Goal: Information Seeking & Learning: Learn about a topic

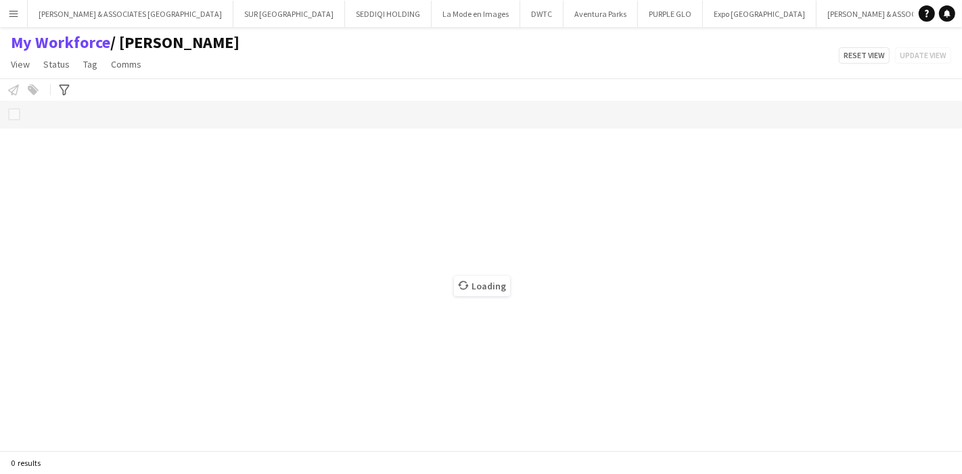
click at [4, 7] on button "Menu" at bounding box center [13, 13] width 27 height 27
click at [19, 7] on button "Menu" at bounding box center [13, 13] width 27 height 27
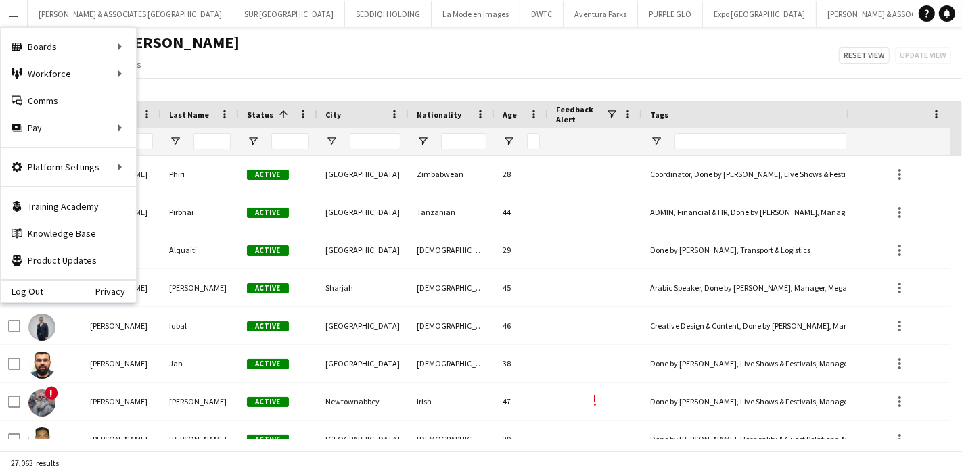
click at [493, 66] on div "My Workforce / [PERSON_NAME] View Views Default view [PERSON_NAME] New view Upd…" at bounding box center [481, 55] width 962 height 46
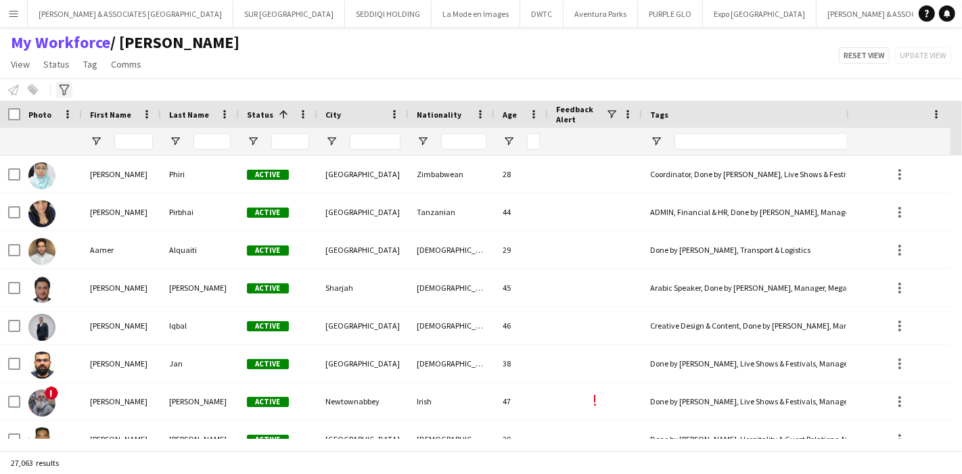
click at [65, 88] on icon "Advanced filters" at bounding box center [64, 90] width 11 height 11
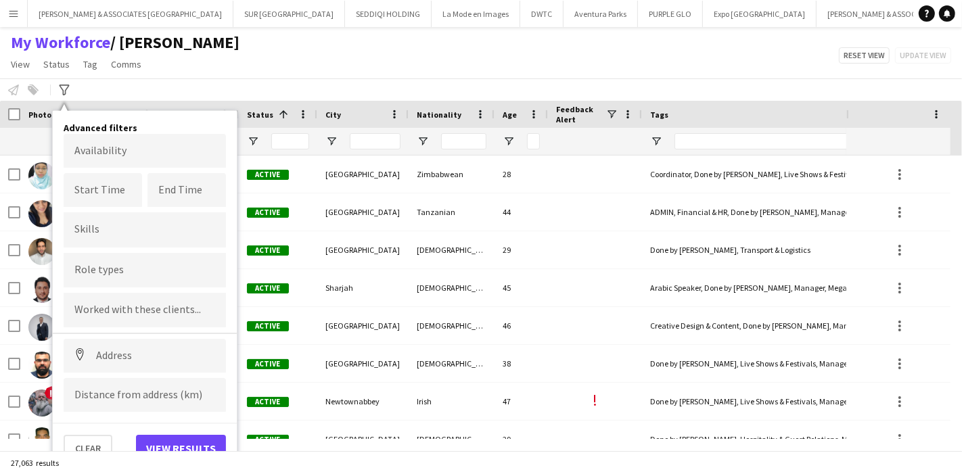
click at [133, 261] on div at bounding box center [145, 270] width 162 height 35
type input "**"
click at [132, 314] on div "2D Designer" at bounding box center [145, 308] width 162 height 32
click at [173, 436] on button "View results" at bounding box center [181, 448] width 90 height 27
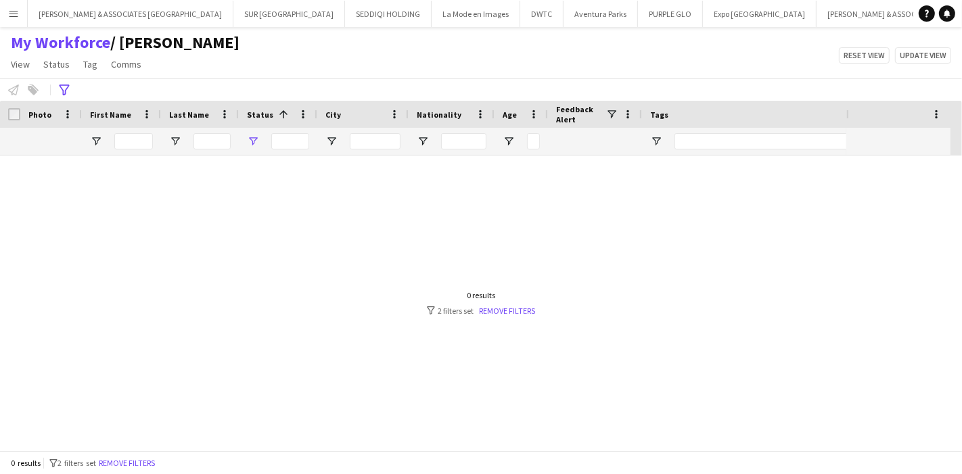
type input "**********"
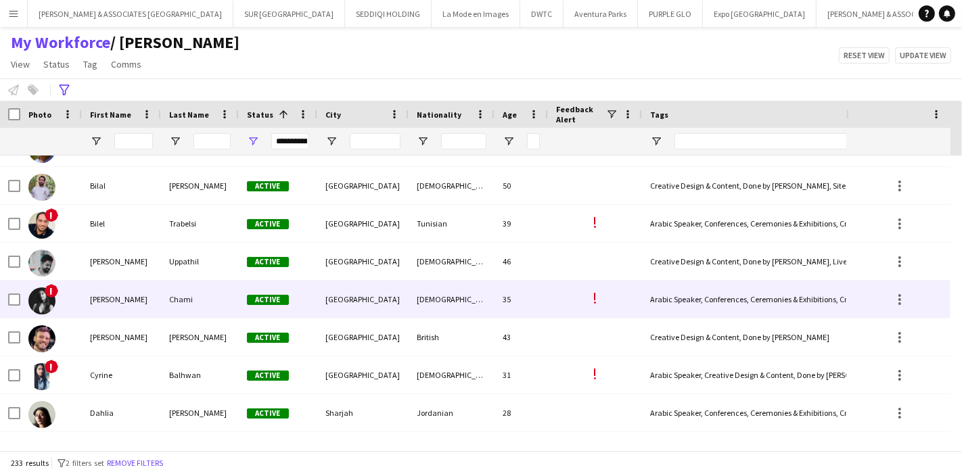
scroll to position [1759, 0]
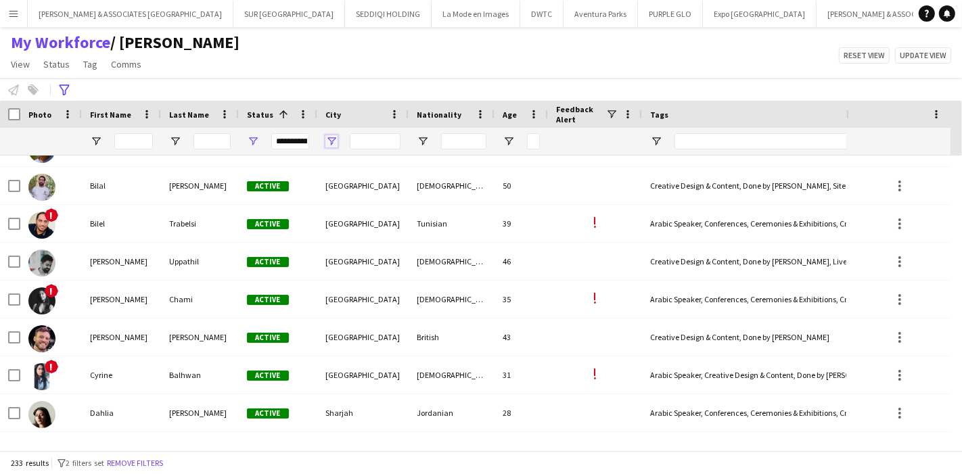
click at [335, 140] on span "Open Filter Menu" at bounding box center [332, 141] width 12 height 12
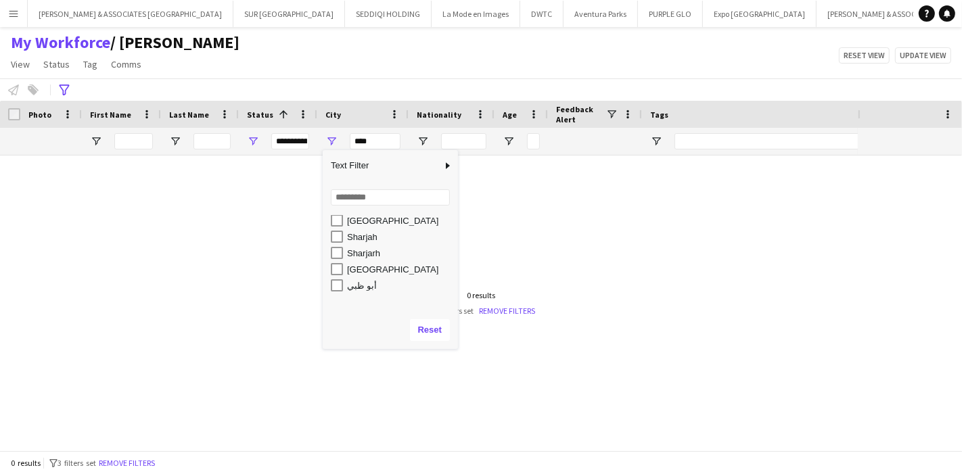
scroll to position [757, 0]
type input "**********"
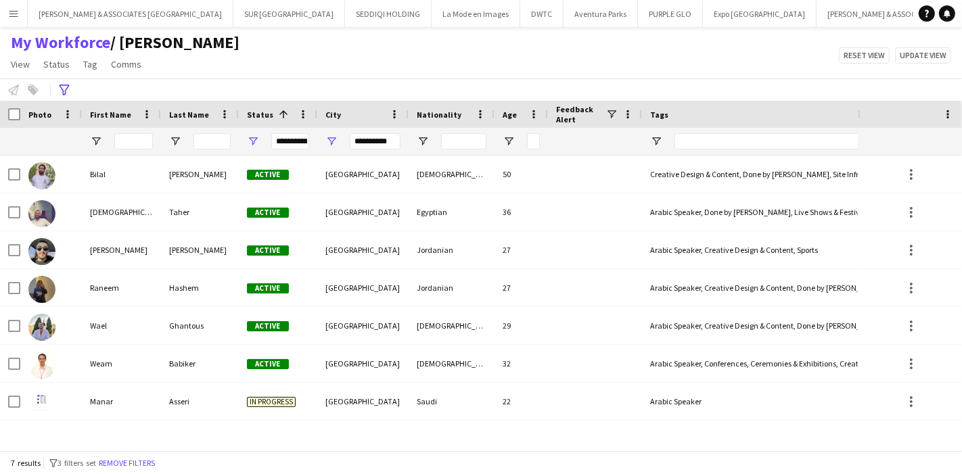
click at [391, 72] on div "My Workforce / [PERSON_NAME] View Views Default view [PERSON_NAME] New view Upd…" at bounding box center [481, 55] width 962 height 46
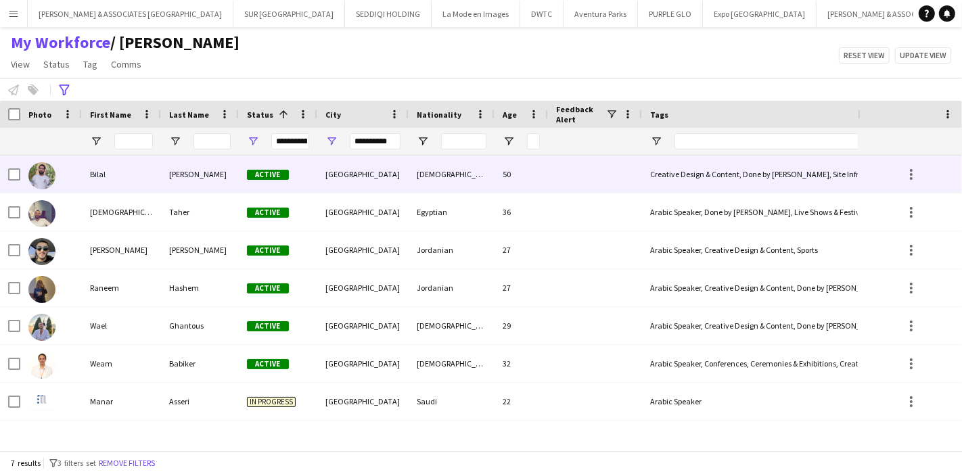
click at [164, 173] on div "[PERSON_NAME]" at bounding box center [200, 174] width 78 height 37
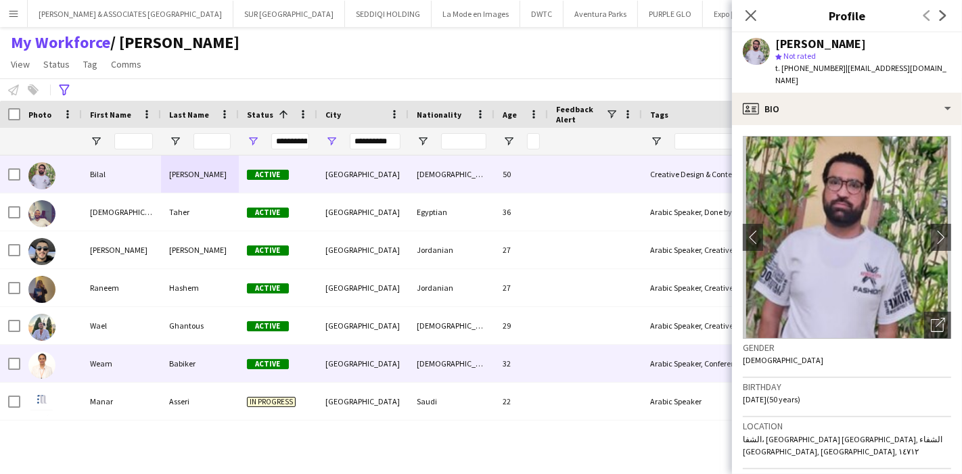
drag, startPoint x: 130, startPoint y: 366, endPoint x: 583, endPoint y: 187, distance: 487.3
click at [130, 366] on div "Weam" at bounding box center [121, 363] width 79 height 37
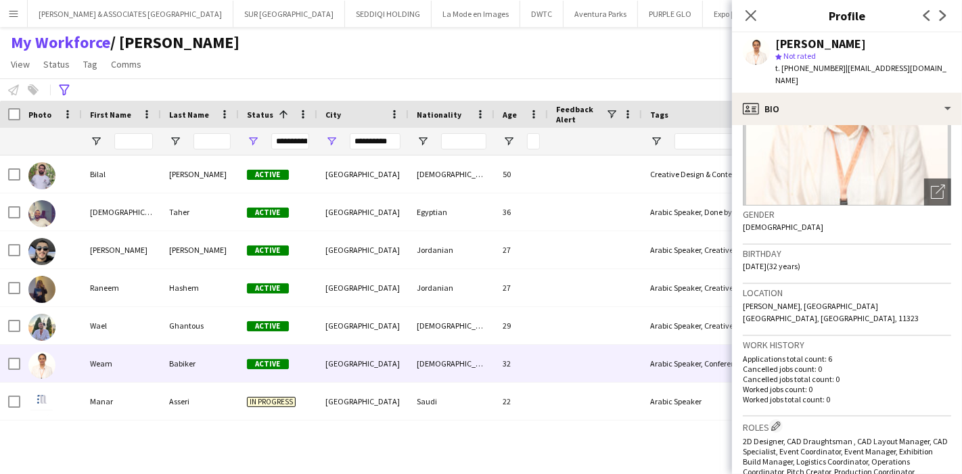
scroll to position [0, 0]
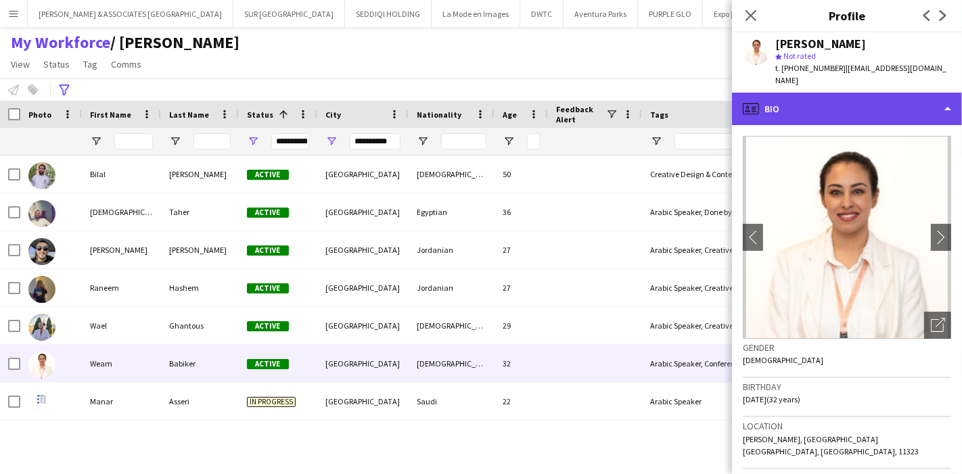
click at [885, 107] on div "profile Bio" at bounding box center [847, 109] width 230 height 32
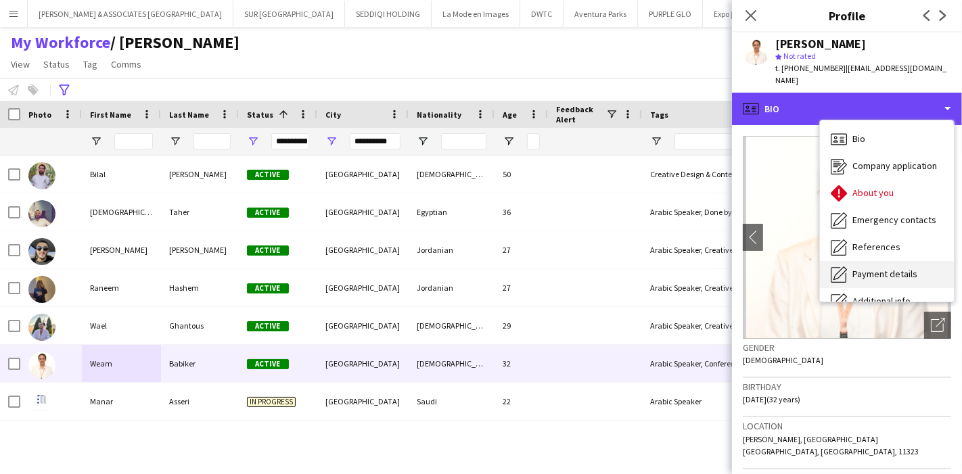
scroll to position [99, 0]
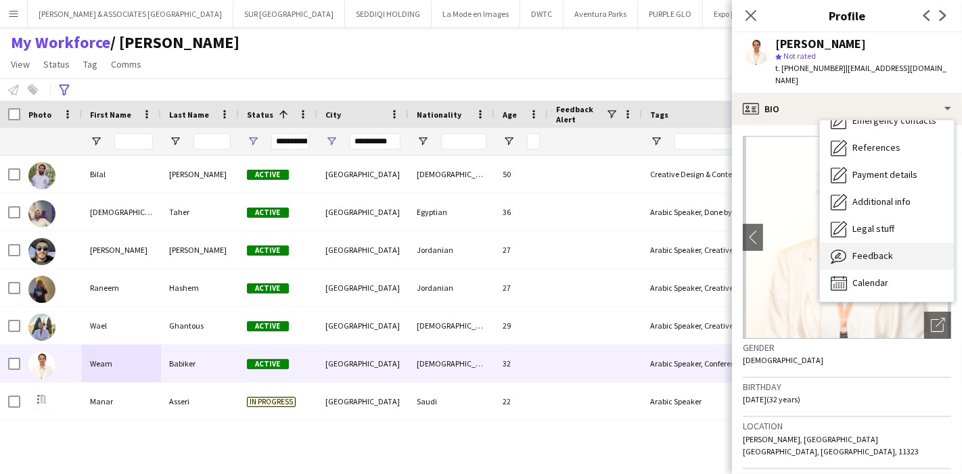
click at [885, 250] on span "Feedback" at bounding box center [873, 256] width 41 height 12
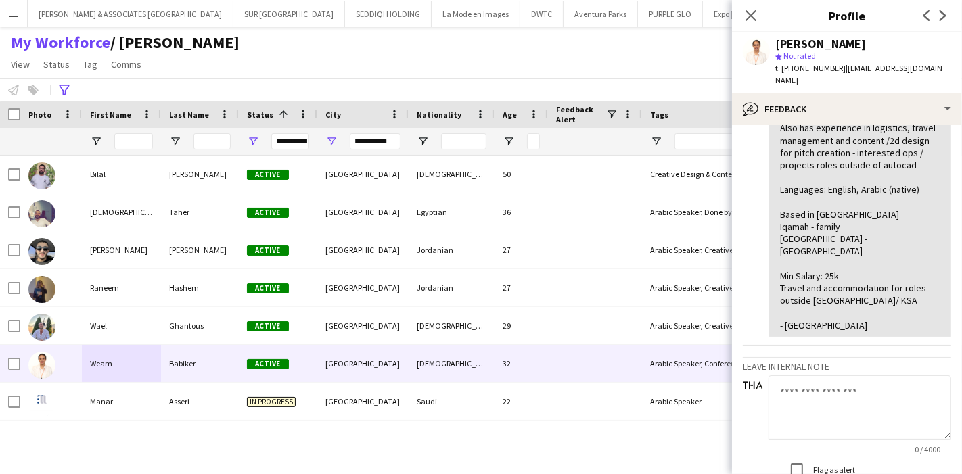
scroll to position [226, 0]
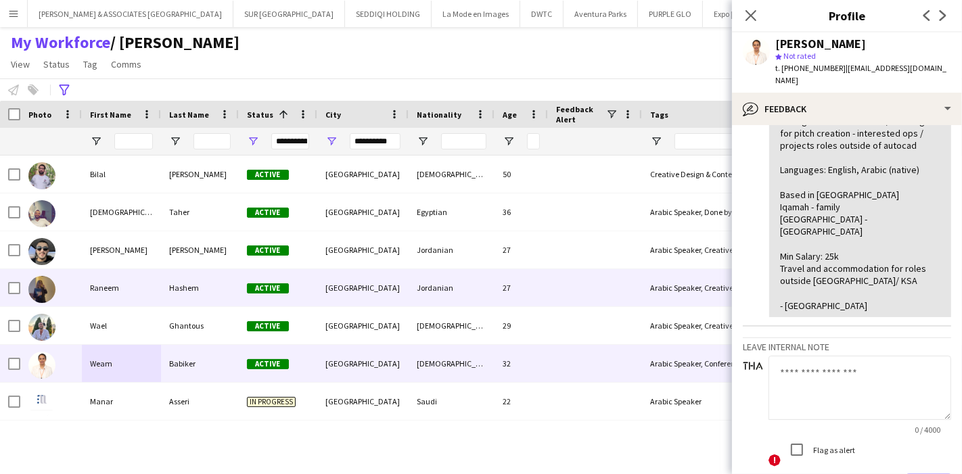
click at [82, 289] on div "Raneem" at bounding box center [121, 287] width 79 height 37
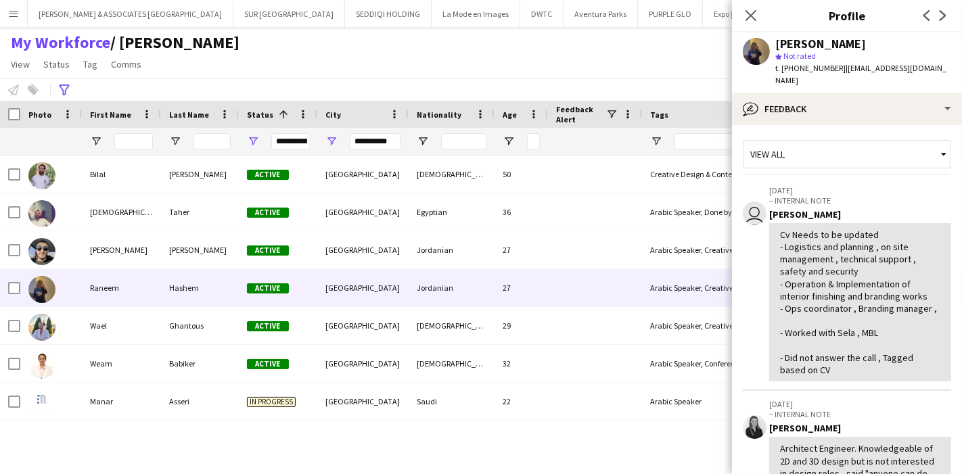
scroll to position [0, 0]
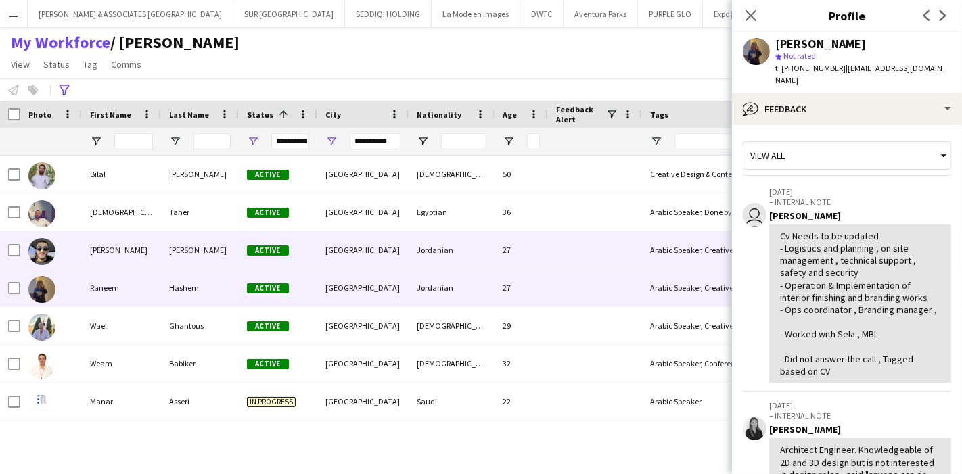
click at [74, 259] on div at bounding box center [51, 249] width 62 height 37
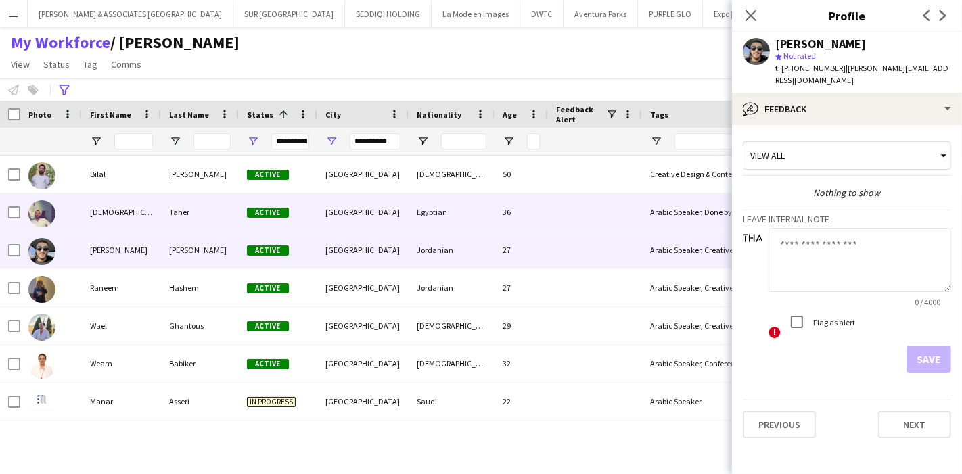
click at [118, 221] on div "[DEMOGRAPHIC_DATA]" at bounding box center [121, 212] width 79 height 37
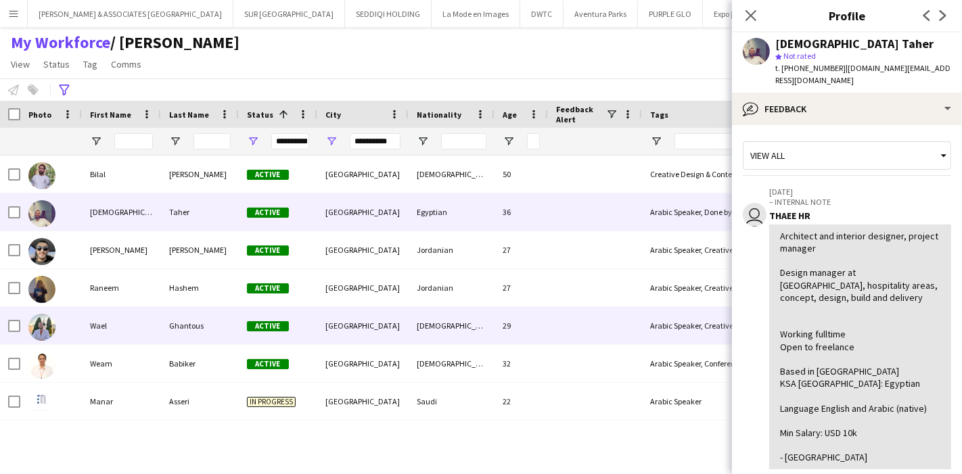
click at [98, 334] on div "Wael" at bounding box center [121, 325] width 79 height 37
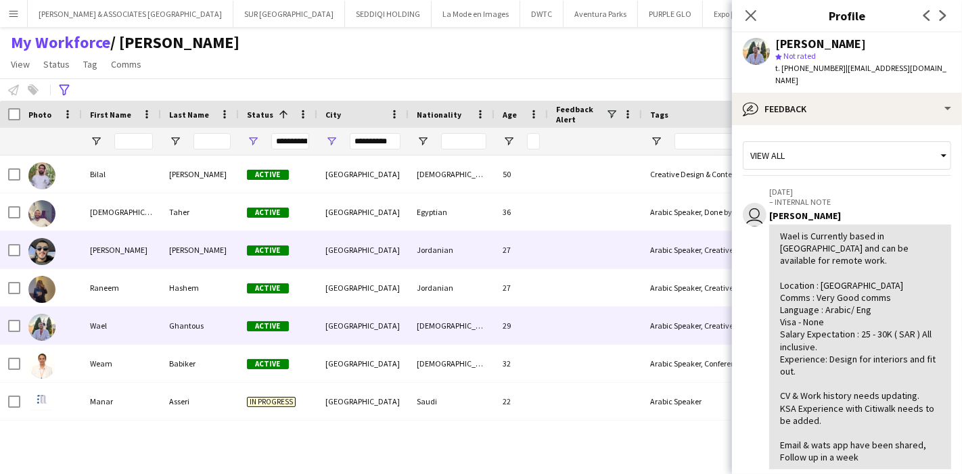
click at [112, 263] on div "[PERSON_NAME]" at bounding box center [121, 249] width 79 height 37
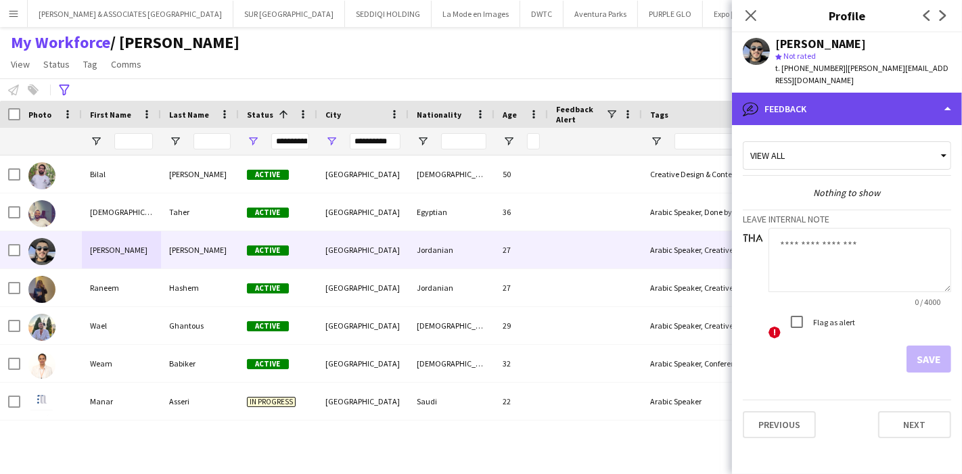
click at [887, 93] on div "bubble-pencil Feedback" at bounding box center [847, 109] width 230 height 32
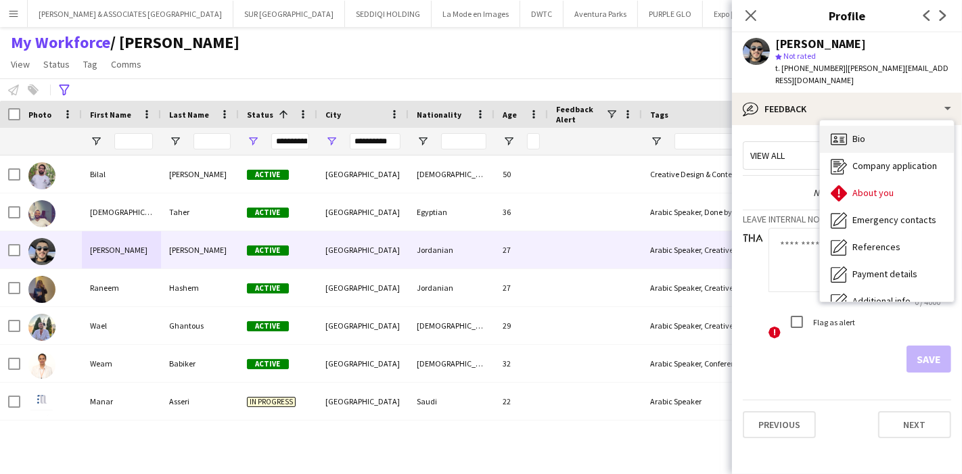
click at [858, 133] on span "Bio" at bounding box center [859, 139] width 13 height 12
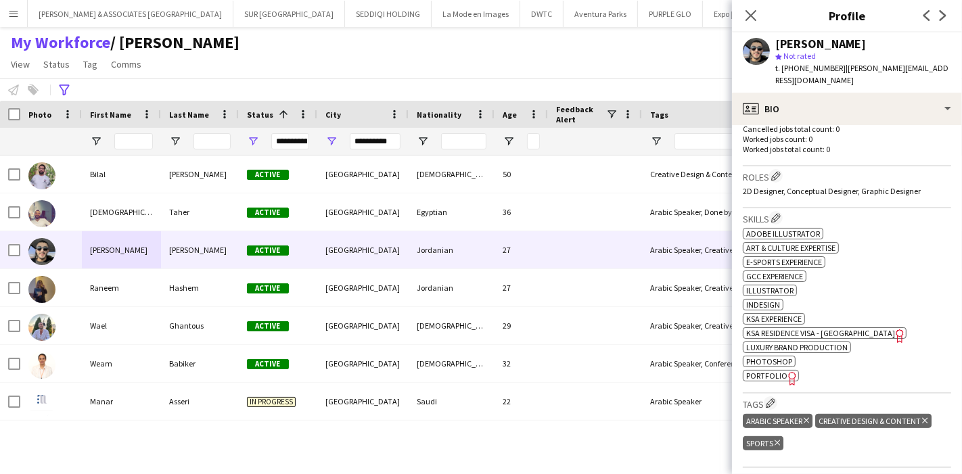
scroll to position [451, 0]
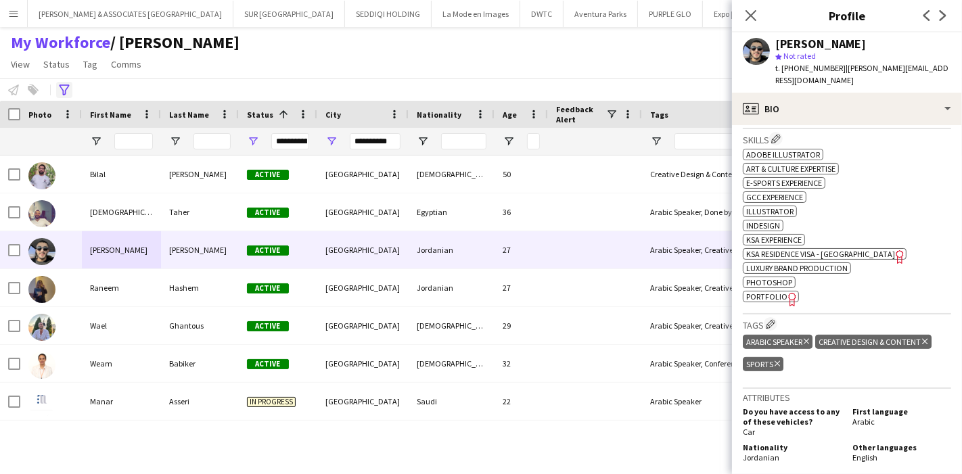
click at [67, 89] on icon "Advanced filters" at bounding box center [64, 90] width 11 height 11
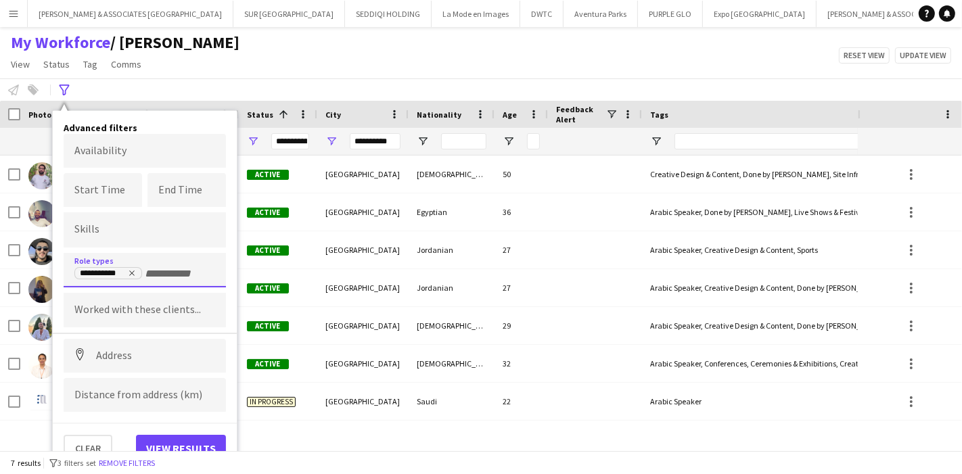
click at [162, 269] on input "+ Role type" at bounding box center [174, 274] width 58 height 12
type input "**"
click at [137, 296] on div "3D Designer" at bounding box center [145, 308] width 162 height 32
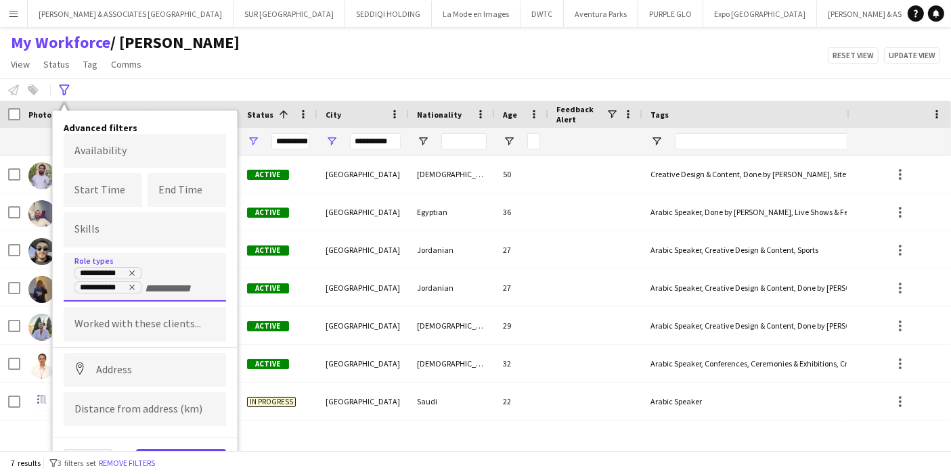
click at [196, 449] on button "View results" at bounding box center [181, 462] width 90 height 27
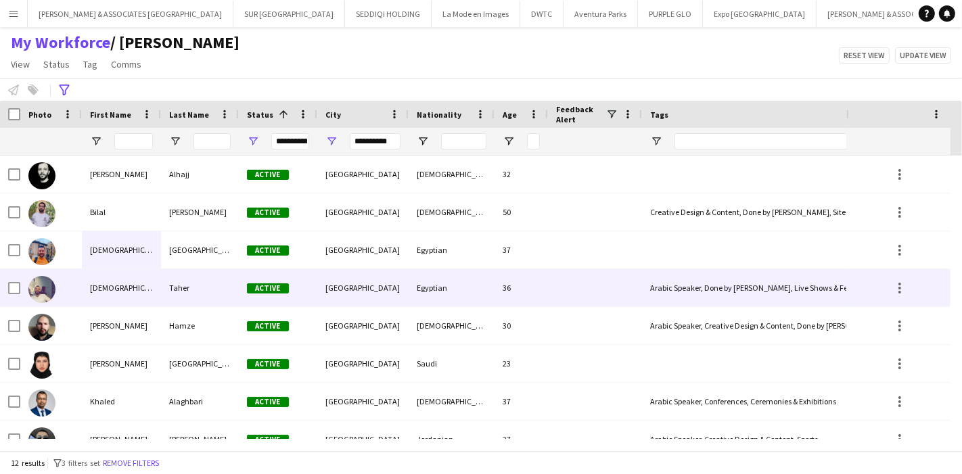
scroll to position [75, 0]
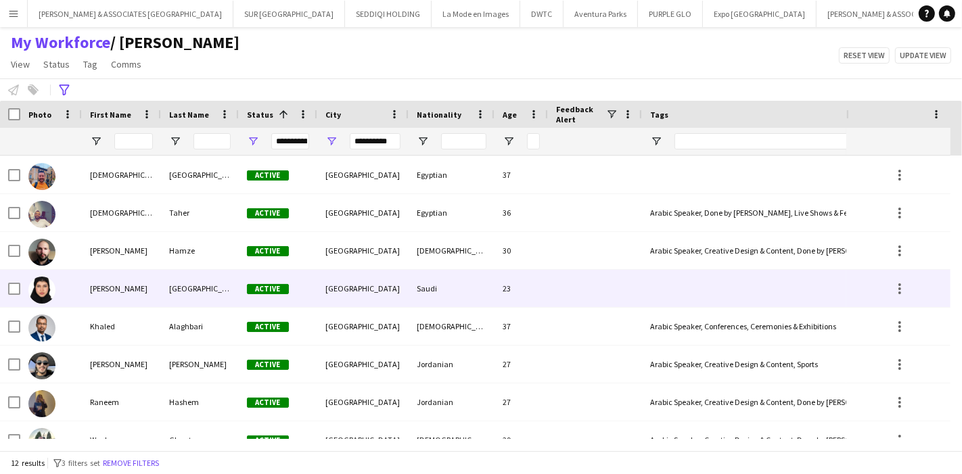
click at [156, 294] on div "[PERSON_NAME]" at bounding box center [121, 288] width 79 height 37
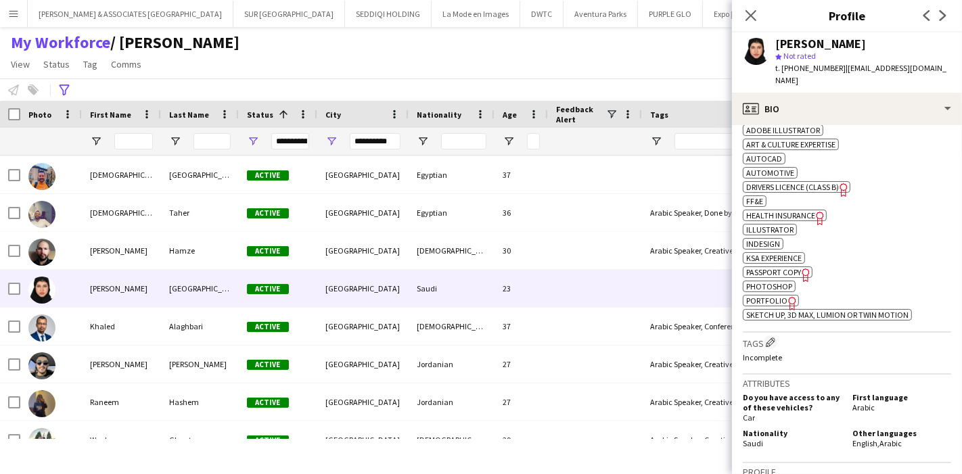
scroll to position [259, 0]
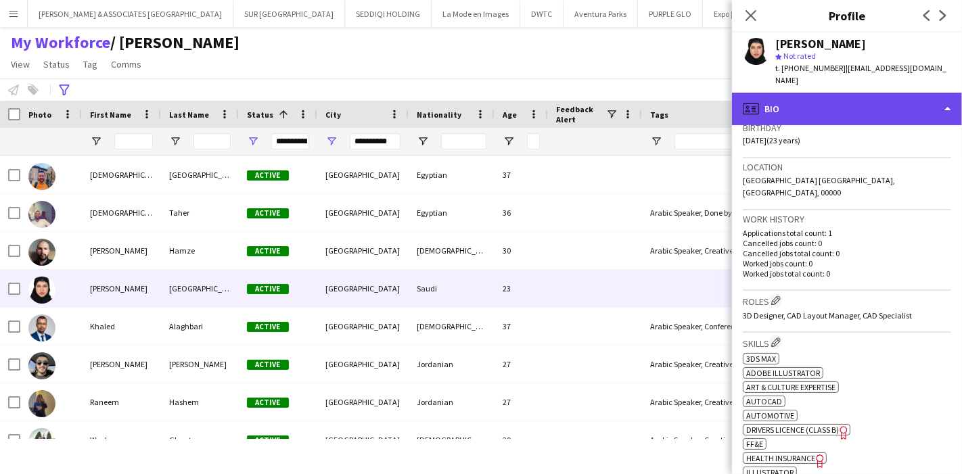
click at [883, 93] on div "profile Bio" at bounding box center [847, 109] width 230 height 32
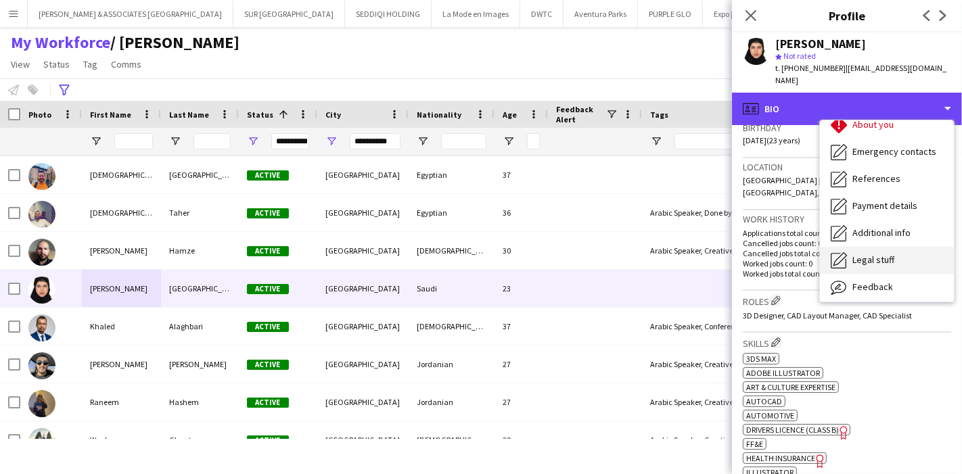
scroll to position [99, 0]
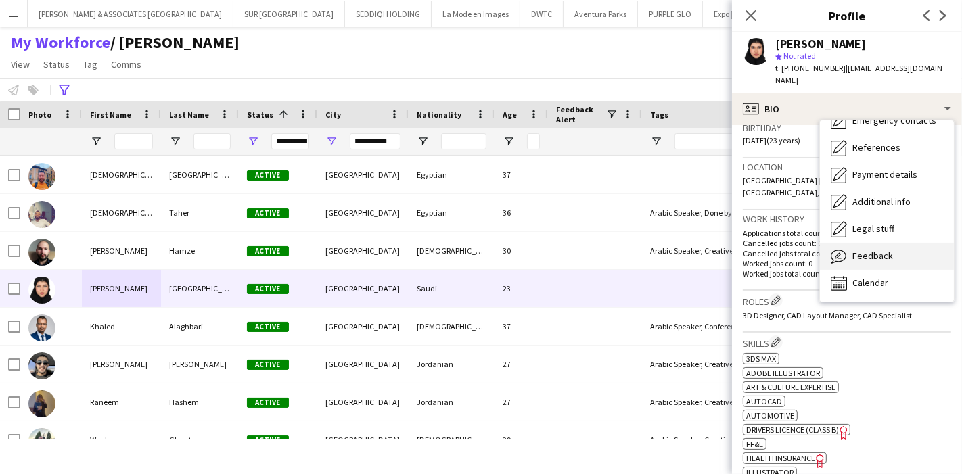
click at [897, 244] on div "Feedback Feedback" at bounding box center [887, 256] width 134 height 27
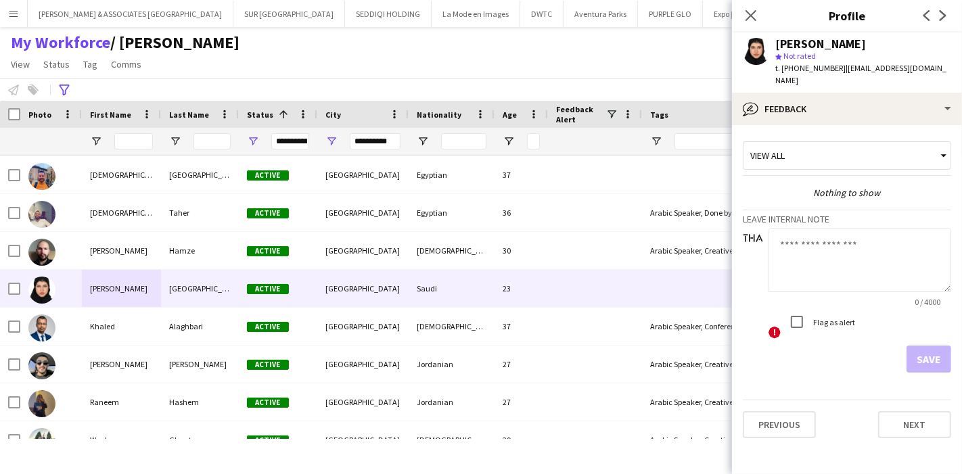
click at [886, 248] on textarea at bounding box center [860, 260] width 183 height 64
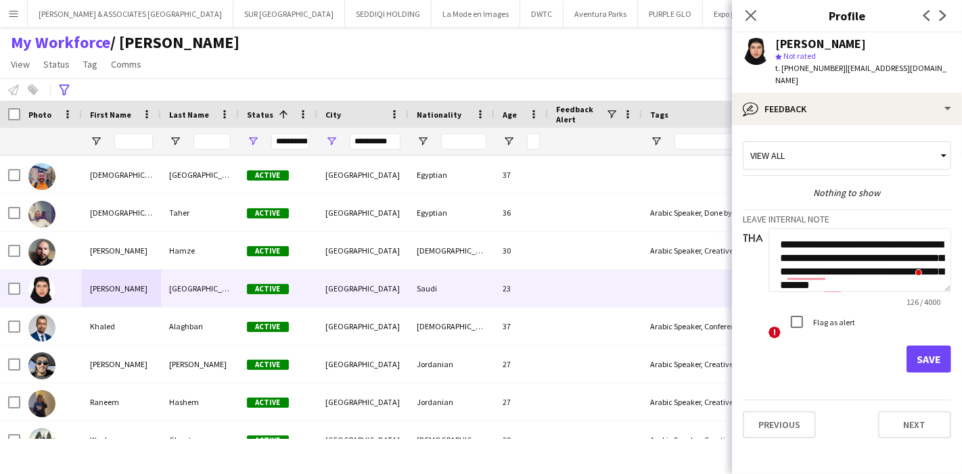
scroll to position [14, 0]
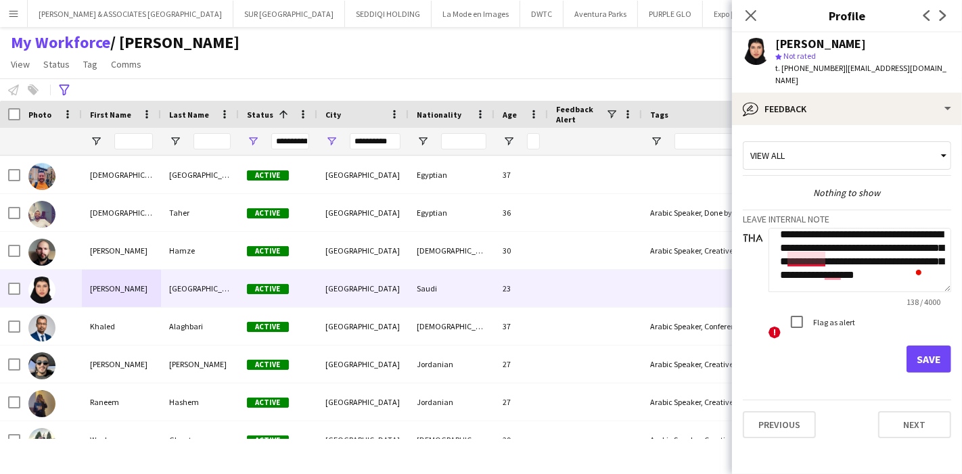
click at [800, 248] on textarea "**********" at bounding box center [860, 260] width 183 height 64
click at [838, 259] on textarea "**********" at bounding box center [860, 260] width 183 height 64
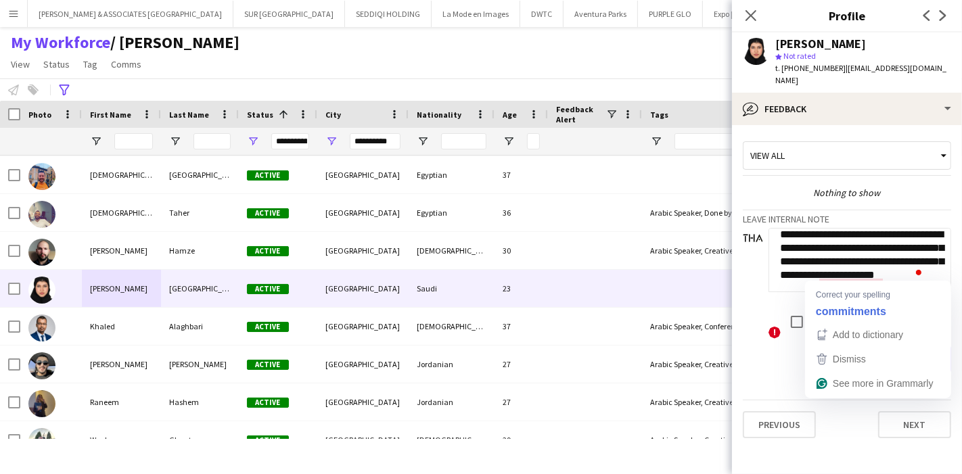
click at [858, 269] on textarea "**********" at bounding box center [860, 260] width 183 height 64
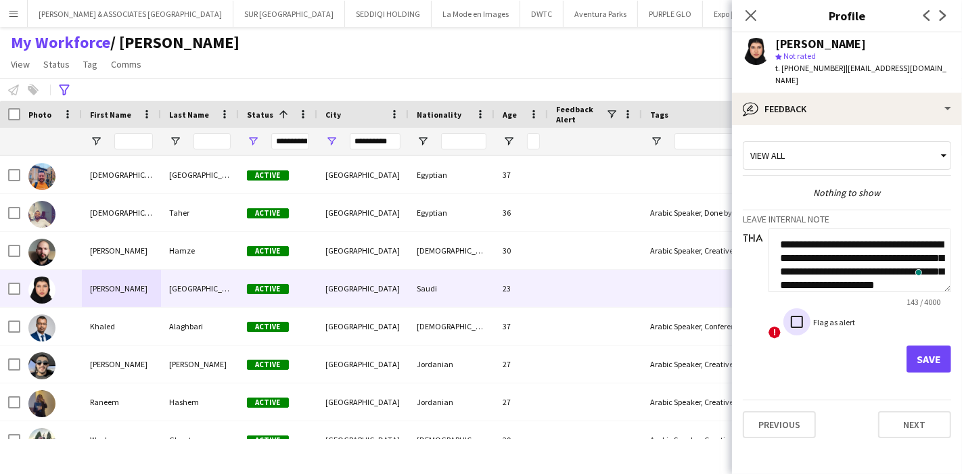
scroll to position [0, 0]
click at [823, 244] on textarea "**********" at bounding box center [860, 260] width 183 height 64
type textarea "**********"
click at [926, 346] on button "Save" at bounding box center [929, 359] width 45 height 27
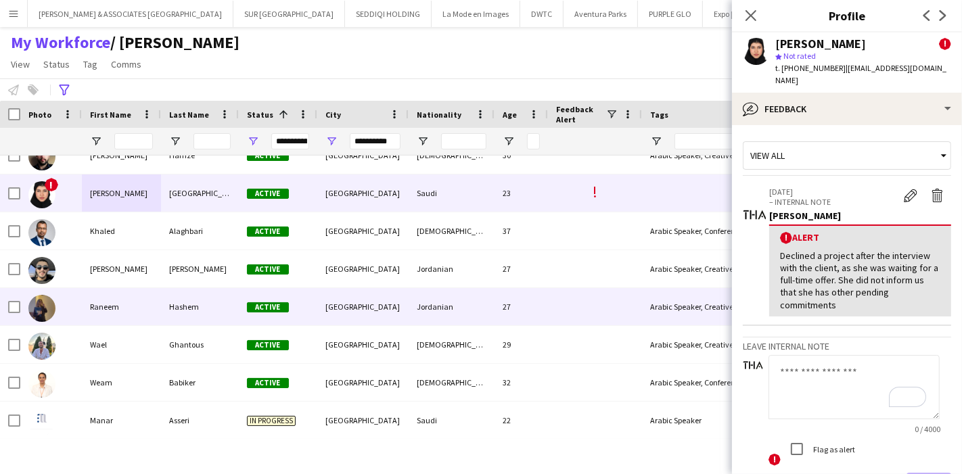
scroll to position [171, 0]
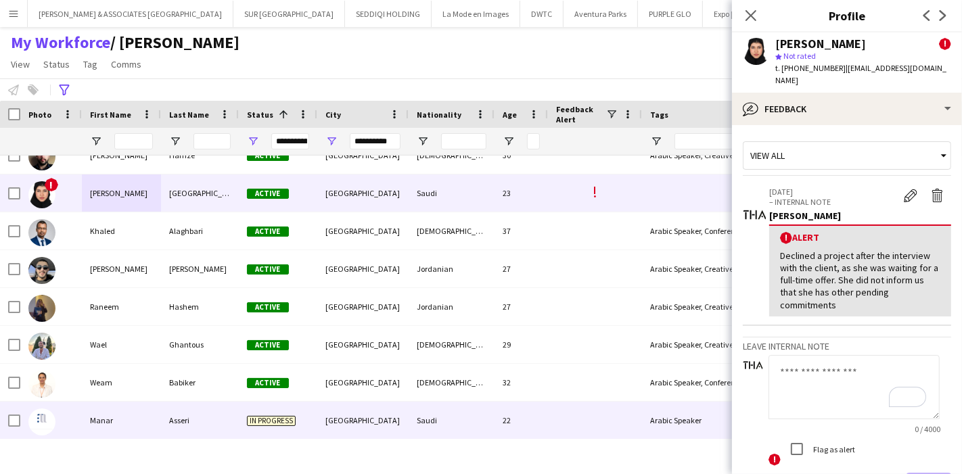
click at [146, 411] on div "Manar" at bounding box center [121, 420] width 79 height 37
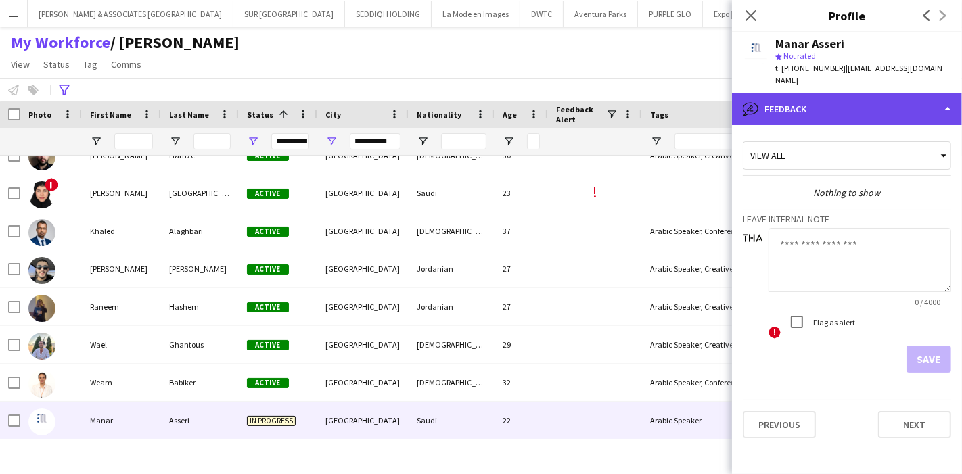
click at [879, 105] on div "bubble-pencil Feedback" at bounding box center [847, 109] width 230 height 32
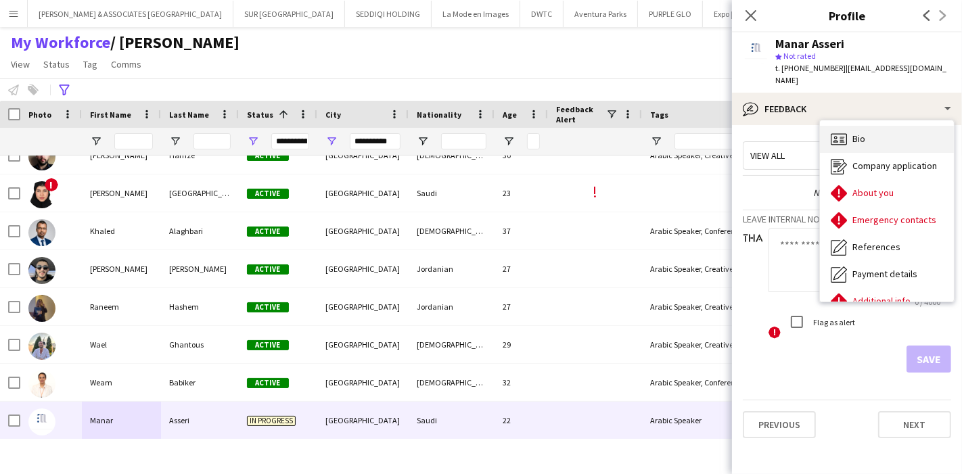
click at [864, 133] on span "Bio" at bounding box center [859, 139] width 13 height 12
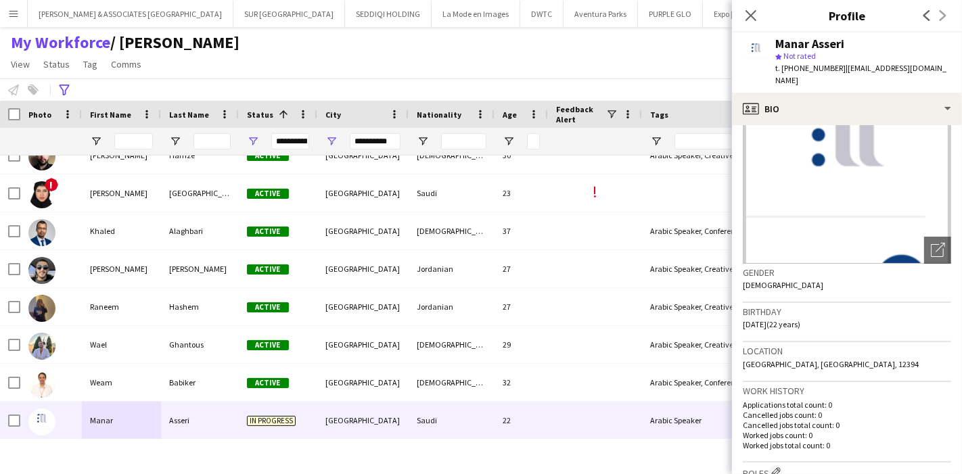
scroll to position [0, 0]
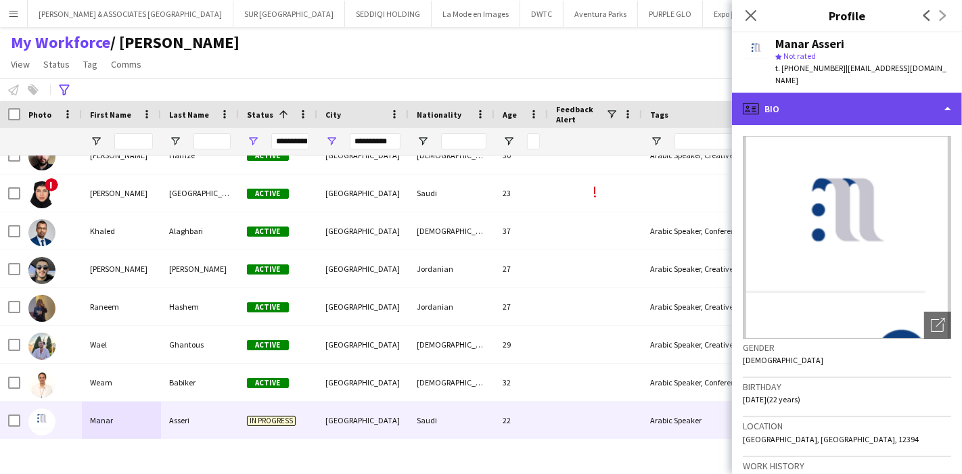
click at [913, 95] on div "profile Bio" at bounding box center [847, 109] width 230 height 32
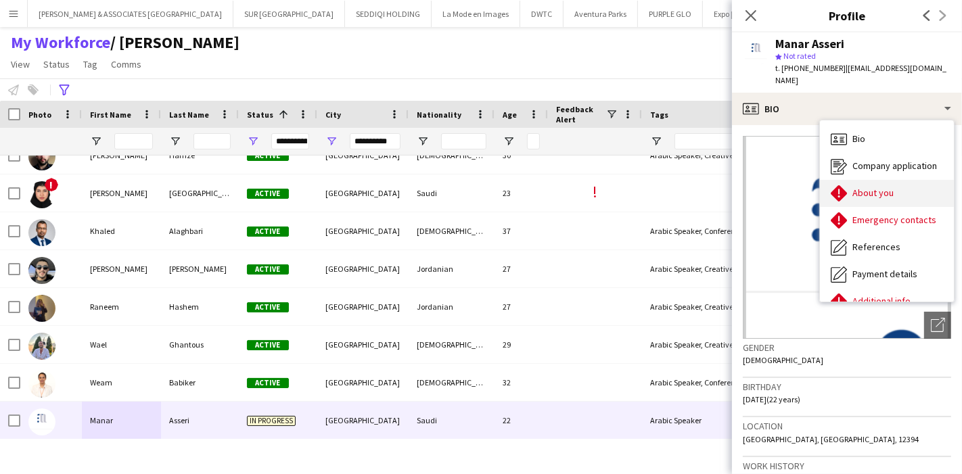
click at [876, 180] on div "About you About you" at bounding box center [887, 193] width 134 height 27
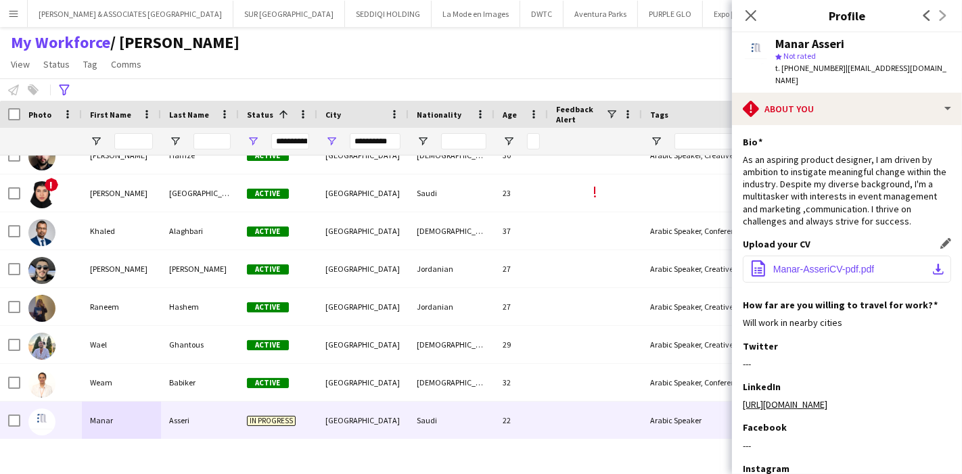
click at [936, 257] on button "office-file-sheet Manar-AsseriCV-pdf.pdf download-bottom" at bounding box center [847, 269] width 208 height 27
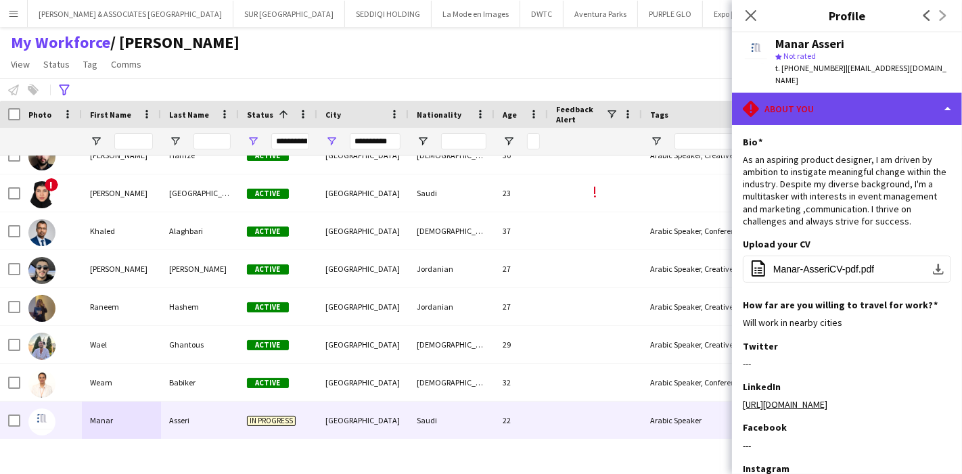
click at [870, 96] on div "rhombus-alert About you" at bounding box center [847, 109] width 230 height 32
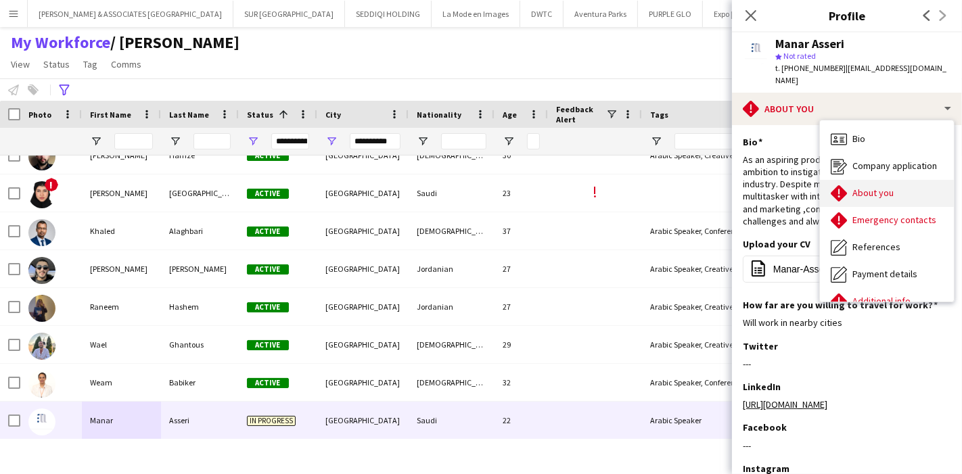
click at [905, 181] on div "About you About you" at bounding box center [887, 193] width 134 height 27
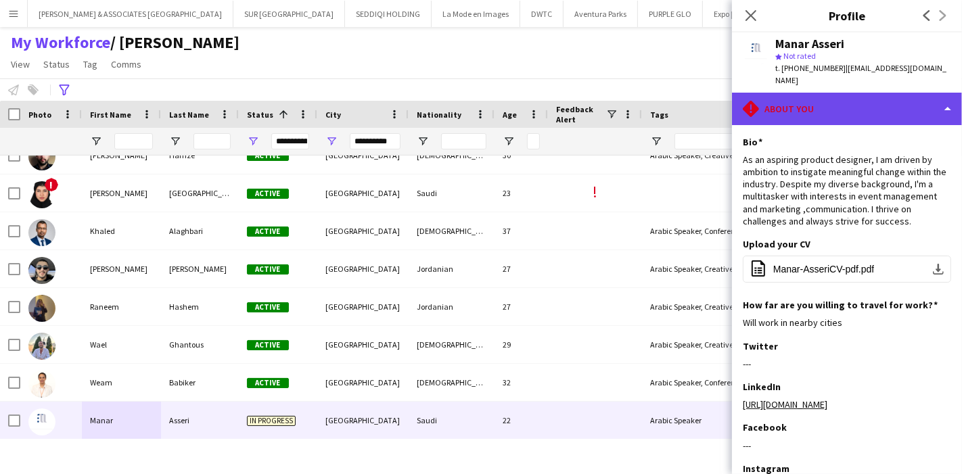
click at [889, 102] on div "rhombus-alert About you" at bounding box center [847, 109] width 230 height 32
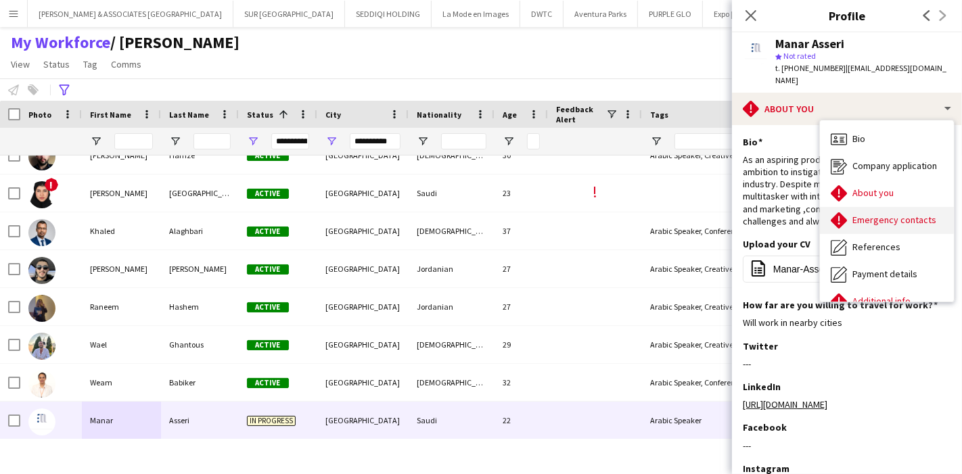
click at [908, 214] on span "Emergency contacts" at bounding box center [895, 220] width 84 height 12
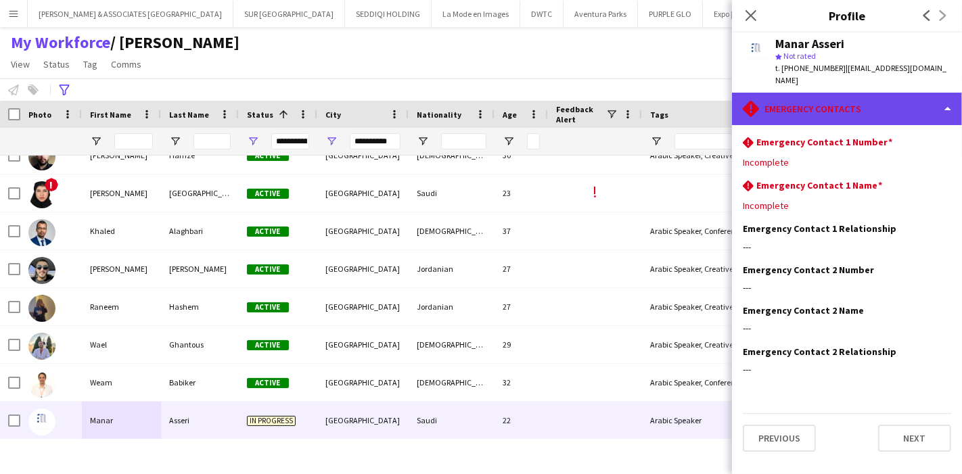
click at [913, 95] on div "rhombus-alert Emergency contacts" at bounding box center [847, 109] width 230 height 32
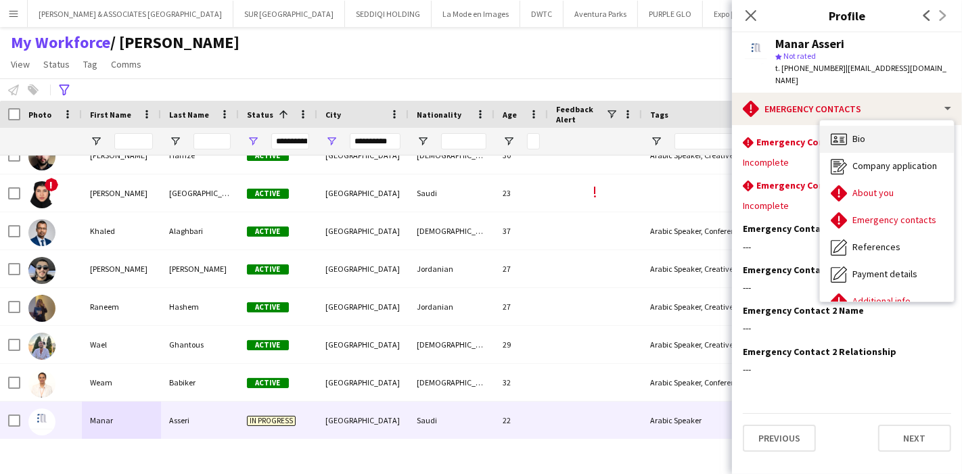
click at [888, 129] on div "Bio Bio" at bounding box center [887, 139] width 134 height 27
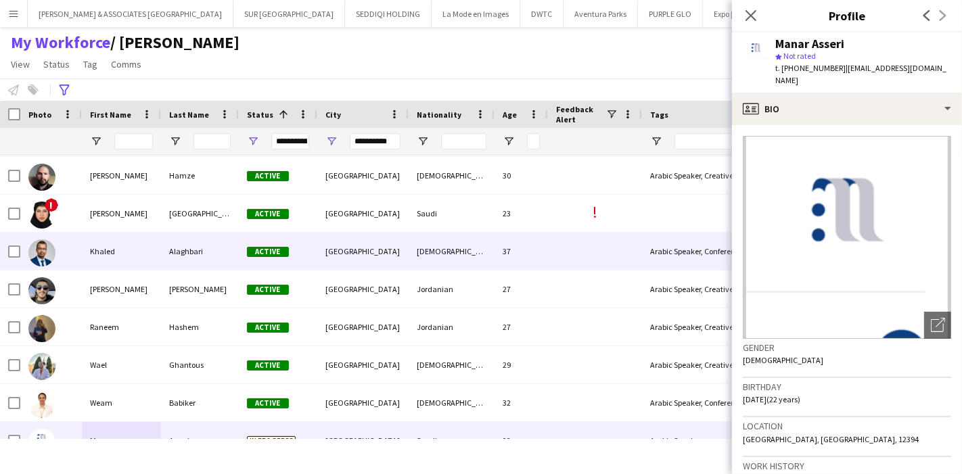
scroll to position [171, 0]
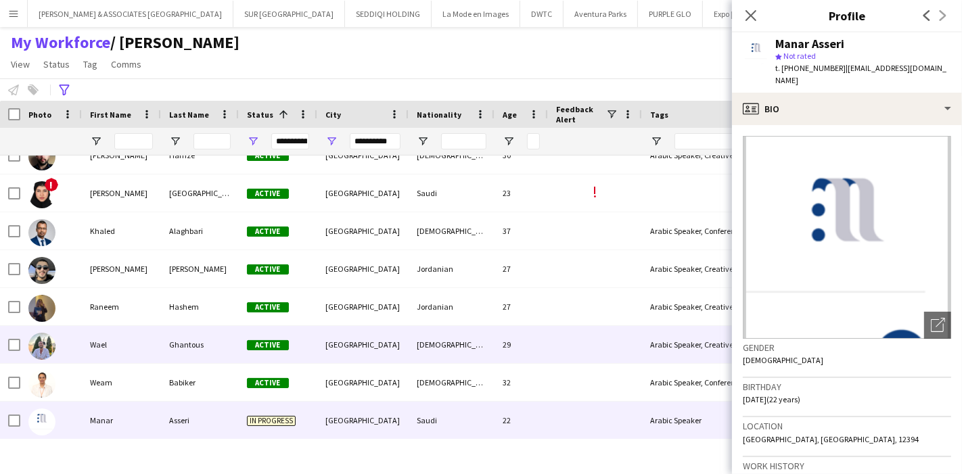
drag, startPoint x: 204, startPoint y: 346, endPoint x: 340, endPoint y: 310, distance: 141.5
click at [204, 346] on div "Ghantous" at bounding box center [200, 344] width 78 height 37
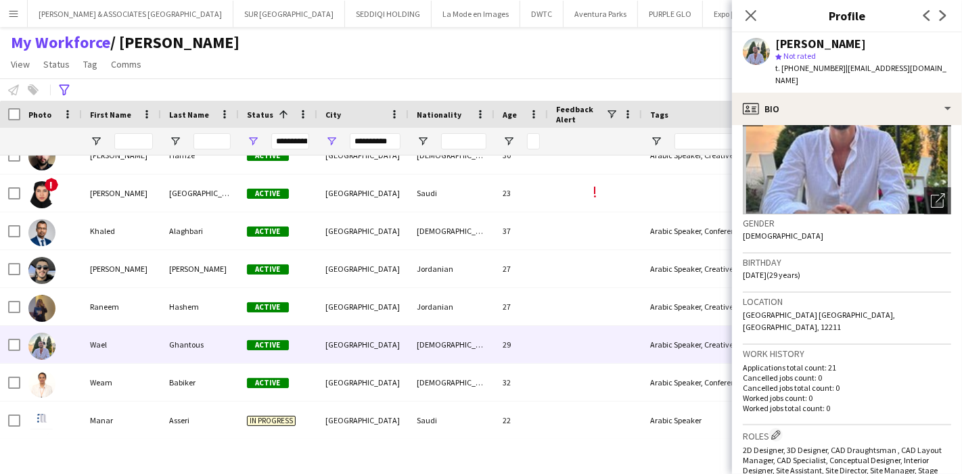
scroll to position [0, 0]
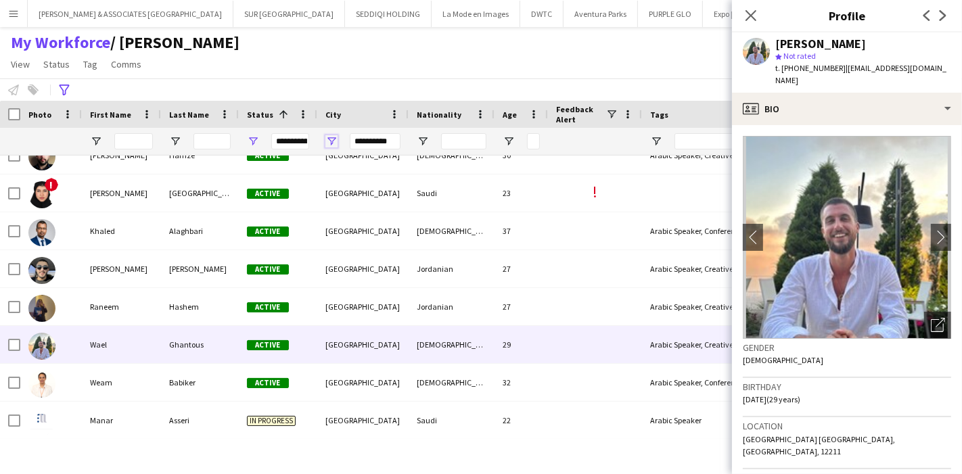
click at [334, 140] on span "Open Filter Menu" at bounding box center [332, 141] width 12 height 12
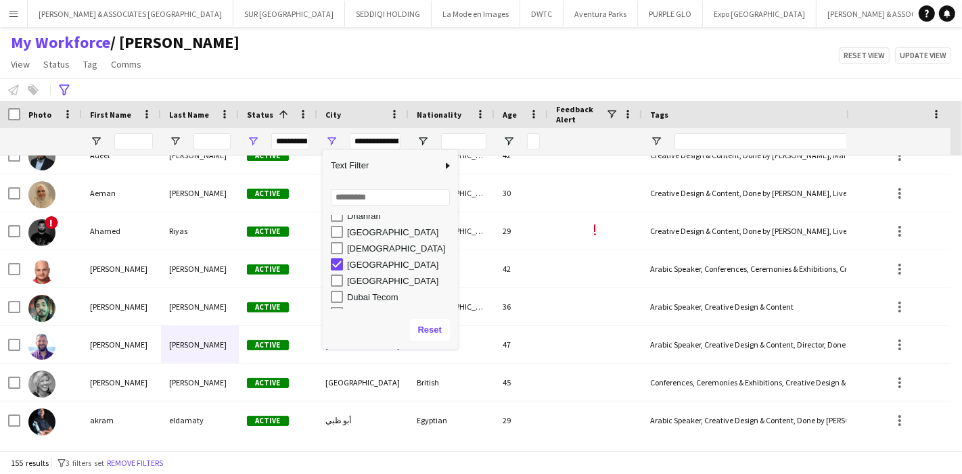
scroll to position [501, 0]
type input "**********"
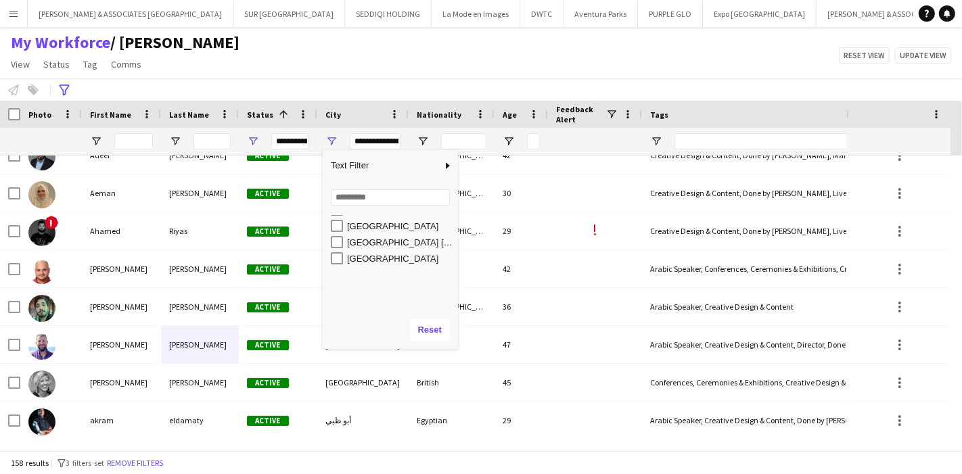
scroll to position [350, 0]
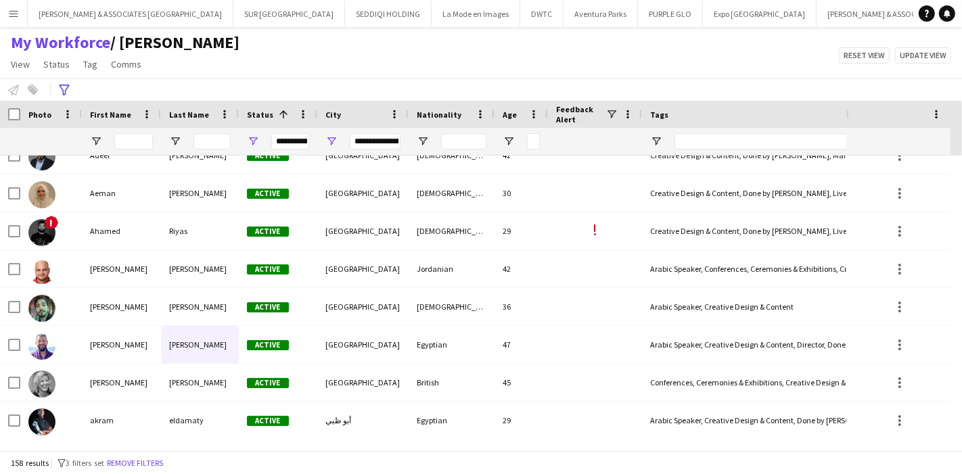
drag, startPoint x: 397, startPoint y: 60, endPoint x: 392, endPoint y: 70, distance: 11.8
click at [397, 61] on div "My Workforce / [PERSON_NAME] View Views Default view [PERSON_NAME] New view Upd…" at bounding box center [481, 55] width 962 height 46
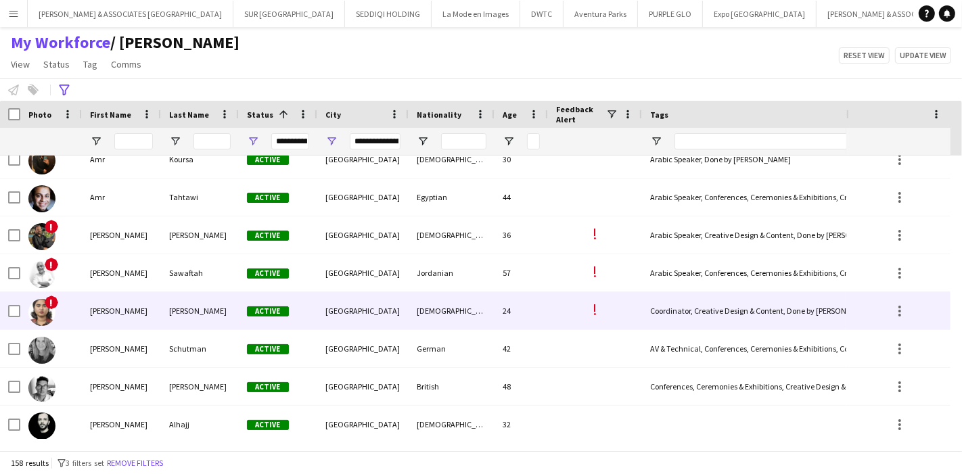
scroll to position [733, 0]
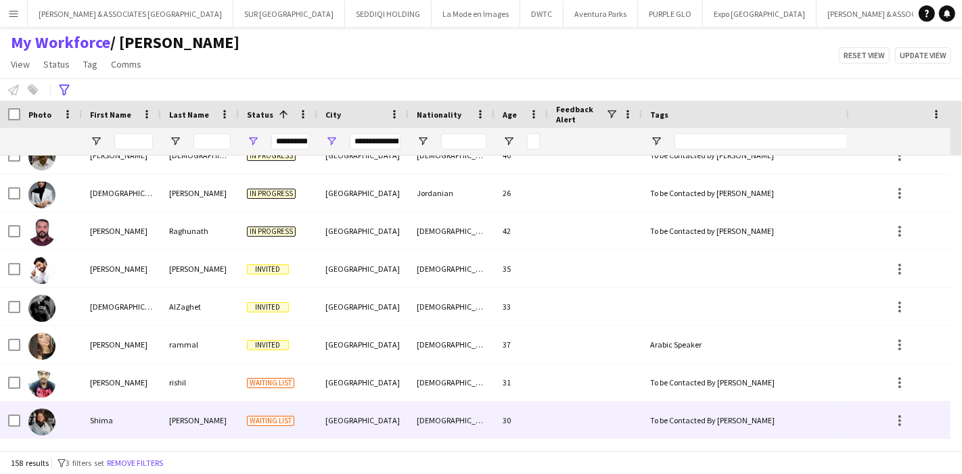
click at [166, 418] on div "[PERSON_NAME]" at bounding box center [200, 420] width 78 height 37
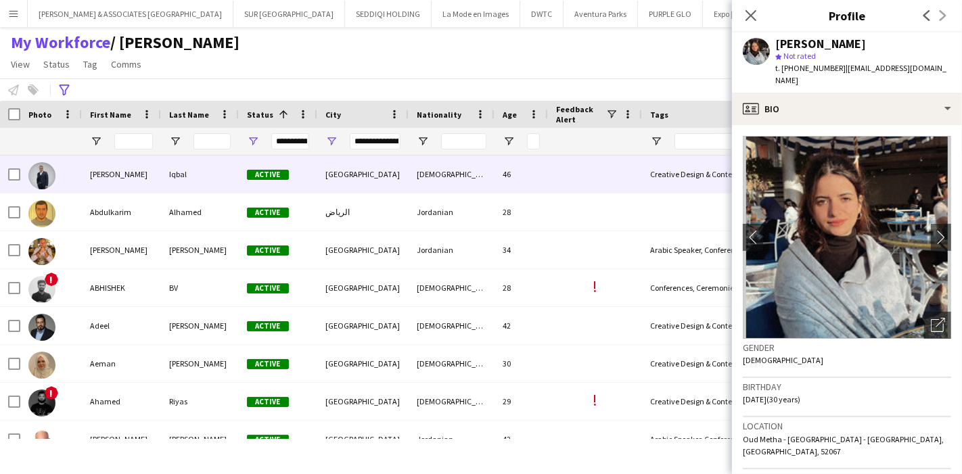
click at [143, 187] on div "[PERSON_NAME]" at bounding box center [121, 174] width 79 height 37
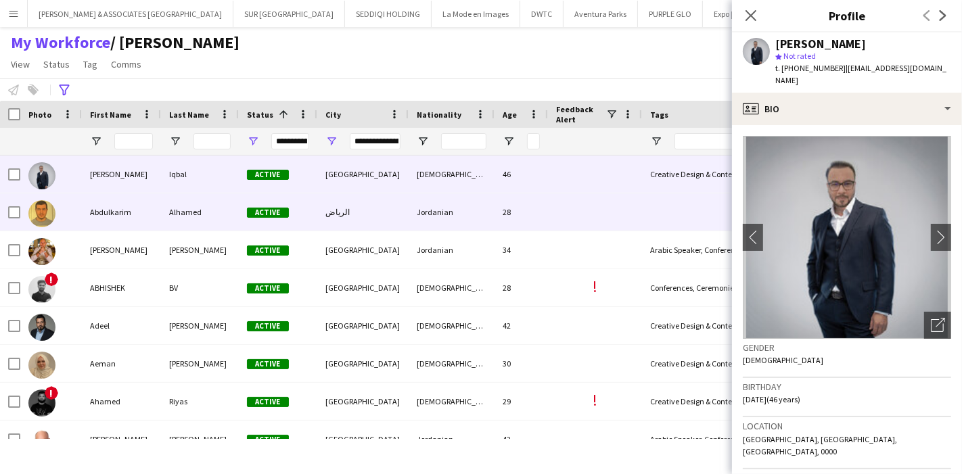
click at [116, 211] on div "Abdulkarim" at bounding box center [121, 212] width 79 height 37
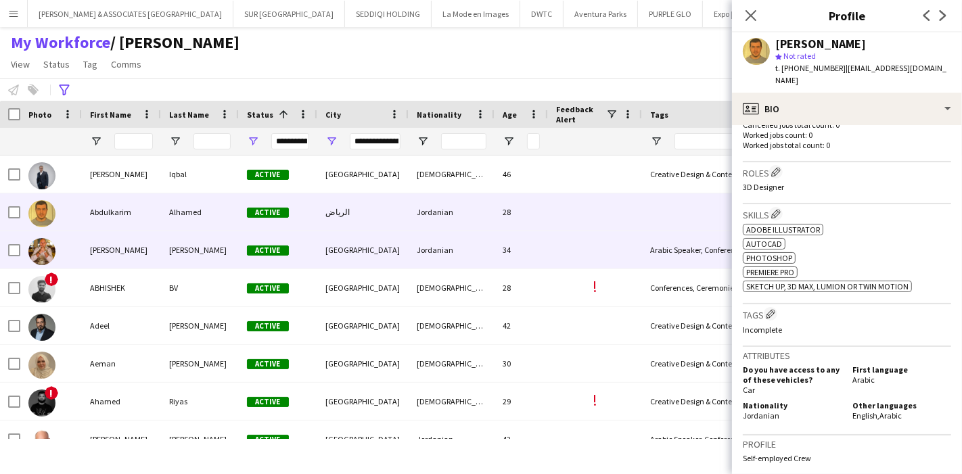
click at [131, 248] on div "[PERSON_NAME]" at bounding box center [121, 249] width 79 height 37
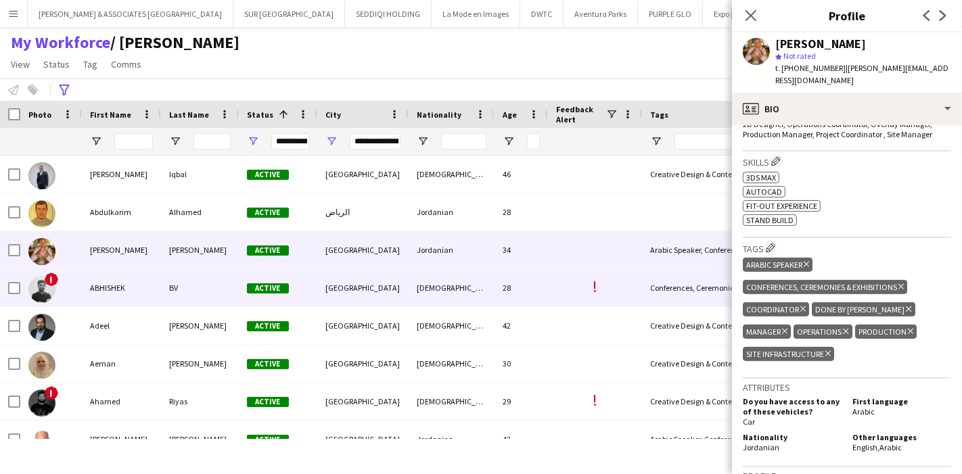
click at [116, 286] on div "ABHISHEK" at bounding box center [121, 287] width 79 height 37
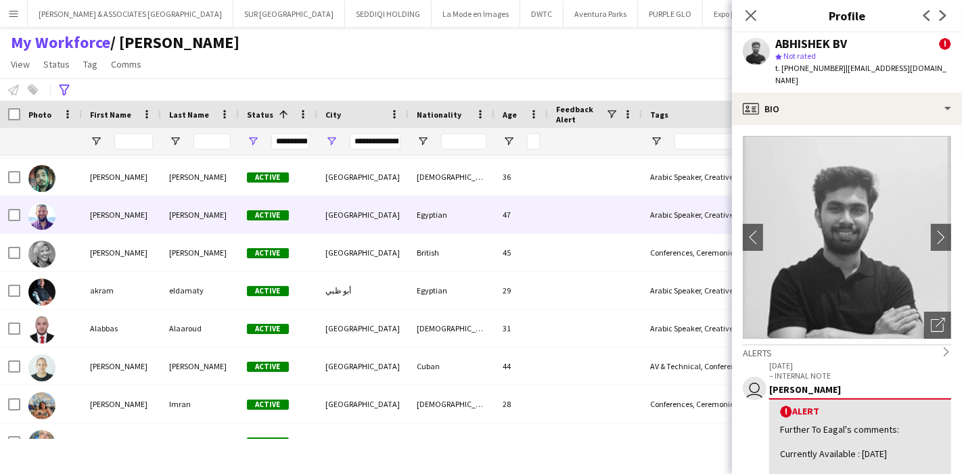
click at [110, 215] on div "[PERSON_NAME]" at bounding box center [121, 214] width 79 height 37
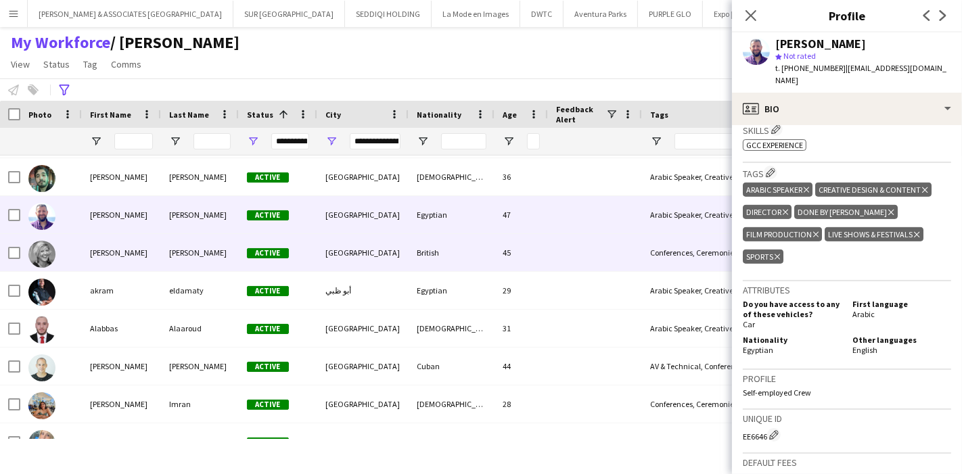
drag, startPoint x: 100, startPoint y: 256, endPoint x: 763, endPoint y: 242, distance: 662.7
click at [102, 256] on div "[PERSON_NAME]" at bounding box center [121, 252] width 79 height 37
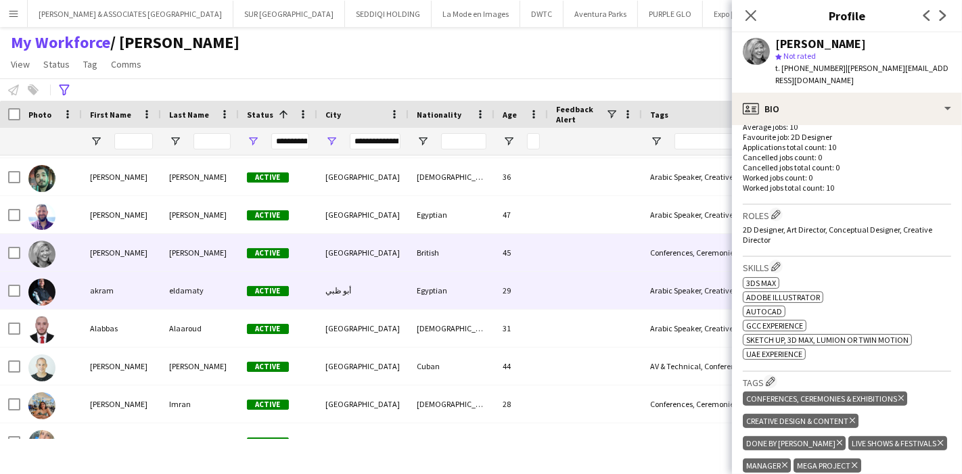
click at [116, 294] on div "akram" at bounding box center [121, 290] width 79 height 37
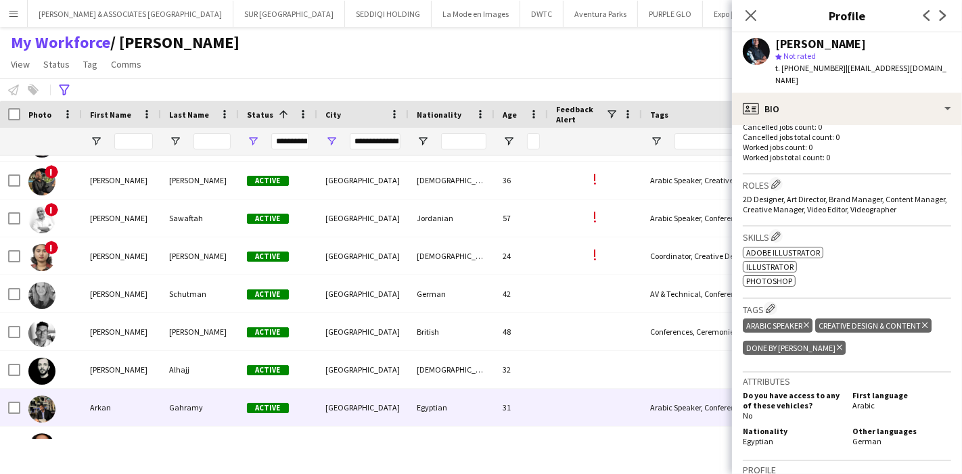
scroll to position [902, 0]
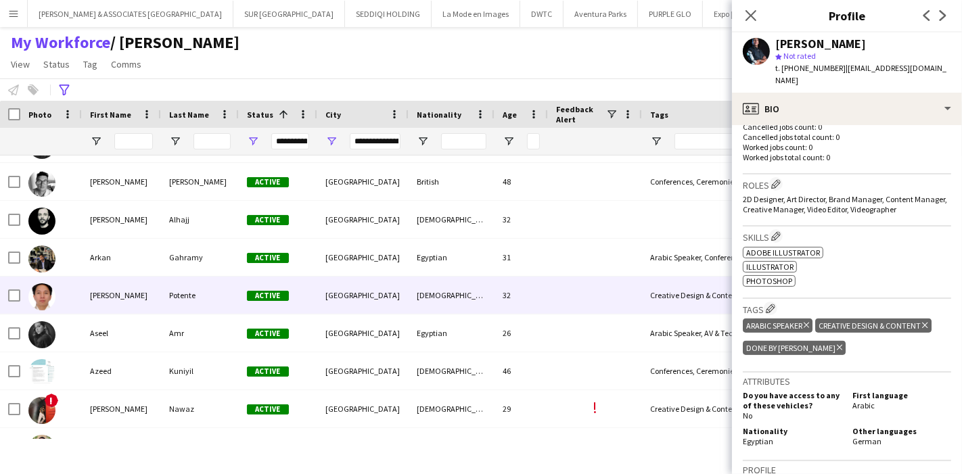
click at [120, 303] on div "[PERSON_NAME]" at bounding box center [121, 295] width 79 height 37
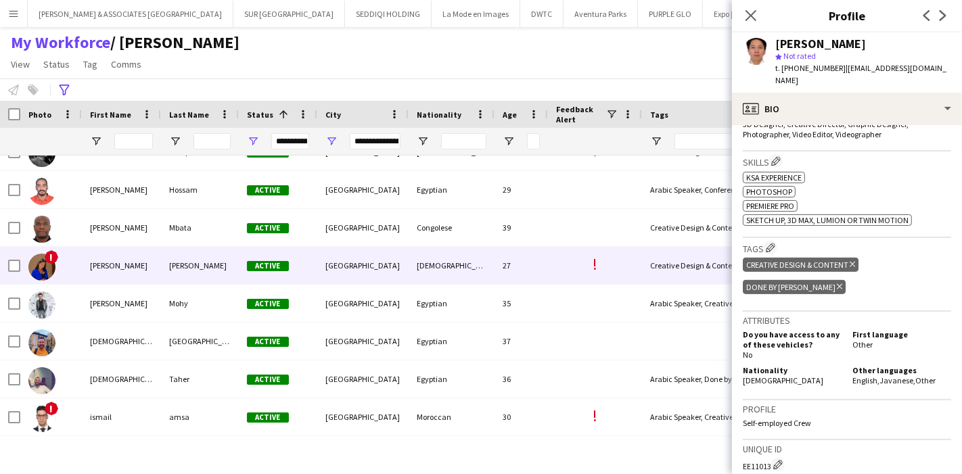
scroll to position [1793, 0]
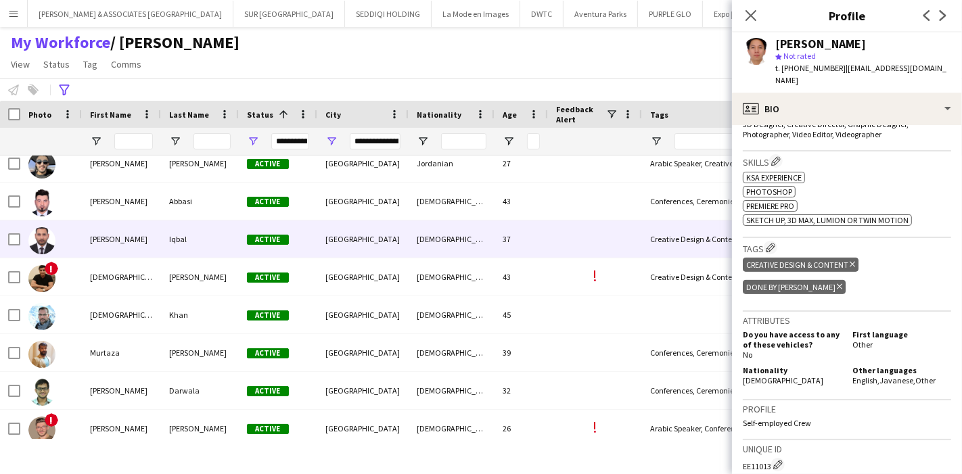
click at [129, 250] on div "[PERSON_NAME]" at bounding box center [121, 239] width 79 height 37
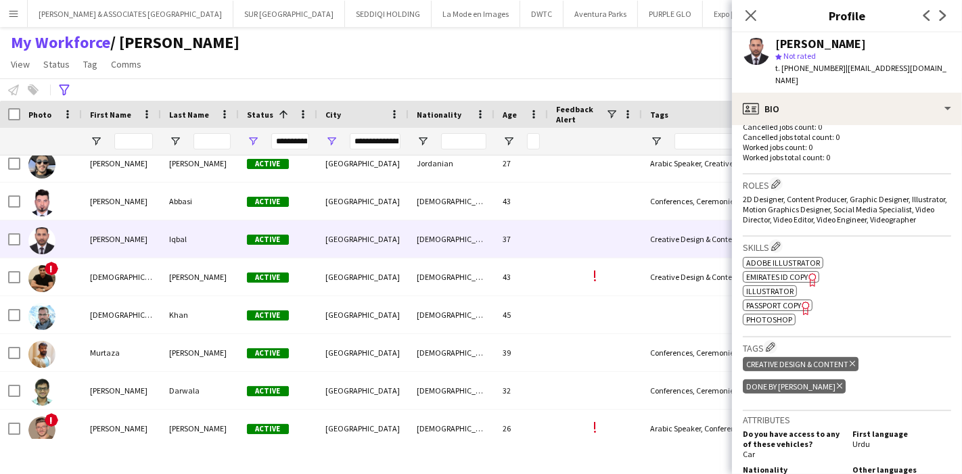
scroll to position [451, 0]
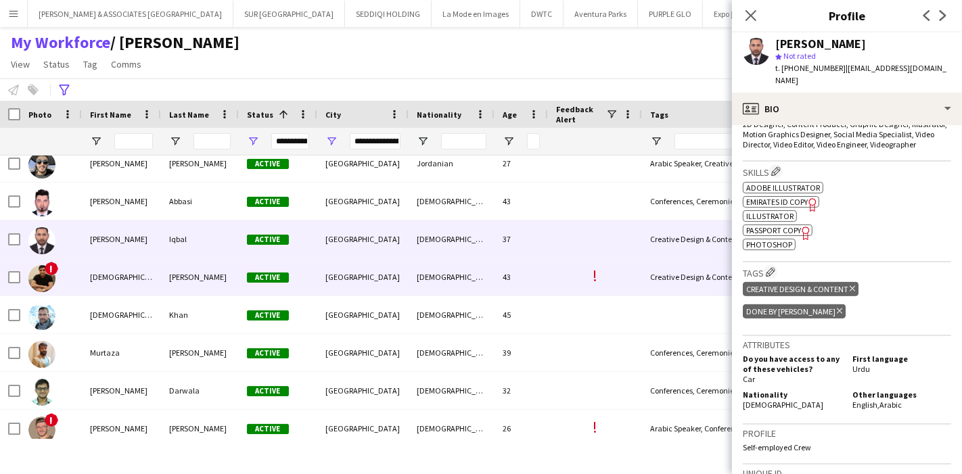
click at [134, 273] on div "[DEMOGRAPHIC_DATA]" at bounding box center [121, 277] width 79 height 37
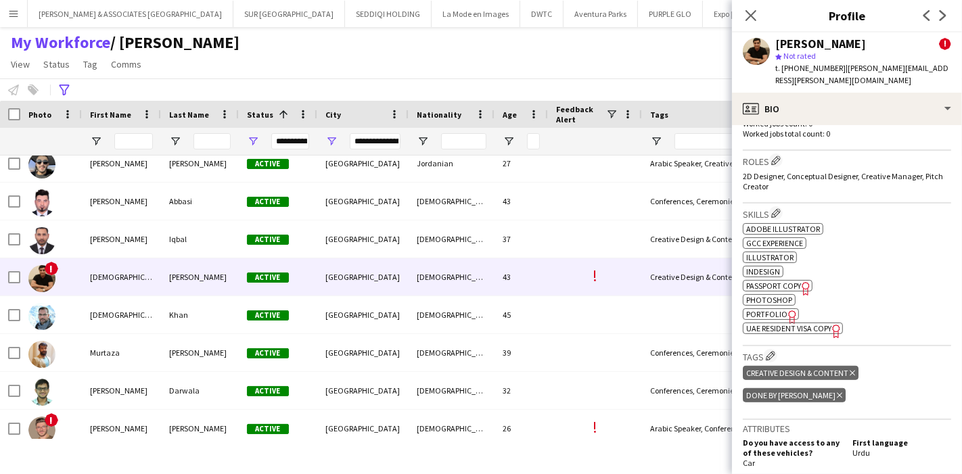
scroll to position [752, 0]
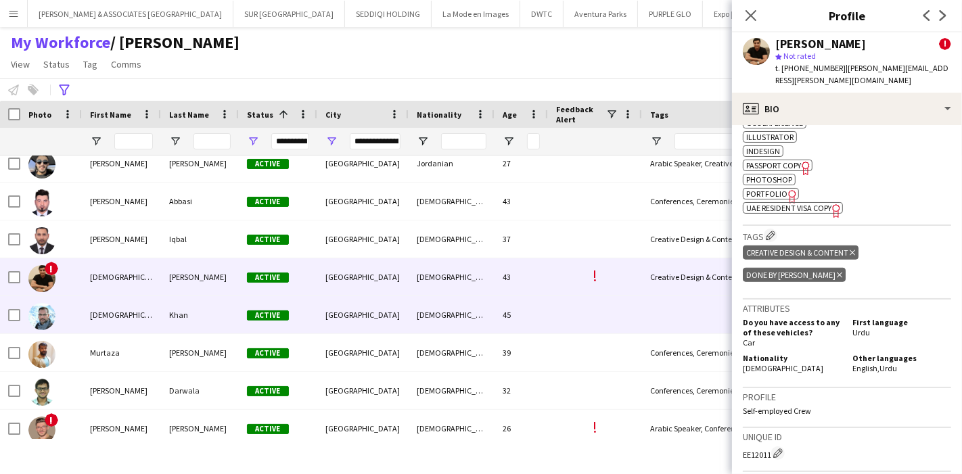
click at [116, 308] on div "[DEMOGRAPHIC_DATA][PERSON_NAME]" at bounding box center [121, 314] width 79 height 37
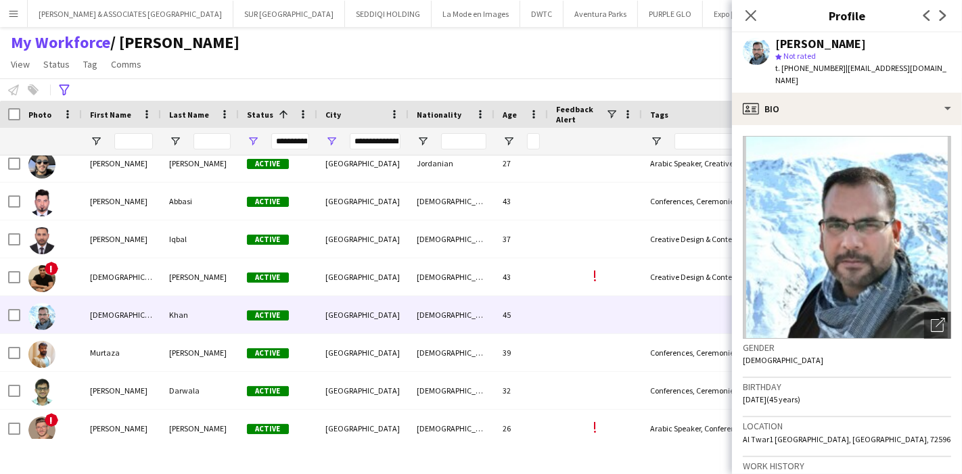
scroll to position [526, 0]
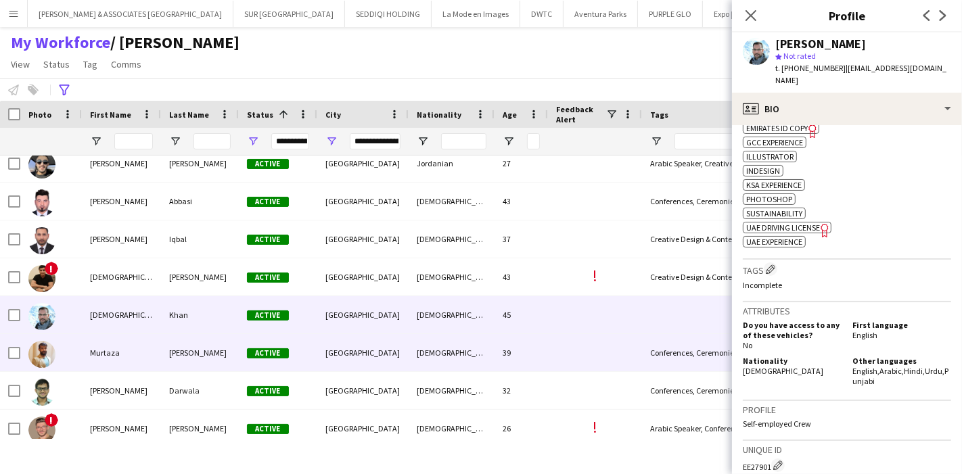
click at [102, 360] on div "Murtaza" at bounding box center [121, 352] width 79 height 37
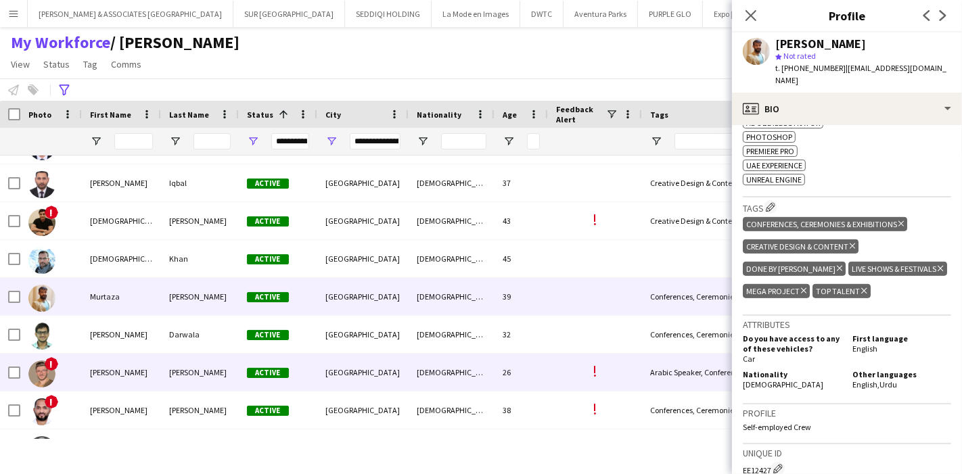
scroll to position [3384, 0]
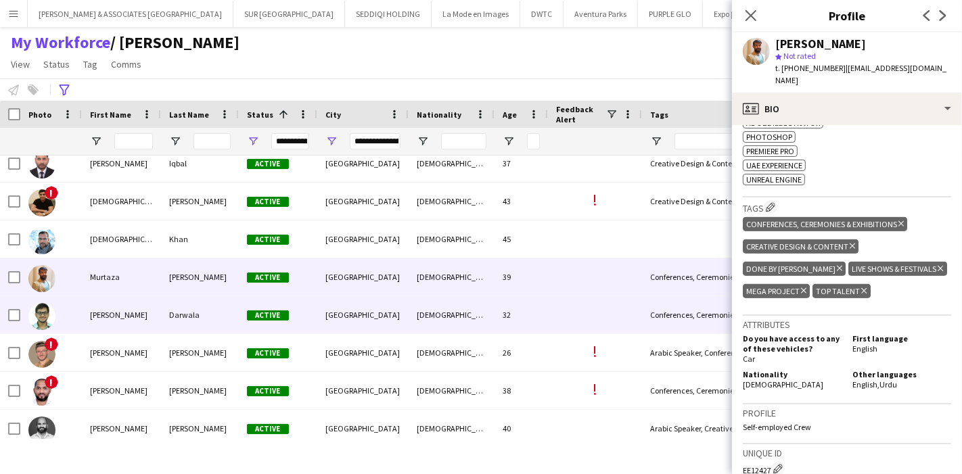
click at [89, 318] on div "[PERSON_NAME]" at bounding box center [121, 314] width 79 height 37
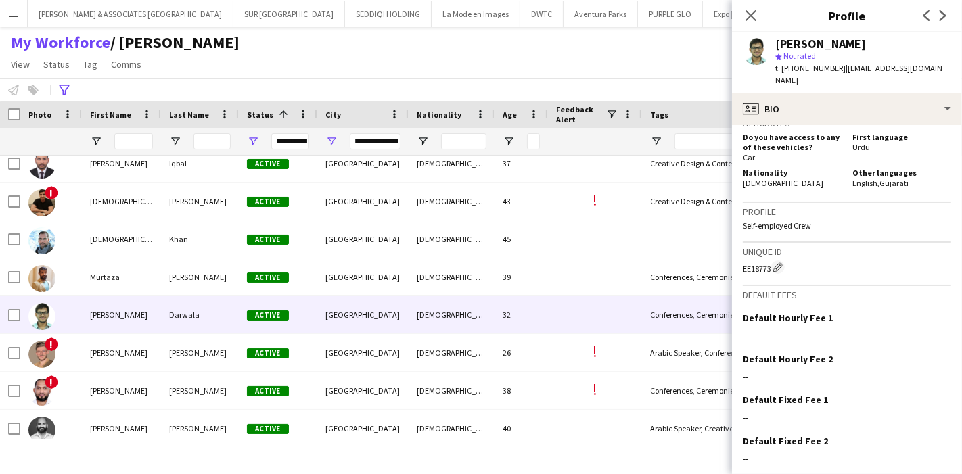
scroll to position [902, 0]
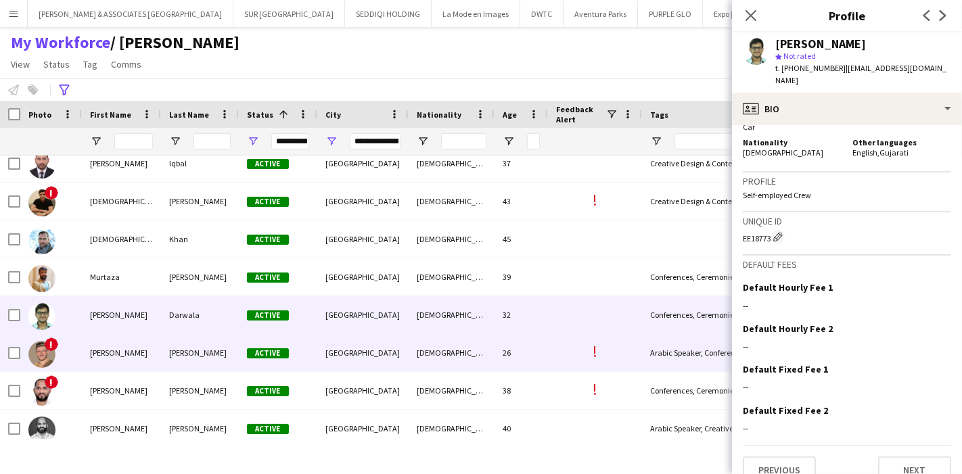
click at [98, 359] on div "[PERSON_NAME]" at bounding box center [121, 352] width 79 height 37
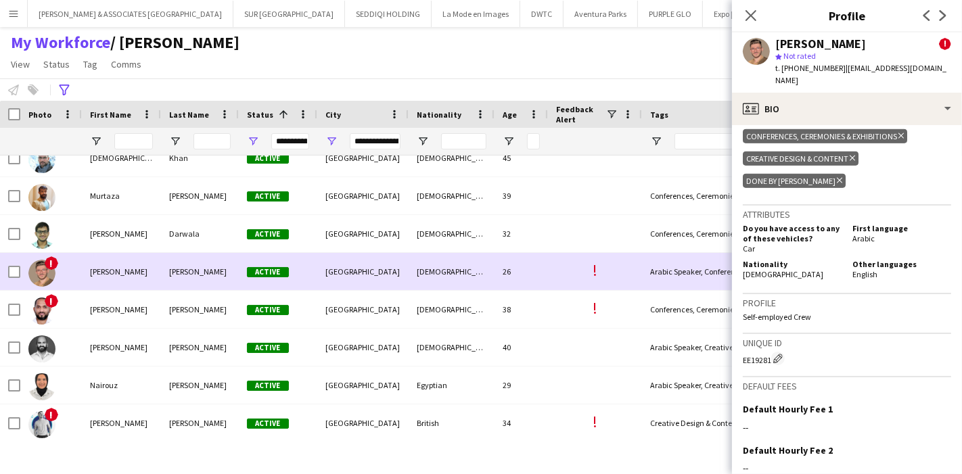
scroll to position [3534, 0]
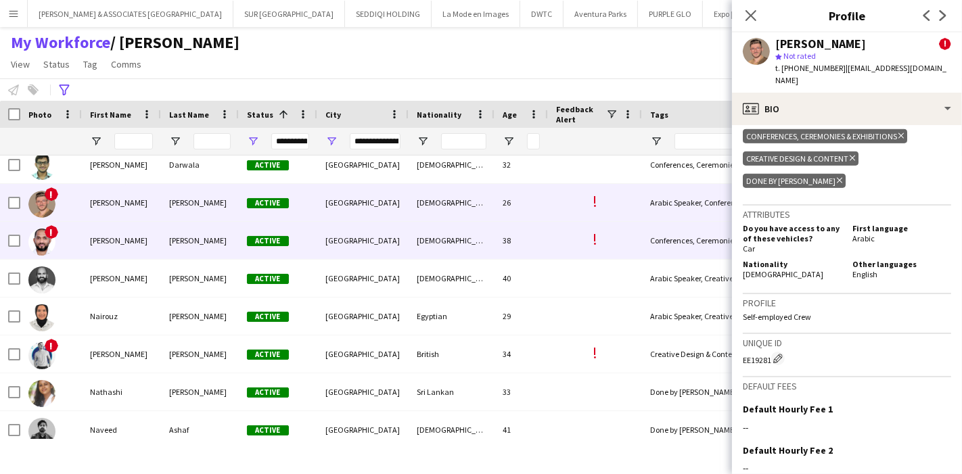
click at [106, 248] on div "[PERSON_NAME]" at bounding box center [121, 240] width 79 height 37
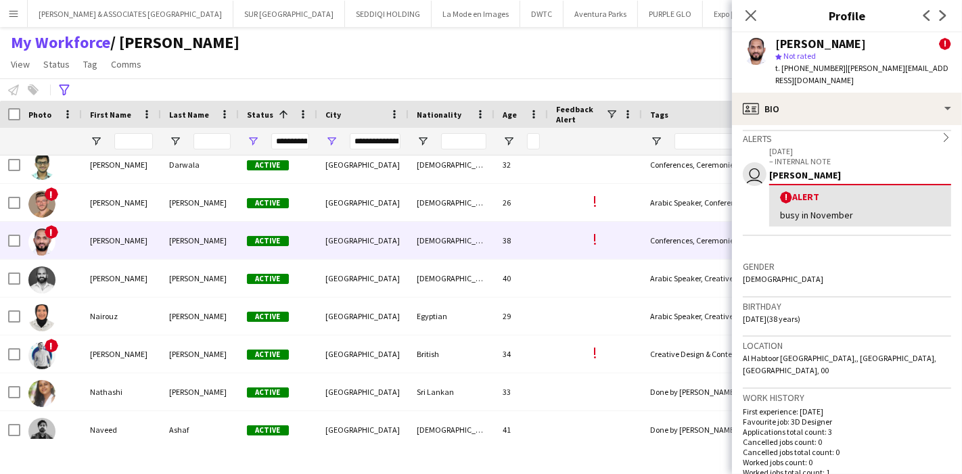
scroll to position [145, 0]
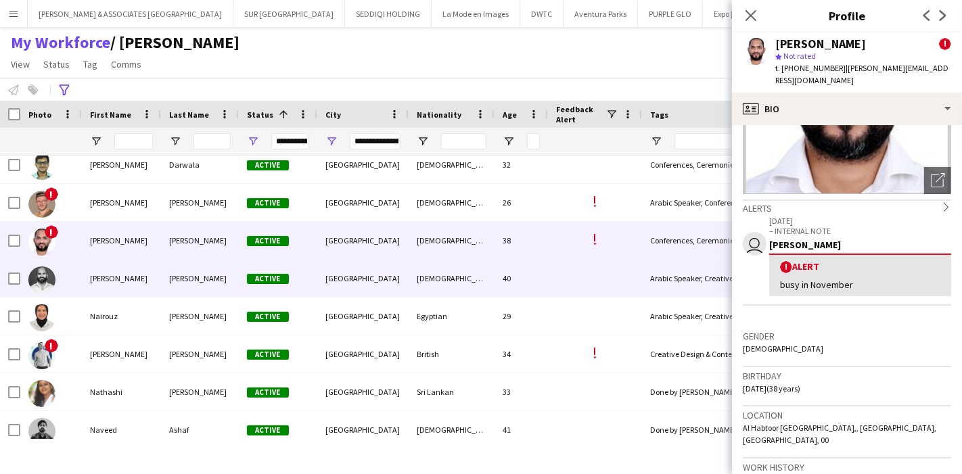
click at [77, 291] on div at bounding box center [51, 278] width 62 height 37
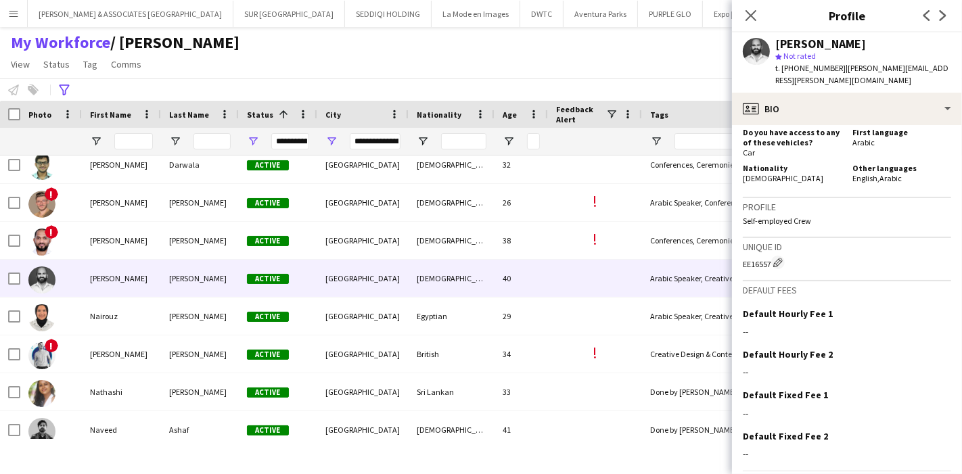
scroll to position [630, 0]
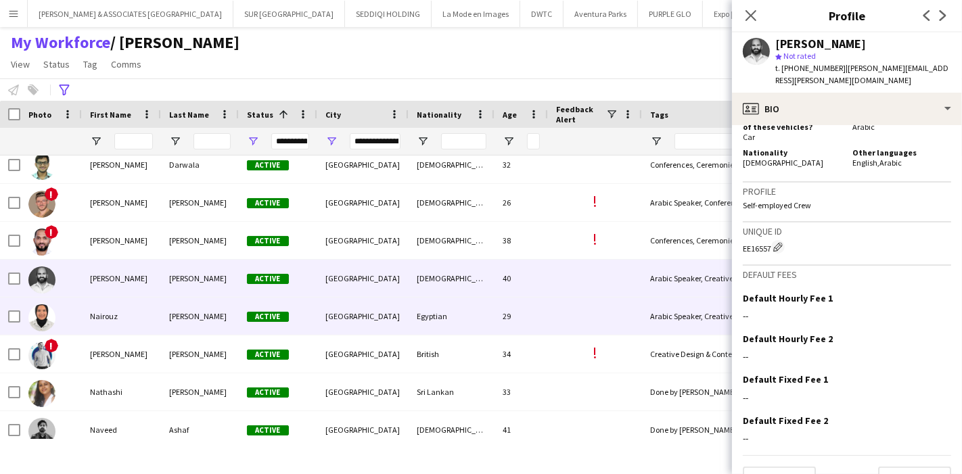
drag, startPoint x: 78, startPoint y: 323, endPoint x: 403, endPoint y: 302, distance: 326.1
click at [79, 323] on div at bounding box center [51, 316] width 62 height 37
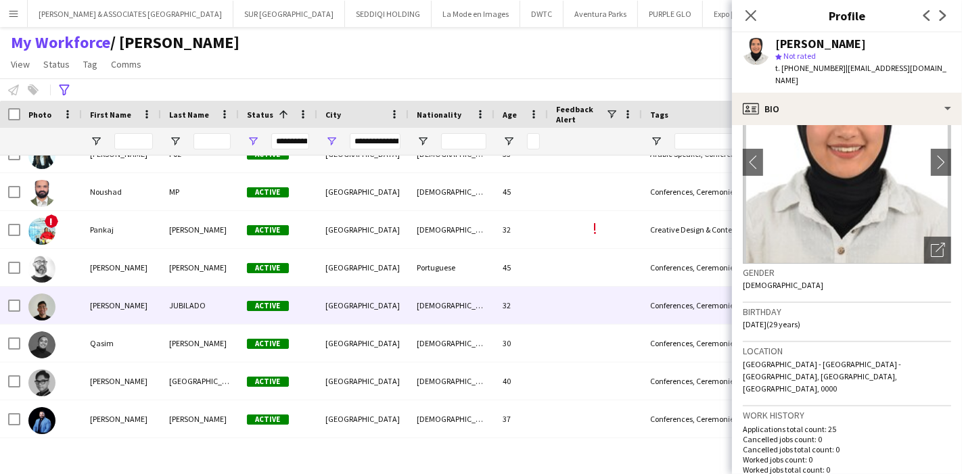
scroll to position [3909, 0]
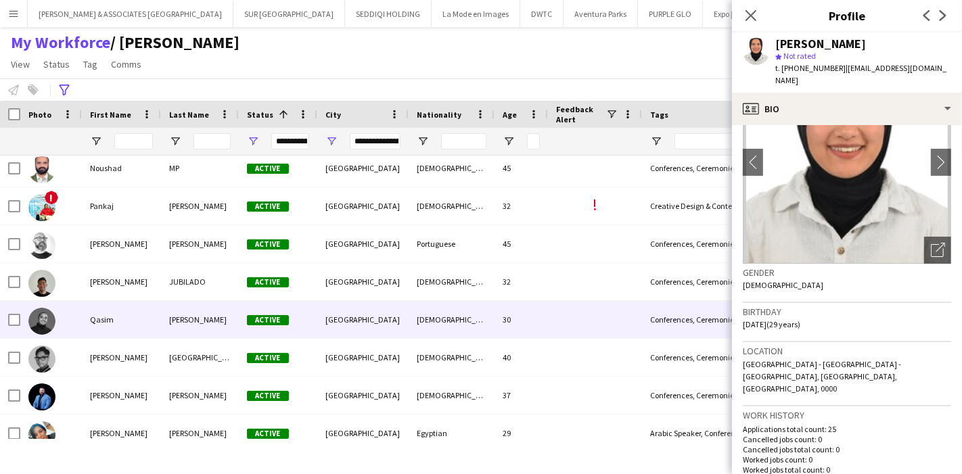
click at [110, 323] on div "Qasim" at bounding box center [121, 319] width 79 height 37
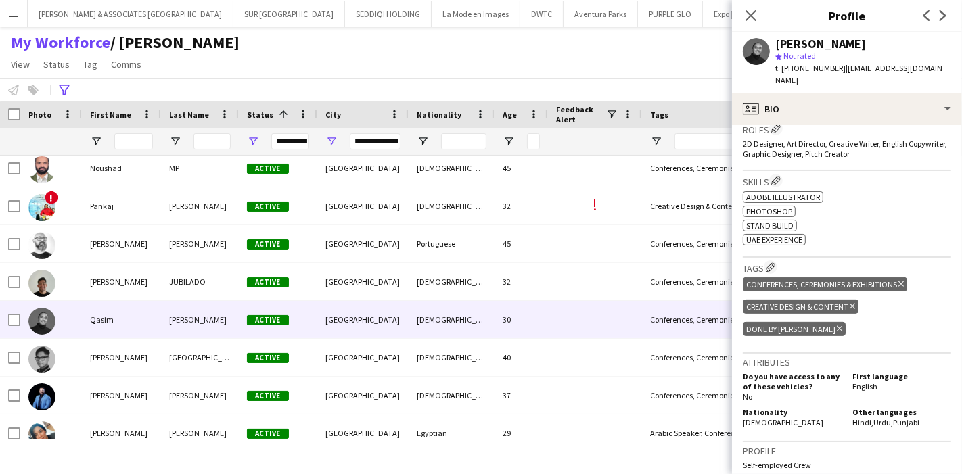
scroll to position [451, 0]
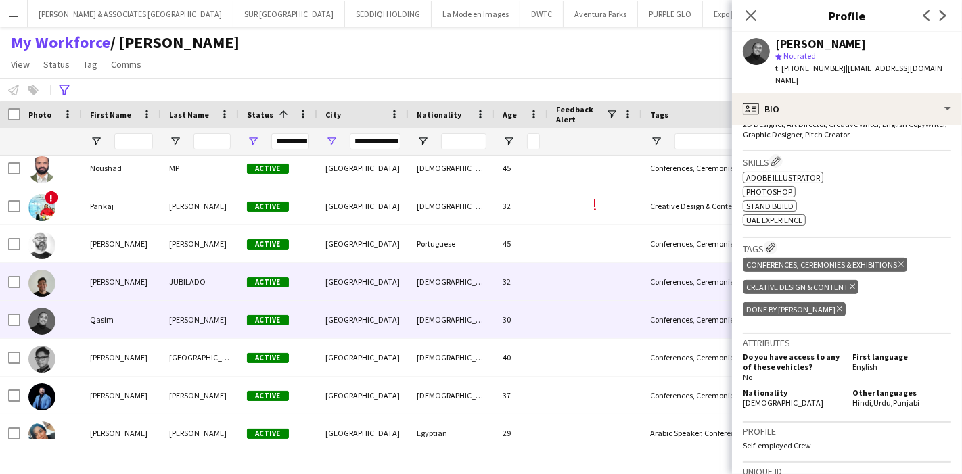
drag, startPoint x: 114, startPoint y: 268, endPoint x: 121, endPoint y: 265, distance: 7.9
click at [114, 269] on div "[PERSON_NAME]" at bounding box center [121, 281] width 79 height 37
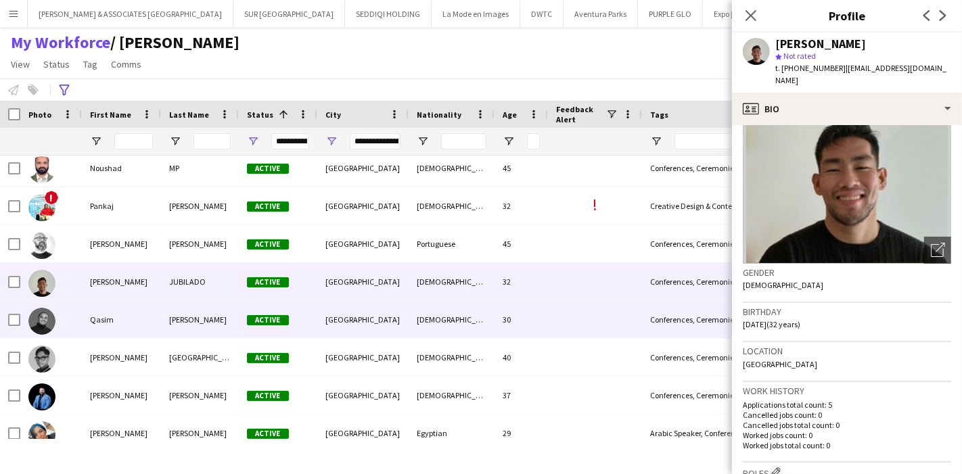
scroll to position [3945, 0]
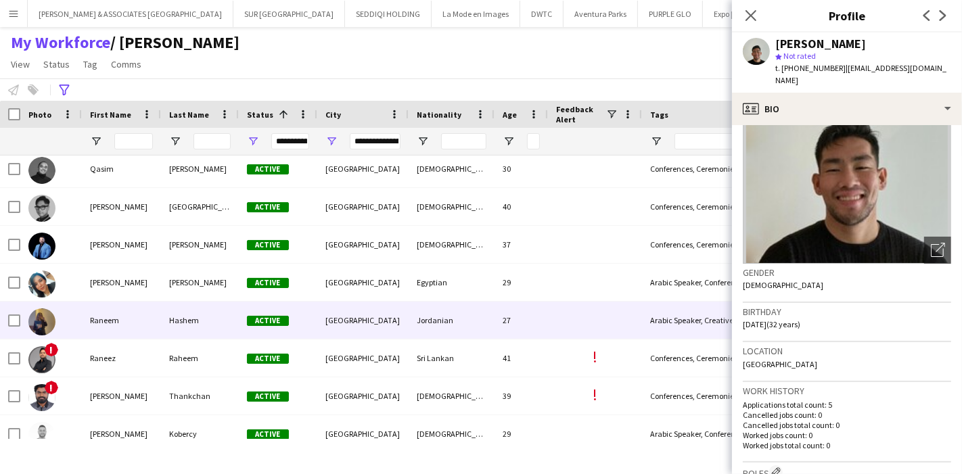
click at [75, 318] on div at bounding box center [51, 320] width 62 height 37
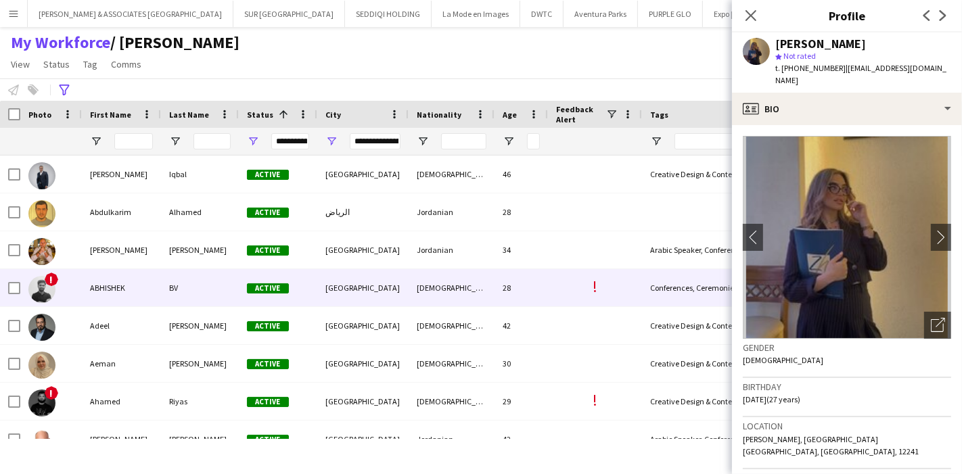
scroll to position [0, 0]
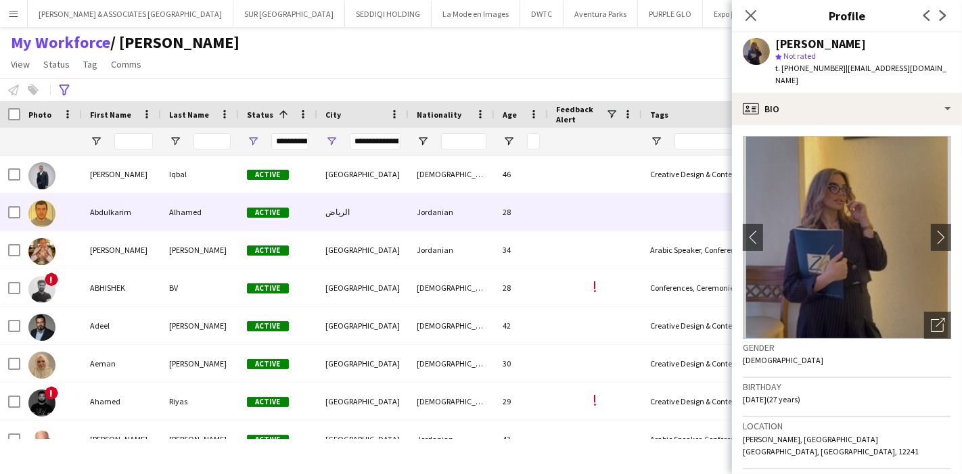
click at [91, 215] on div "Abdulkarim" at bounding box center [121, 212] width 79 height 37
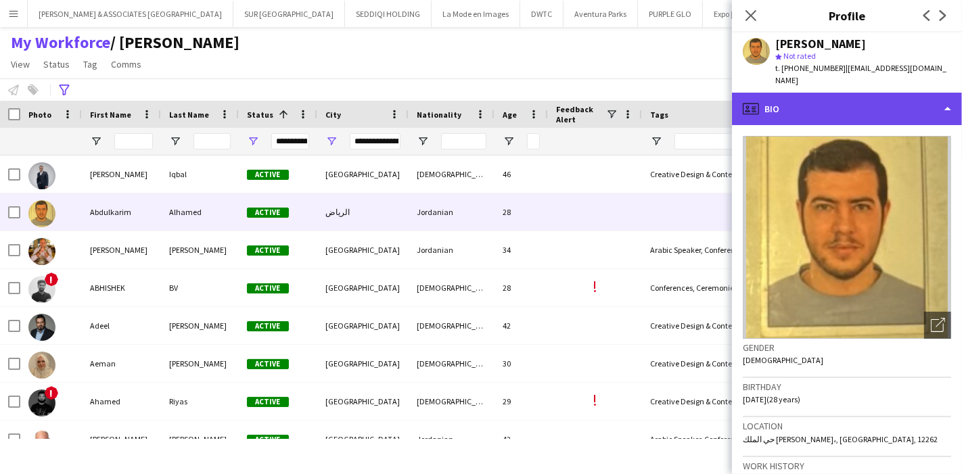
click at [878, 100] on div "profile Bio" at bounding box center [847, 109] width 230 height 32
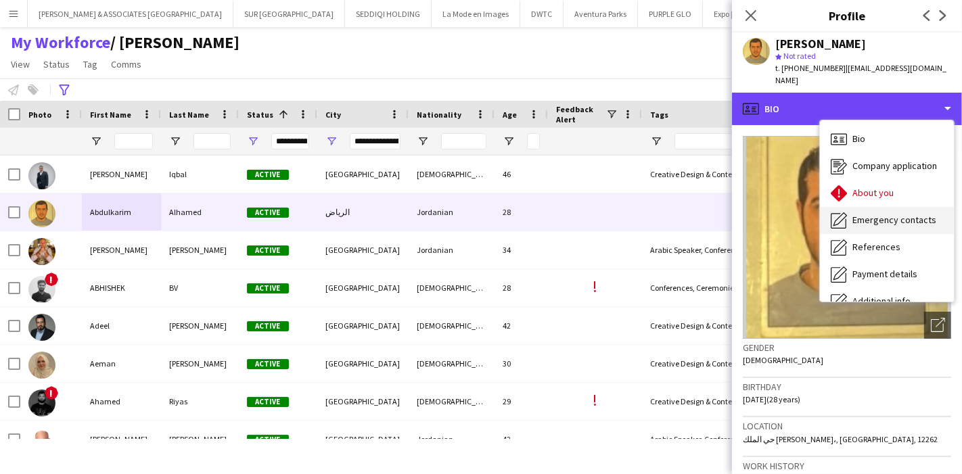
scroll to position [99, 0]
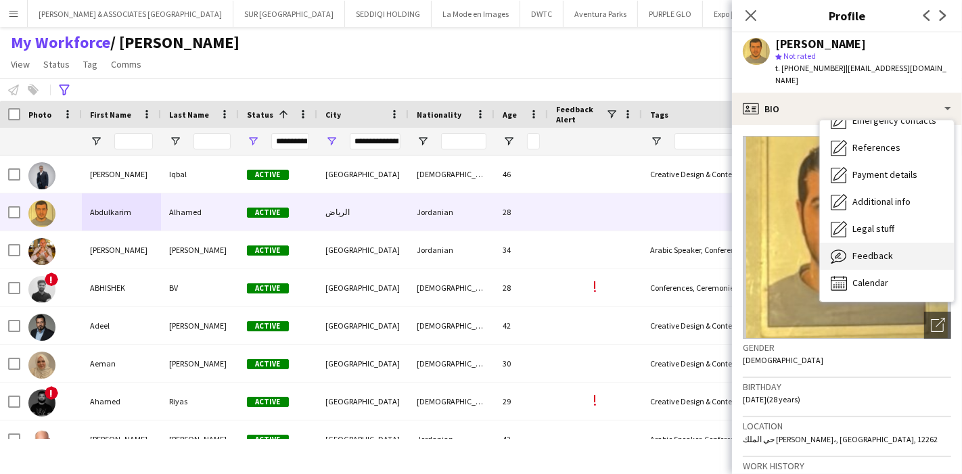
click at [907, 243] on div "Feedback Feedback" at bounding box center [887, 256] width 134 height 27
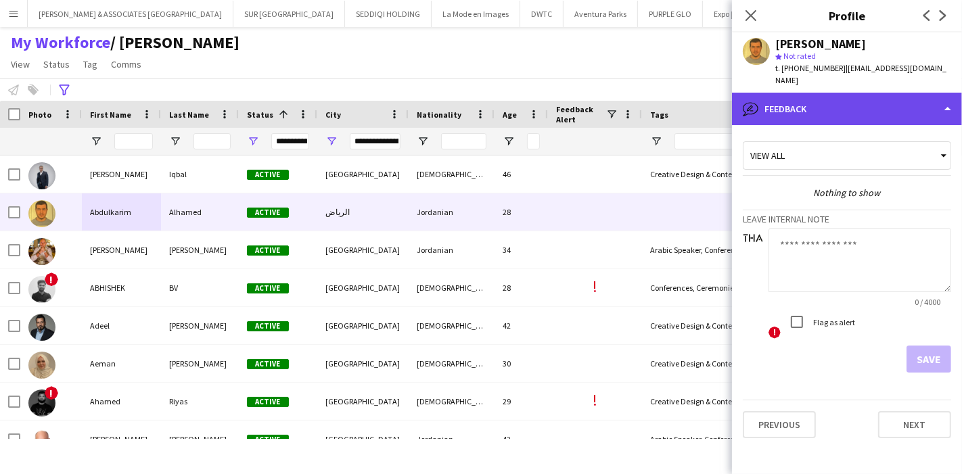
click at [879, 93] on div "bubble-pencil Feedback" at bounding box center [847, 109] width 230 height 32
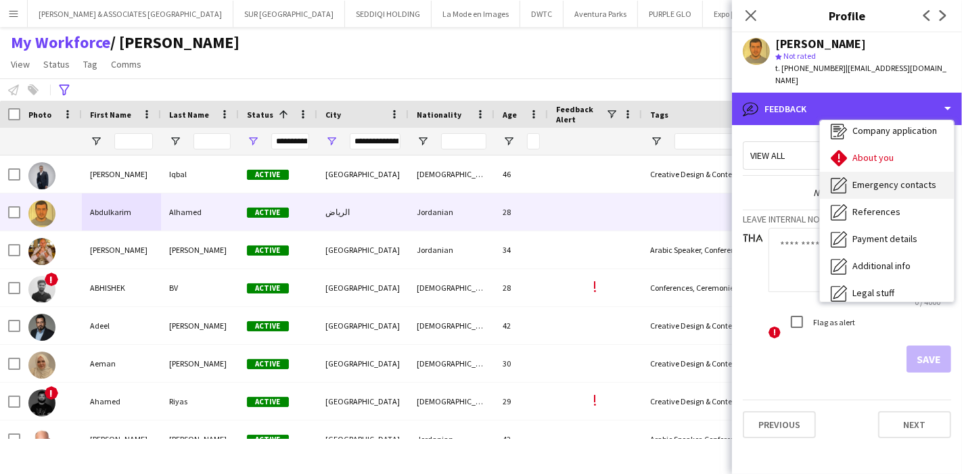
scroll to position [0, 0]
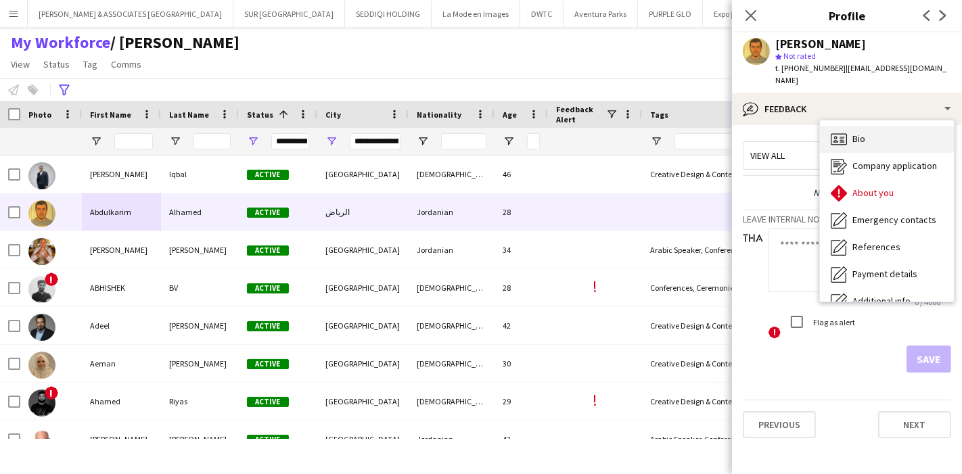
click at [878, 126] on div "Bio Bio" at bounding box center [887, 139] width 134 height 27
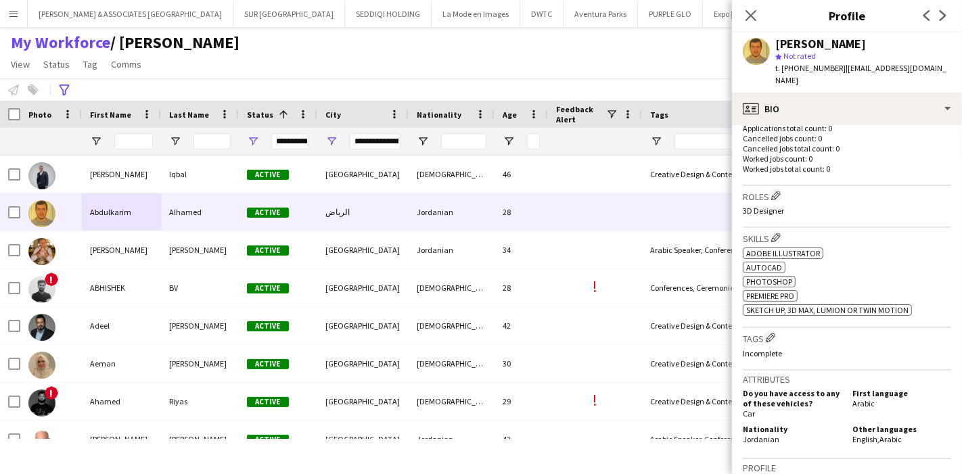
scroll to position [376, 0]
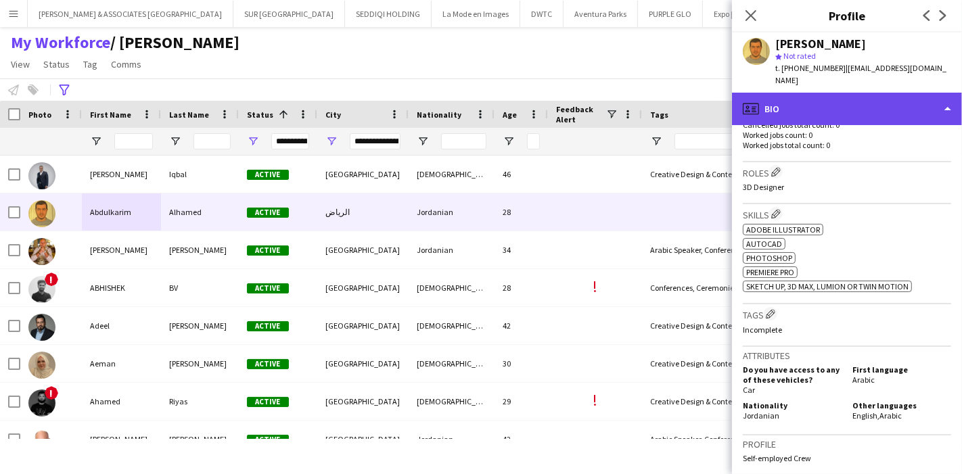
click at [888, 94] on div "profile Bio" at bounding box center [847, 109] width 230 height 32
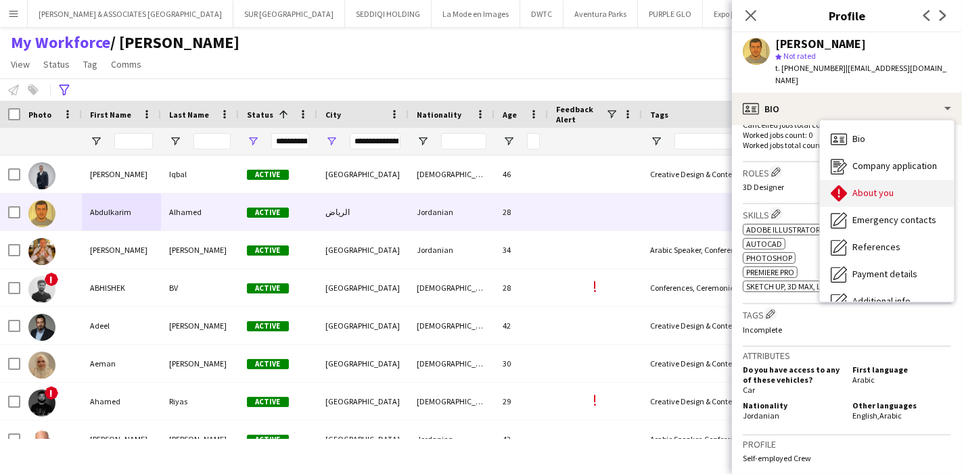
click at [897, 180] on div "About you About you" at bounding box center [887, 193] width 134 height 27
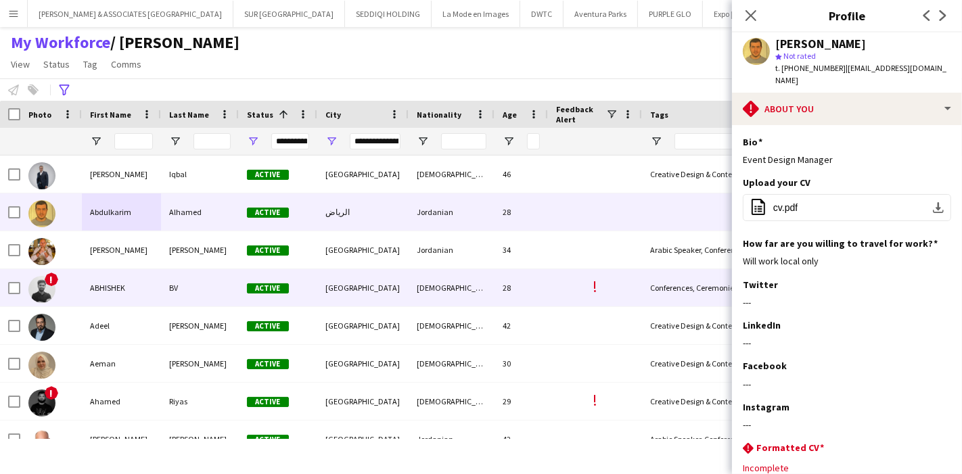
click at [113, 296] on div "ABHISHEK" at bounding box center [121, 287] width 79 height 37
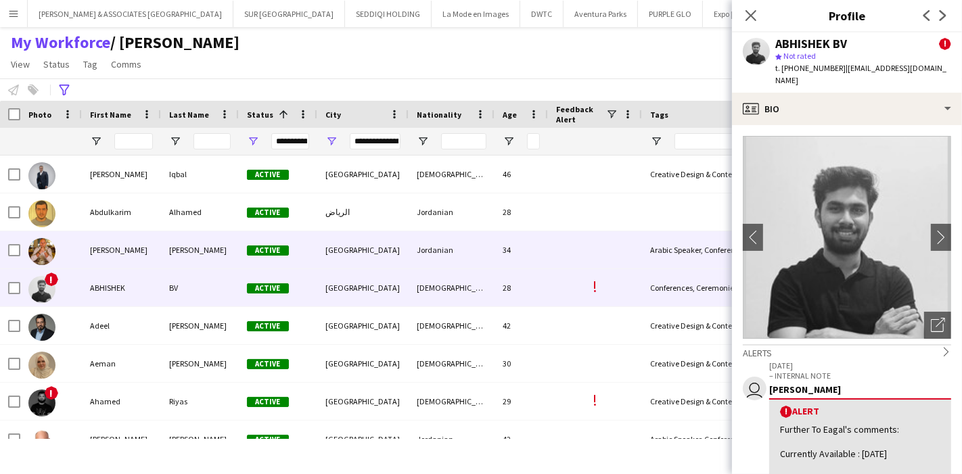
click at [118, 245] on div "[PERSON_NAME]" at bounding box center [121, 249] width 79 height 37
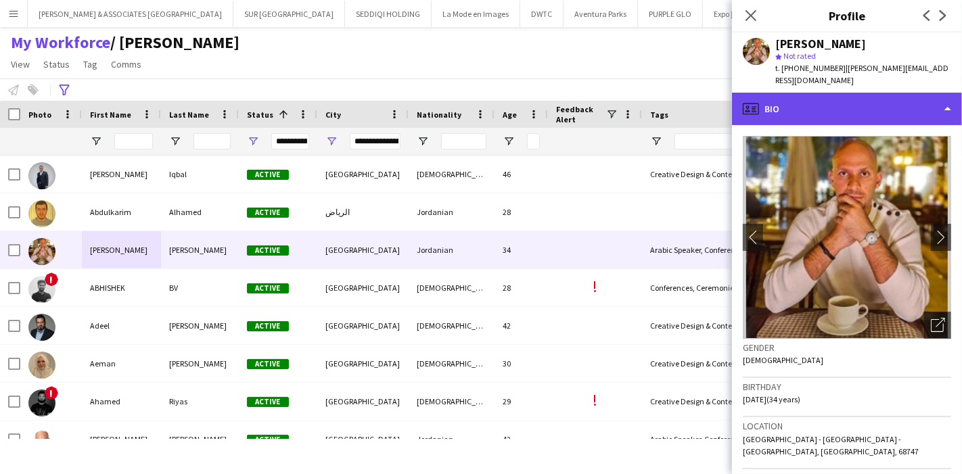
click at [914, 103] on div "profile Bio" at bounding box center [847, 109] width 230 height 32
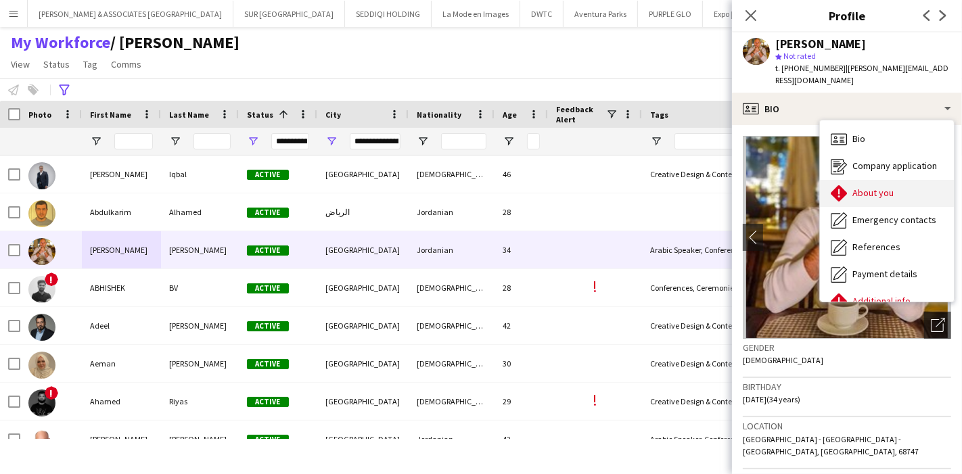
click at [902, 196] on div "About you About you" at bounding box center [887, 193] width 134 height 27
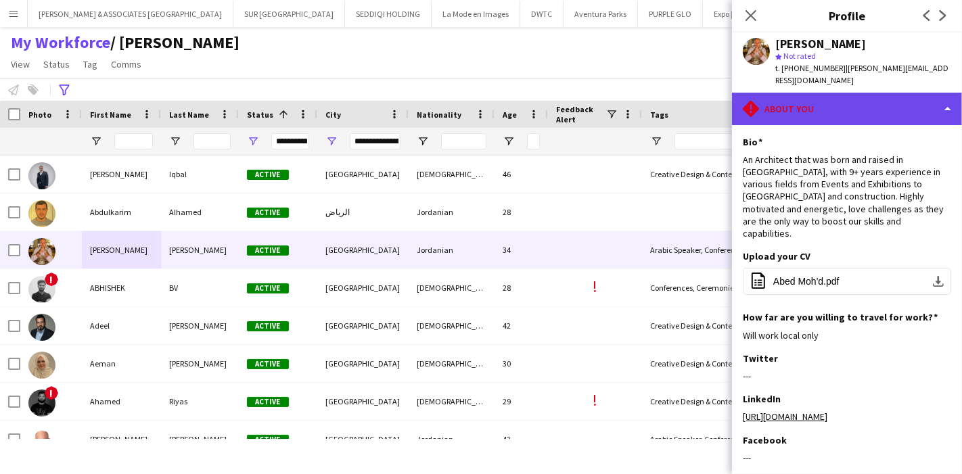
click at [885, 120] on div "rhombus-alert About you" at bounding box center [847, 109] width 230 height 32
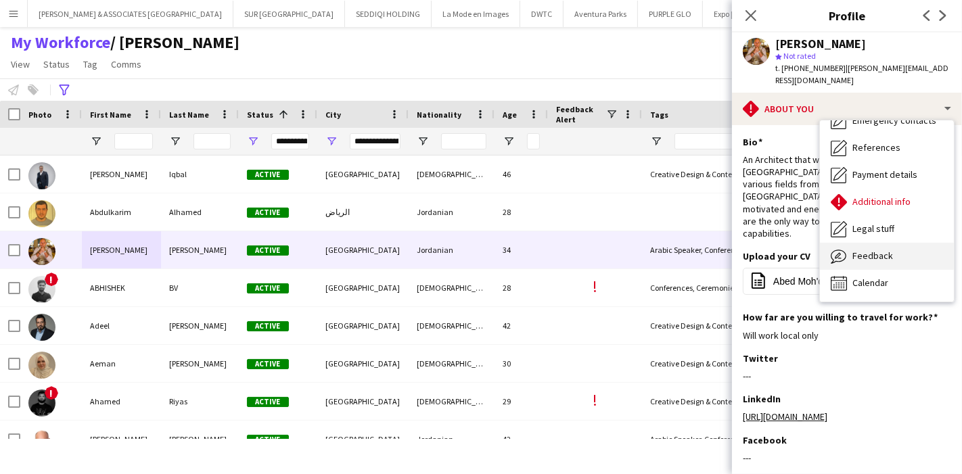
click at [901, 258] on div "Feedback Feedback" at bounding box center [887, 256] width 134 height 27
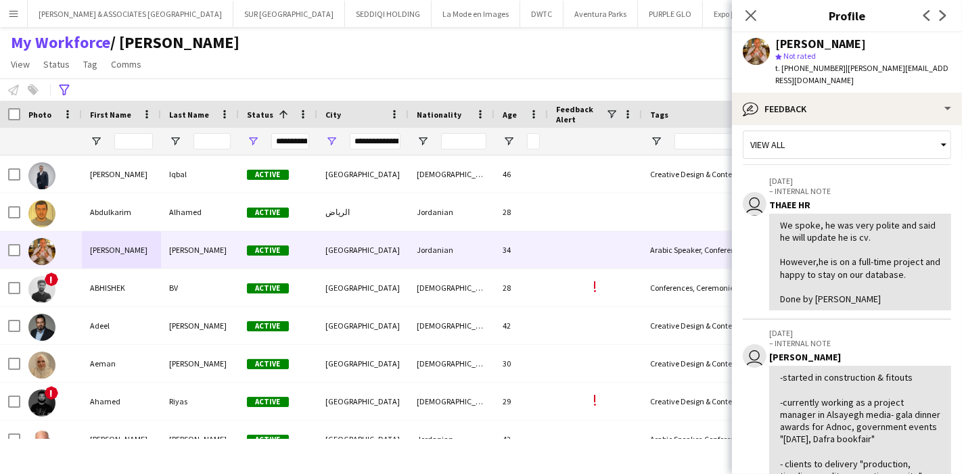
scroll to position [0, 0]
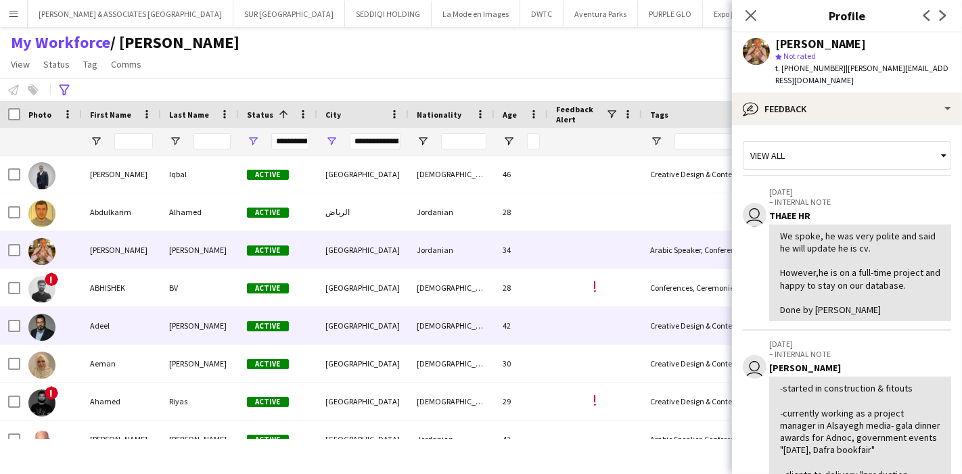
click at [122, 337] on div "Adeel" at bounding box center [121, 325] width 79 height 37
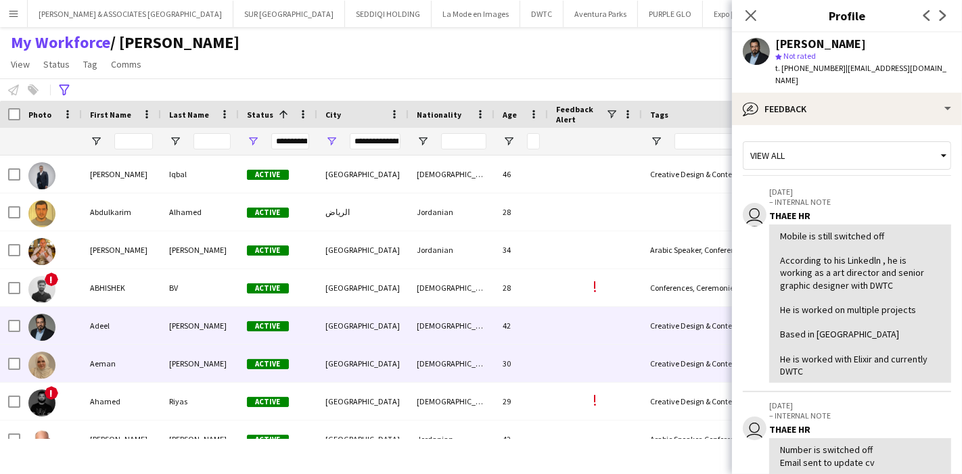
drag, startPoint x: 150, startPoint y: 367, endPoint x: 694, endPoint y: 217, distance: 563.8
click at [150, 367] on div "Aeman" at bounding box center [121, 363] width 79 height 37
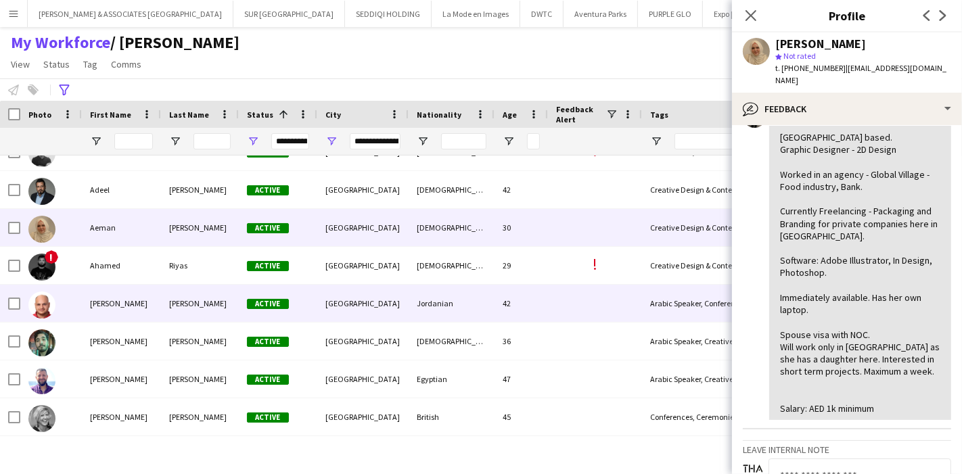
scroll to position [150, 0]
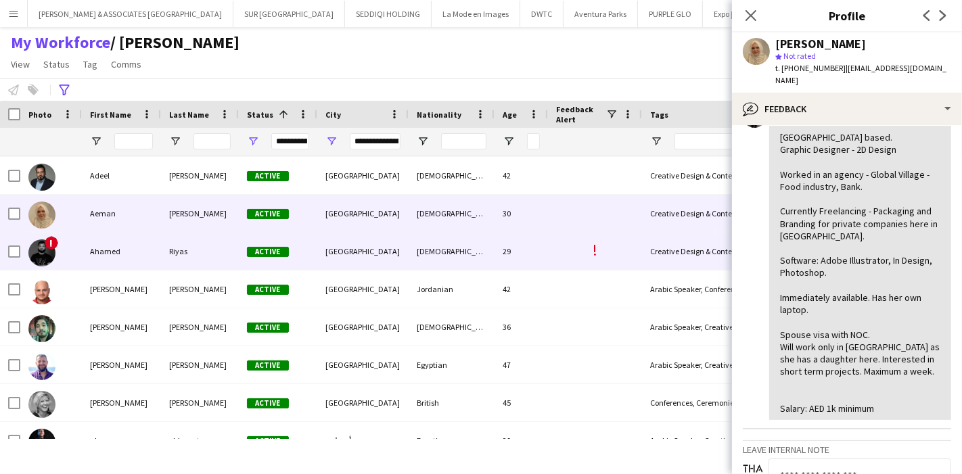
click at [123, 258] on div "Ahamed" at bounding box center [121, 251] width 79 height 37
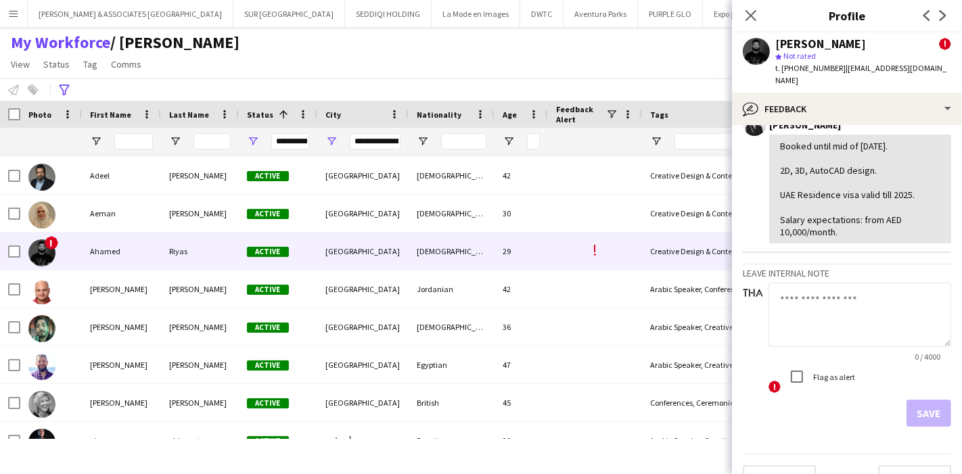
scroll to position [6, 0]
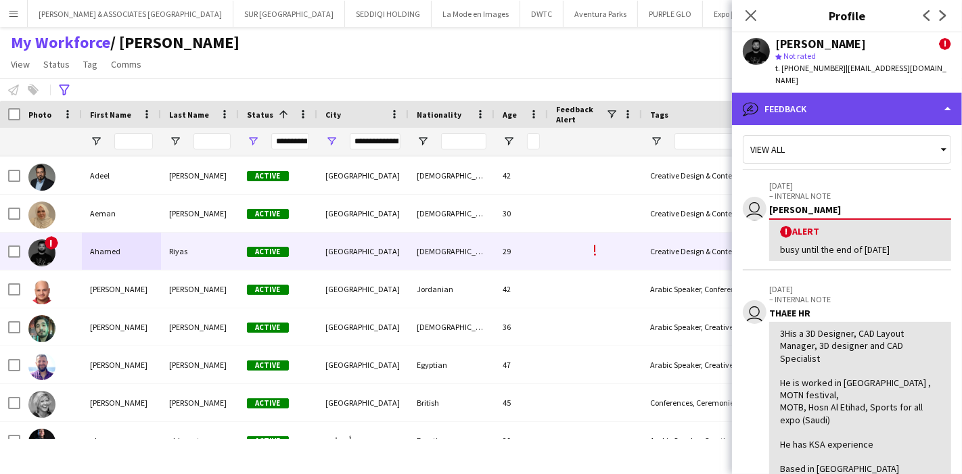
click at [870, 93] on div "bubble-pencil Feedback" at bounding box center [847, 109] width 230 height 32
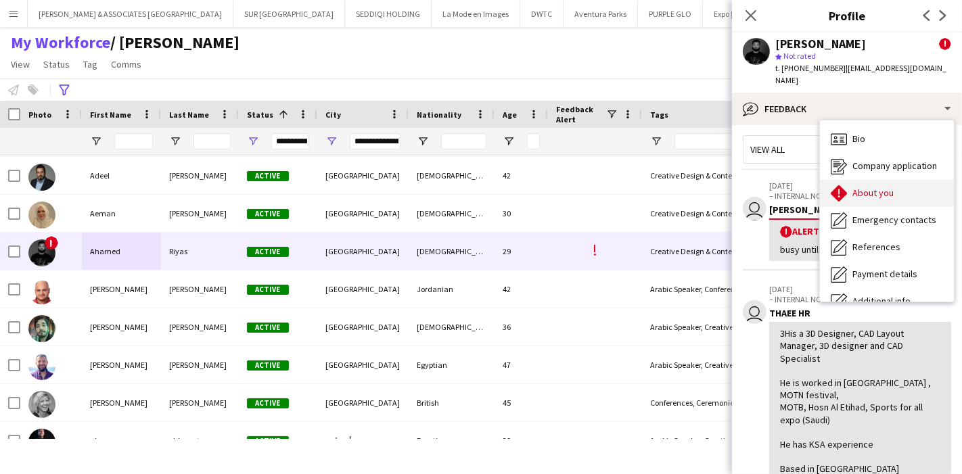
click at [906, 183] on div "About you About you" at bounding box center [887, 193] width 134 height 27
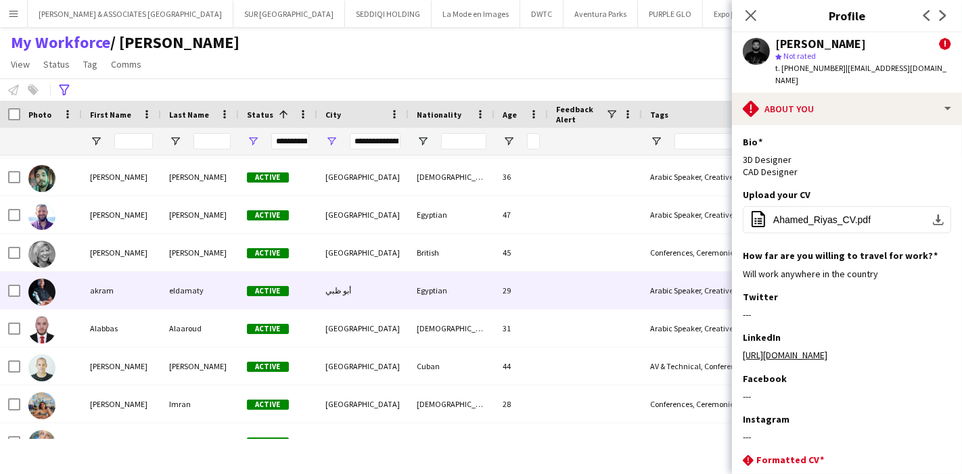
scroll to position [526, 0]
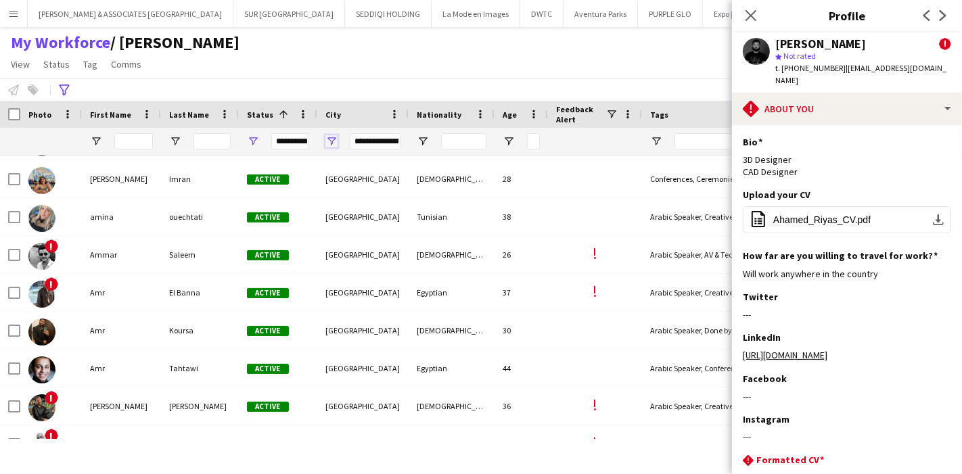
click at [326, 136] on span "Open Filter Menu" at bounding box center [332, 141] width 12 height 12
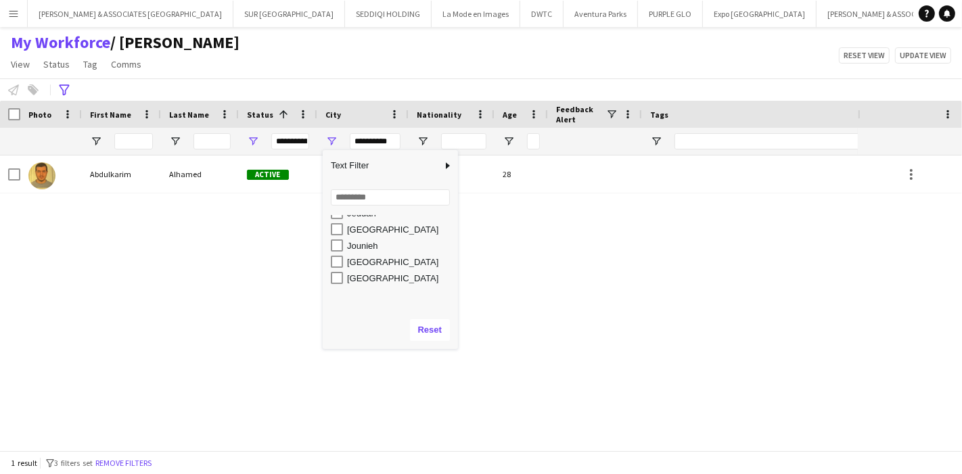
scroll to position [601, 0]
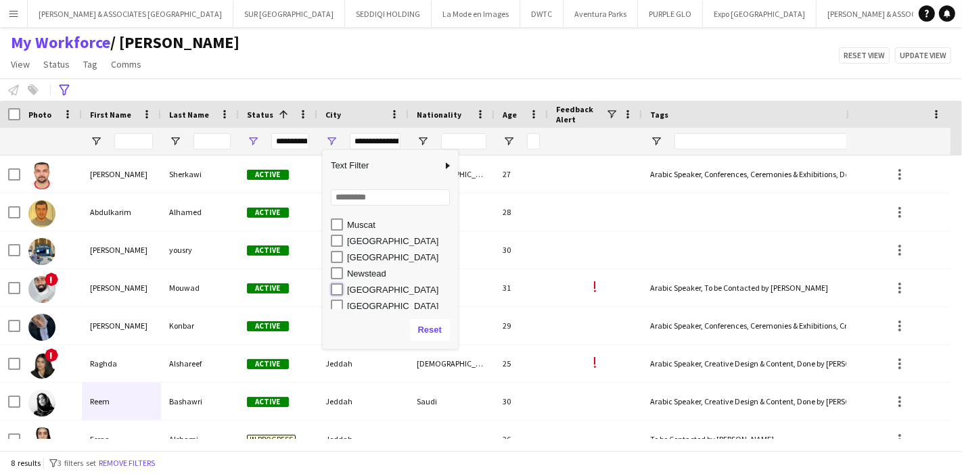
type input "**********"
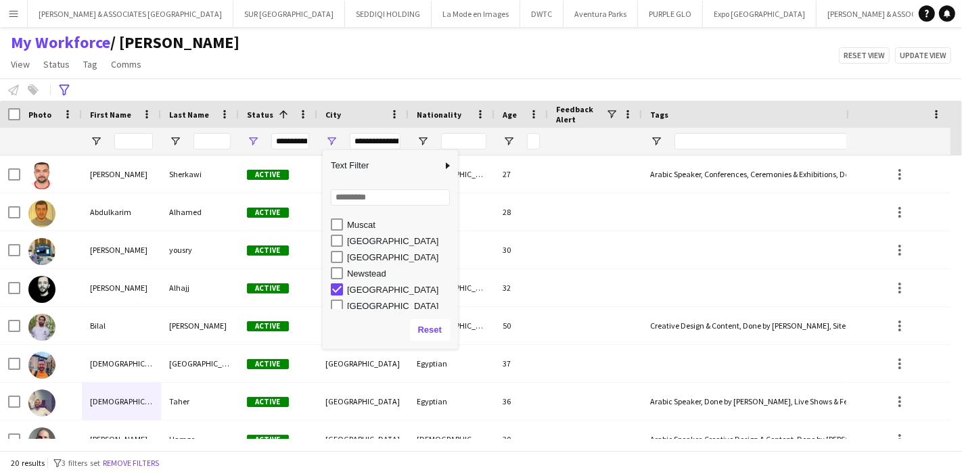
click at [506, 64] on div "My Workforce / [PERSON_NAME] View Views Default view [PERSON_NAME] New view Upd…" at bounding box center [481, 55] width 962 height 46
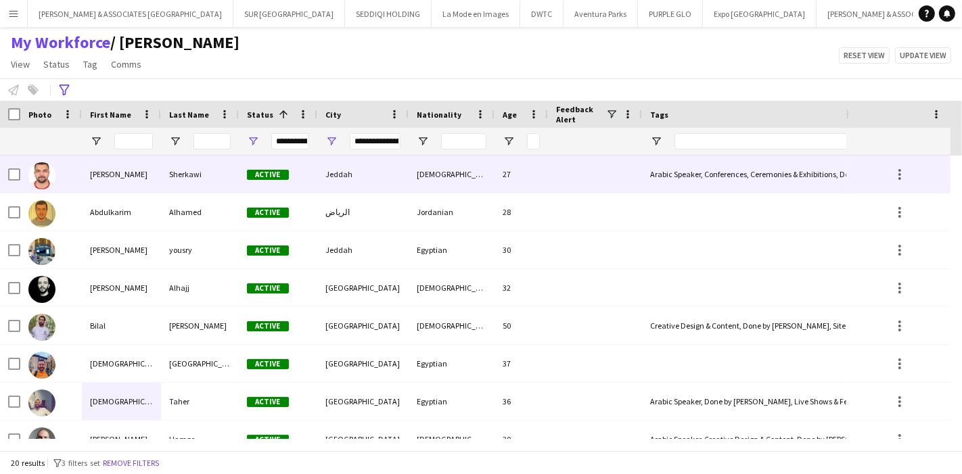
click at [121, 164] on div "[PERSON_NAME]" at bounding box center [121, 174] width 79 height 37
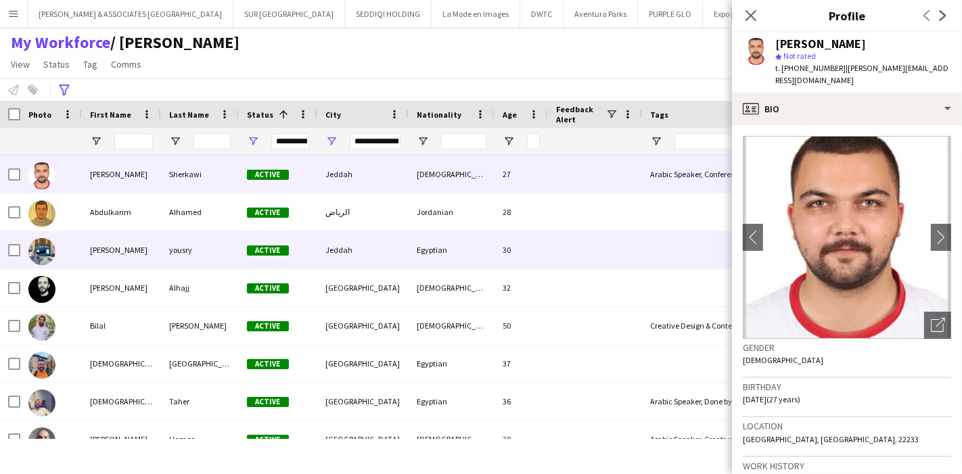
click at [121, 248] on div "[PERSON_NAME]" at bounding box center [121, 249] width 79 height 37
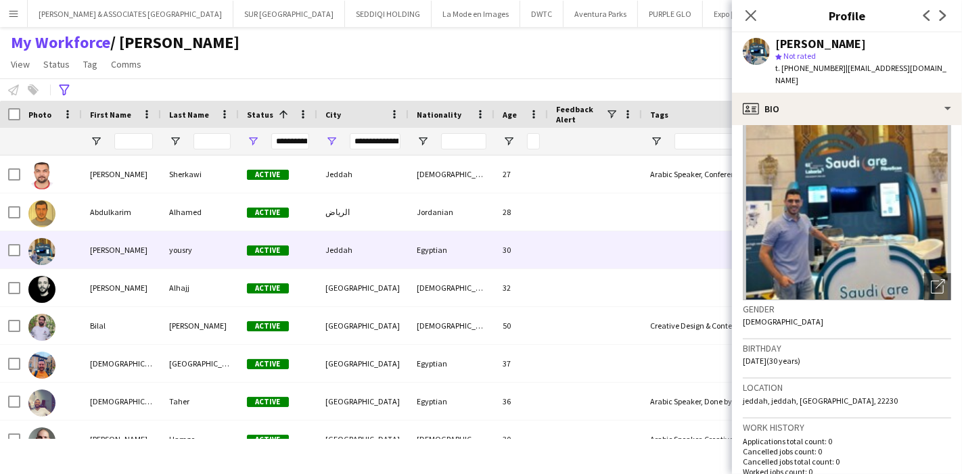
scroll to position [0, 0]
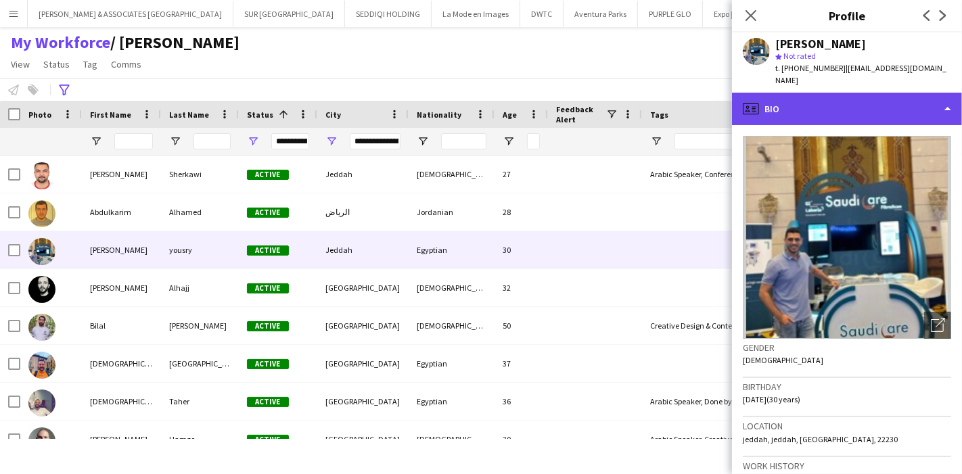
click at [895, 109] on div "profile Bio" at bounding box center [847, 109] width 230 height 32
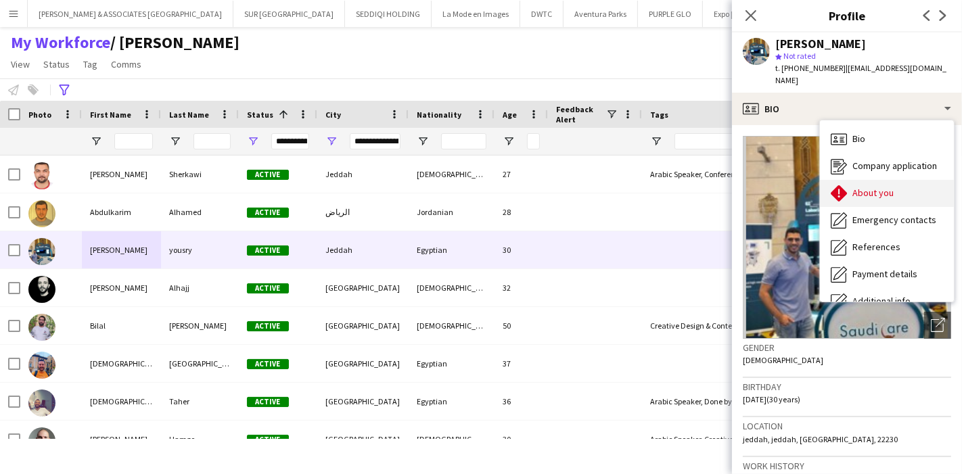
click at [887, 187] on span "About you" at bounding box center [873, 193] width 41 height 12
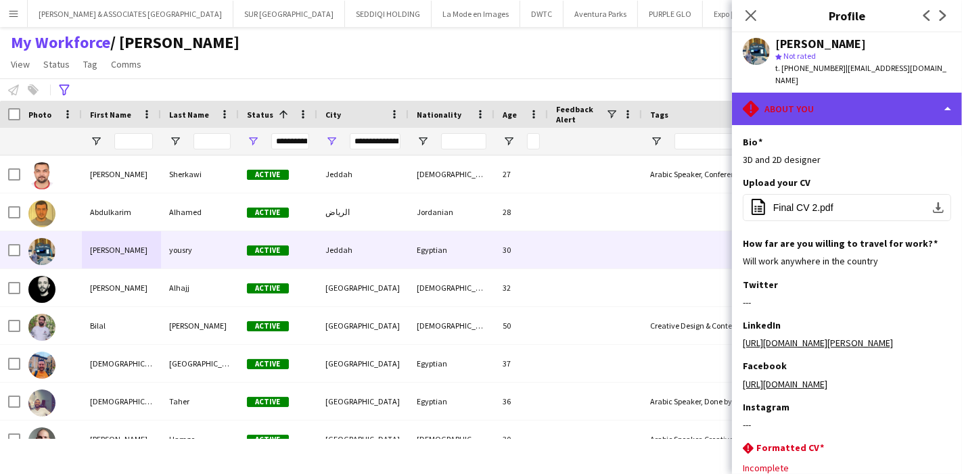
click at [857, 103] on div "rhombus-alert About you" at bounding box center [847, 109] width 230 height 32
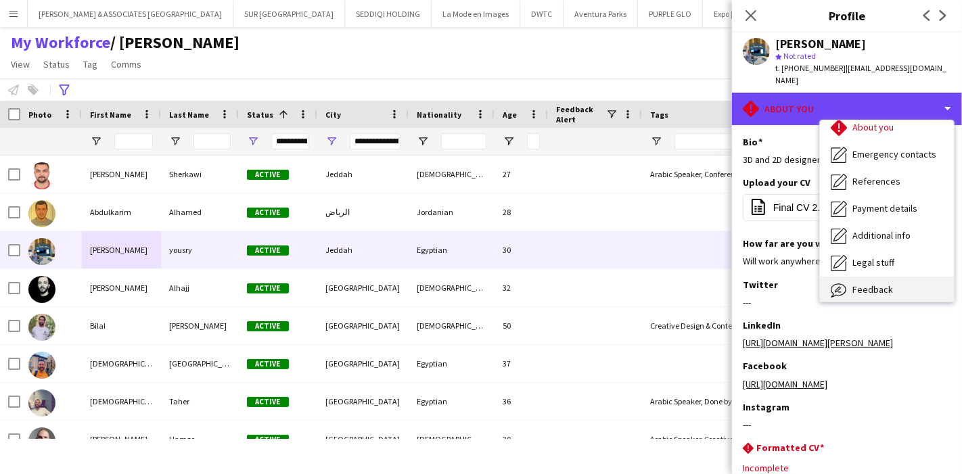
scroll to position [99, 0]
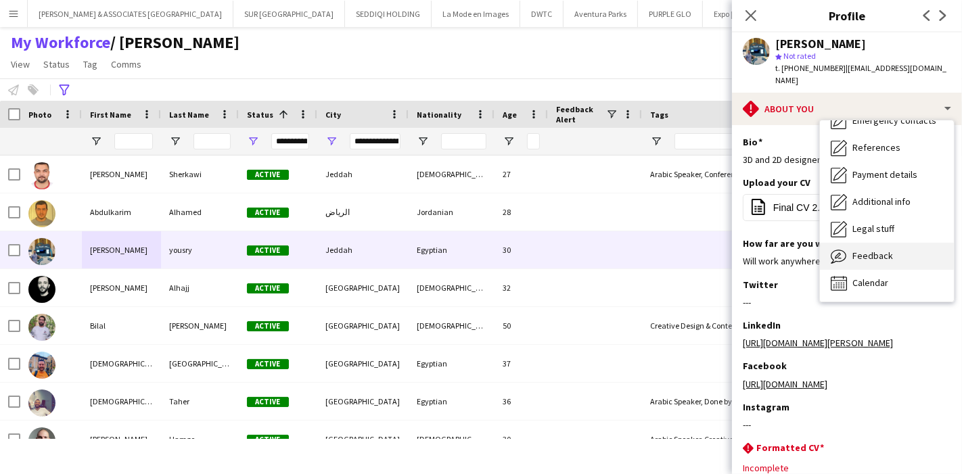
click at [899, 243] on div "Feedback Feedback" at bounding box center [887, 256] width 134 height 27
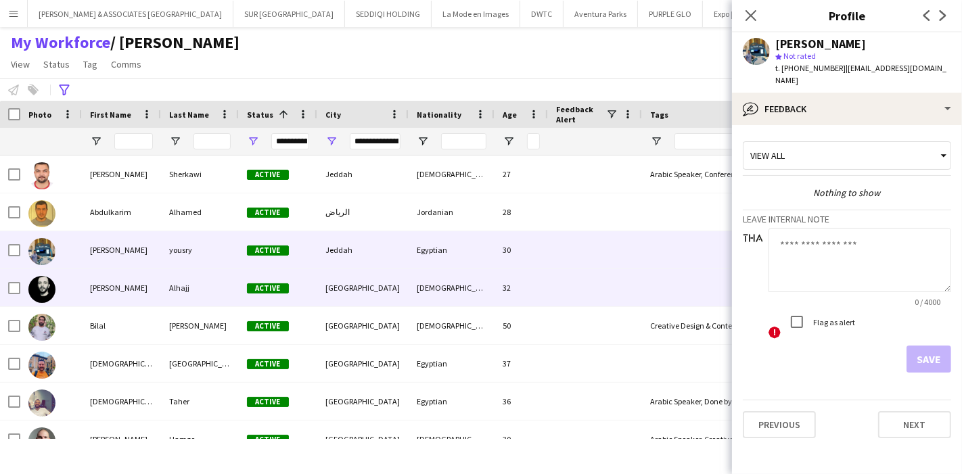
click at [97, 301] on div "[PERSON_NAME]" at bounding box center [121, 287] width 79 height 37
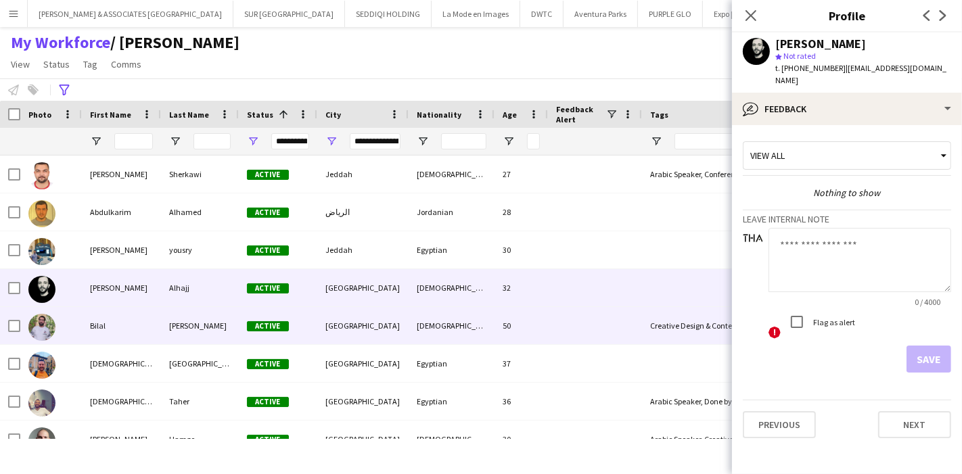
click at [70, 328] on div at bounding box center [51, 325] width 62 height 37
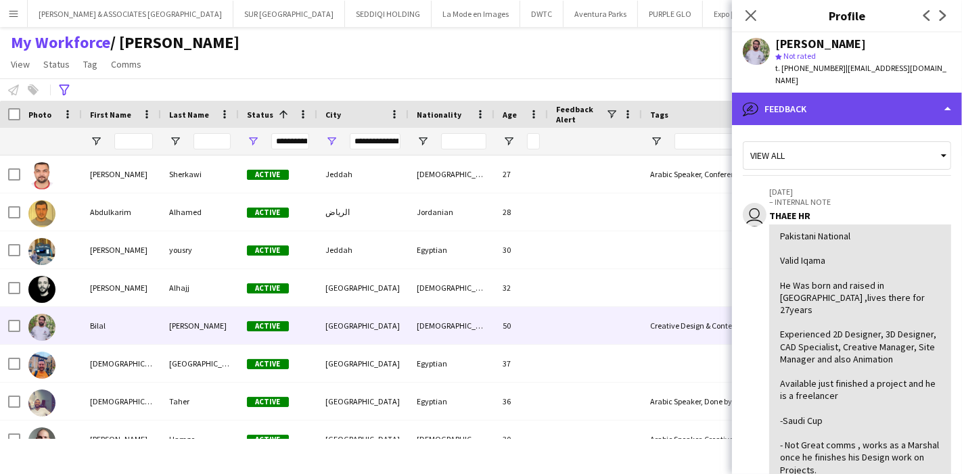
click at [863, 109] on div "bubble-pencil Feedback" at bounding box center [847, 109] width 230 height 32
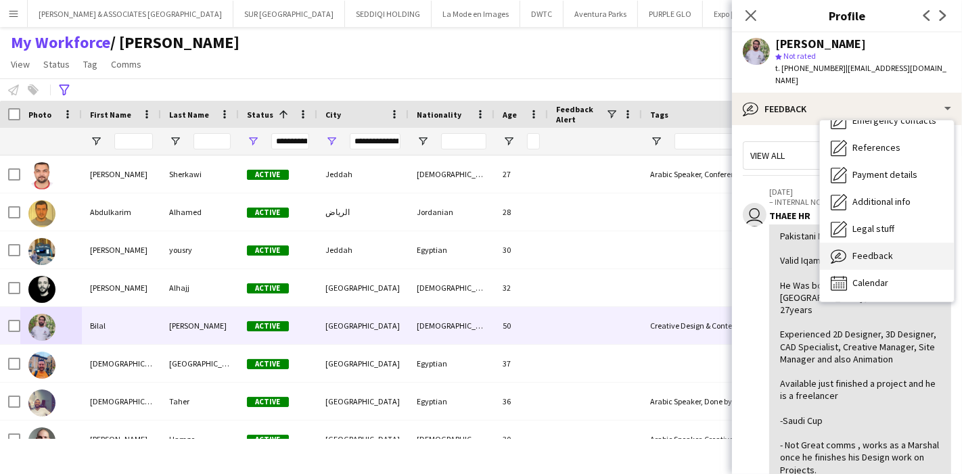
click at [895, 243] on div "Feedback Feedback" at bounding box center [887, 256] width 134 height 27
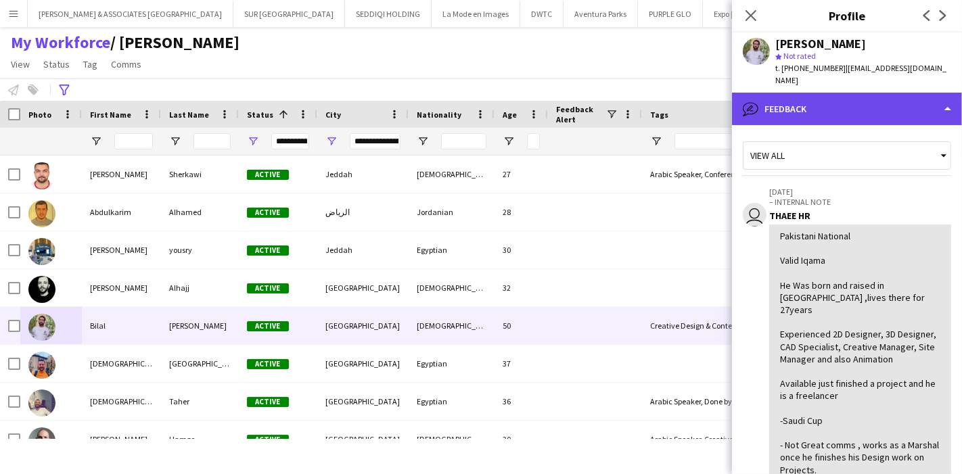
click at [883, 97] on div "bubble-pencil Feedback" at bounding box center [847, 109] width 230 height 32
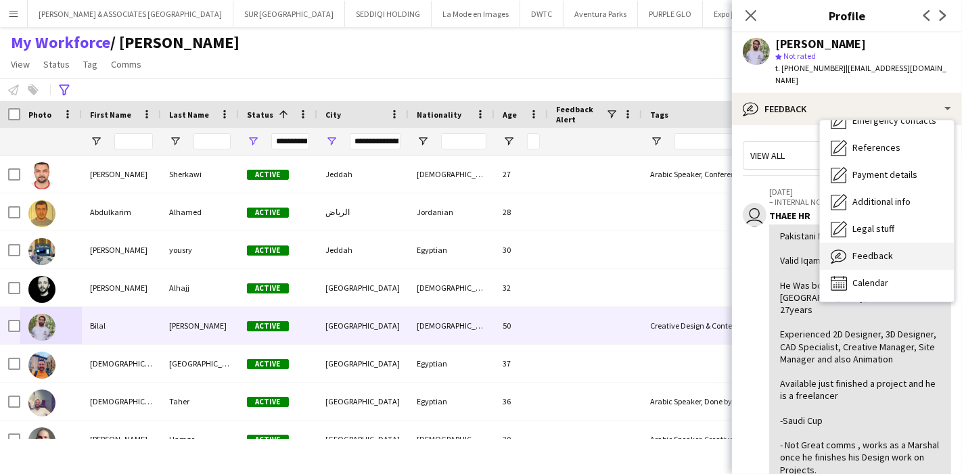
click at [903, 243] on div "Feedback Feedback" at bounding box center [887, 256] width 134 height 27
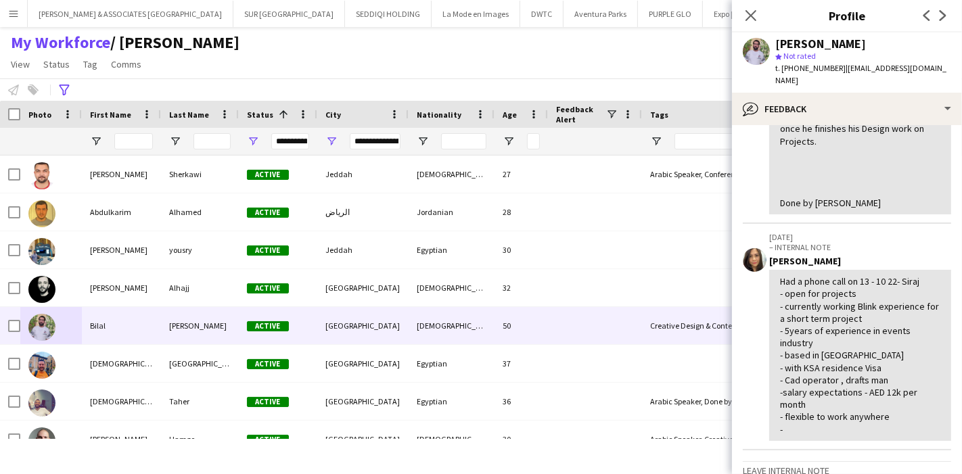
scroll to position [451, 0]
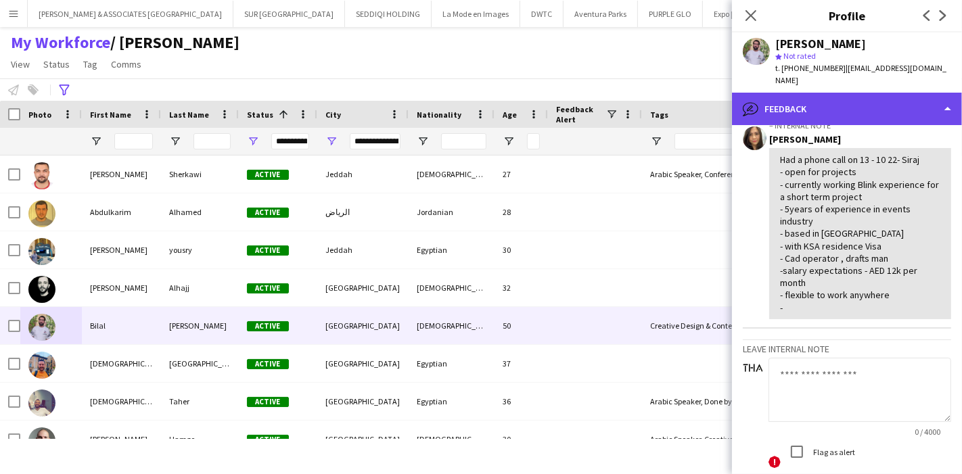
click at [884, 108] on div "bubble-pencil Feedback" at bounding box center [847, 109] width 230 height 32
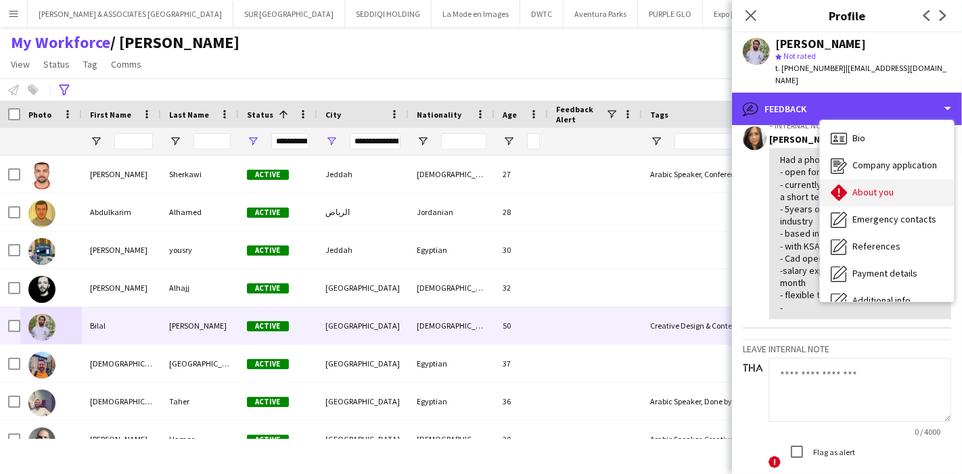
scroll to position [0, 0]
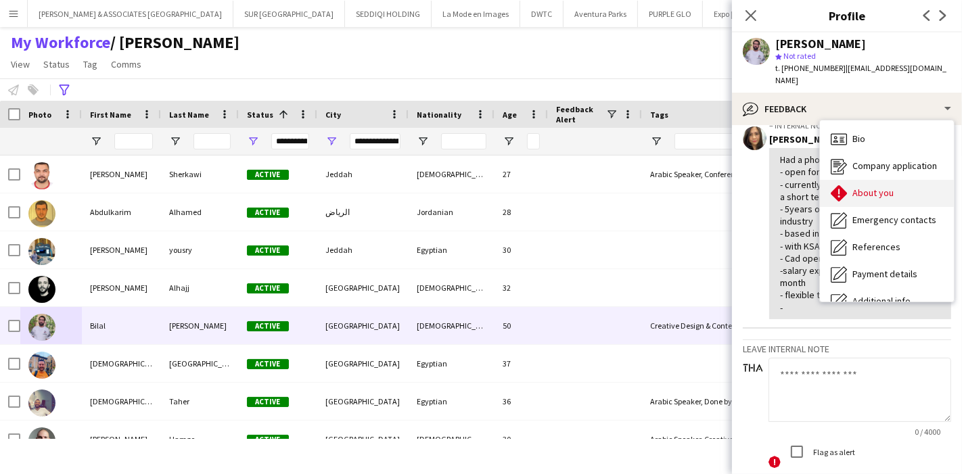
click at [900, 180] on div "About you About you" at bounding box center [887, 193] width 134 height 27
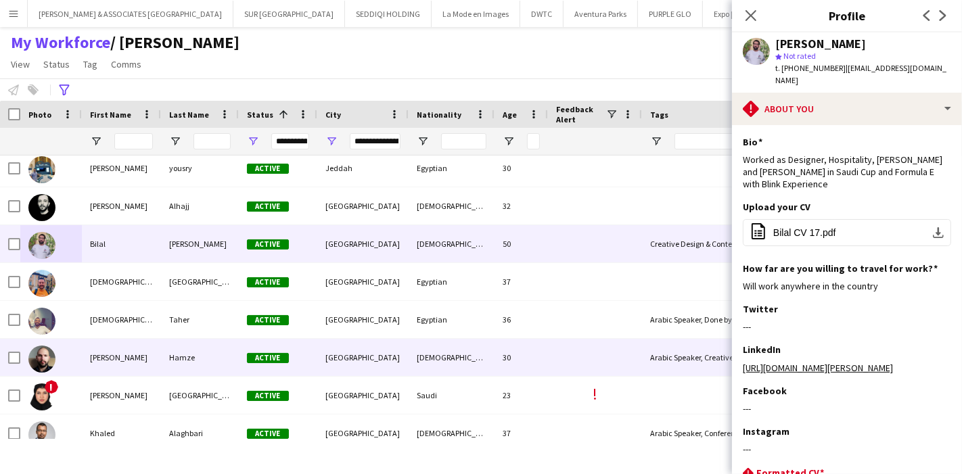
scroll to position [150, 0]
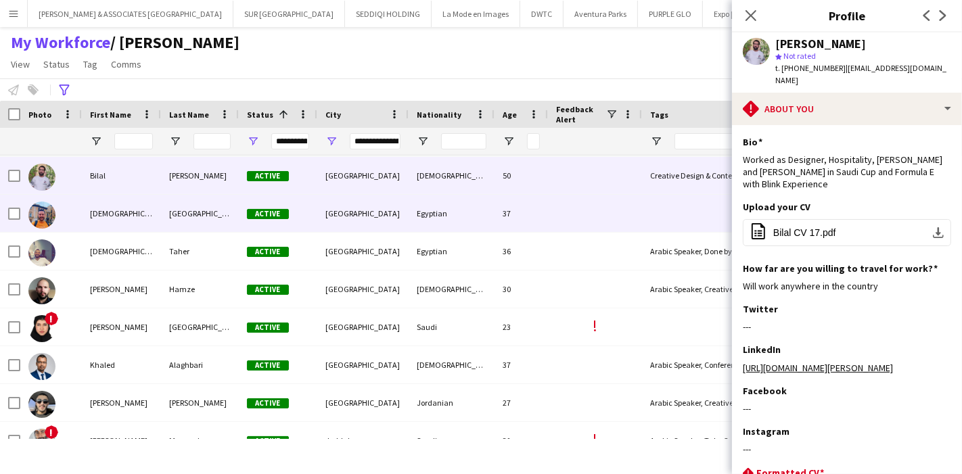
click at [140, 210] on div "[DEMOGRAPHIC_DATA]" at bounding box center [121, 213] width 79 height 37
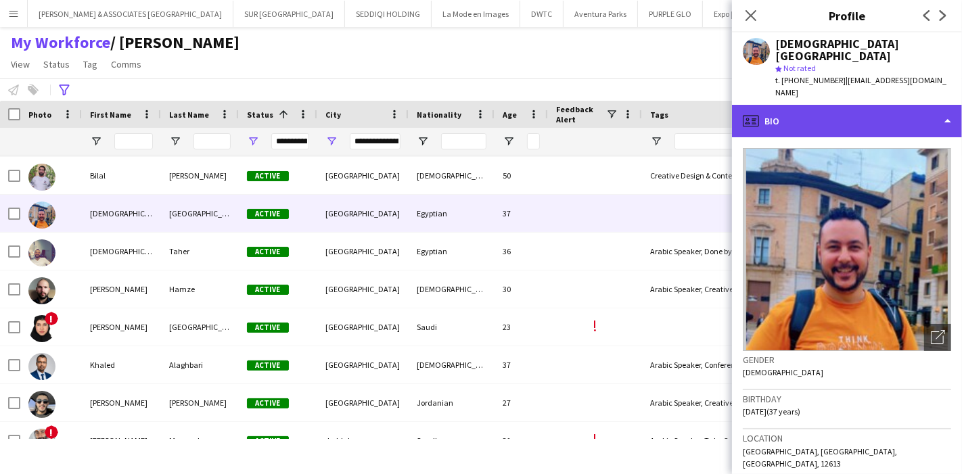
click at [891, 105] on div "profile Bio" at bounding box center [847, 121] width 230 height 32
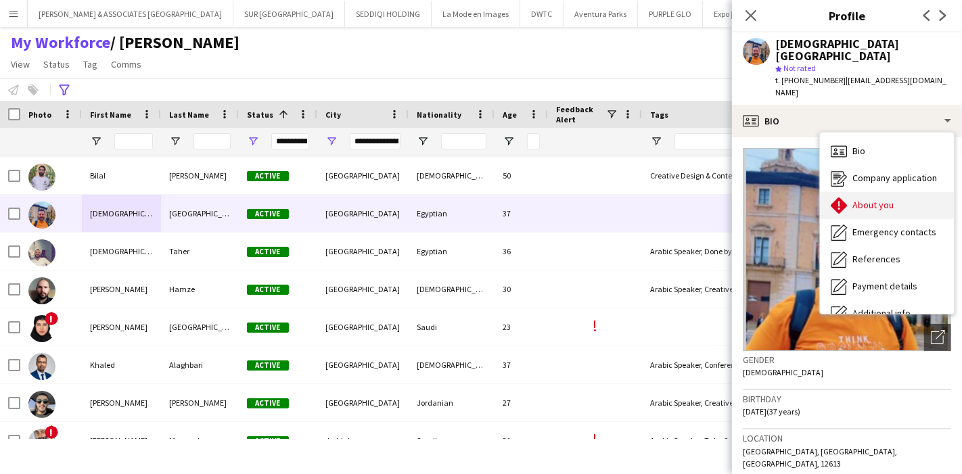
click at [907, 192] on div "About you About you" at bounding box center [887, 205] width 134 height 27
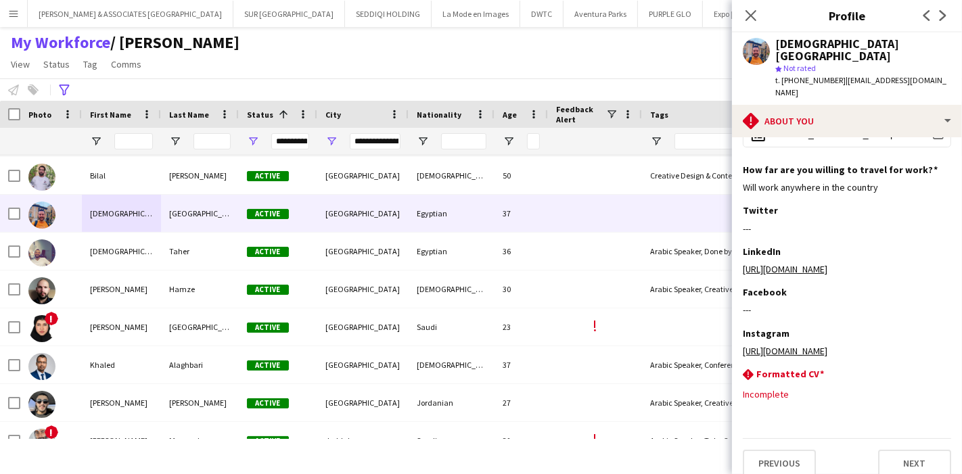
scroll to position [0, 0]
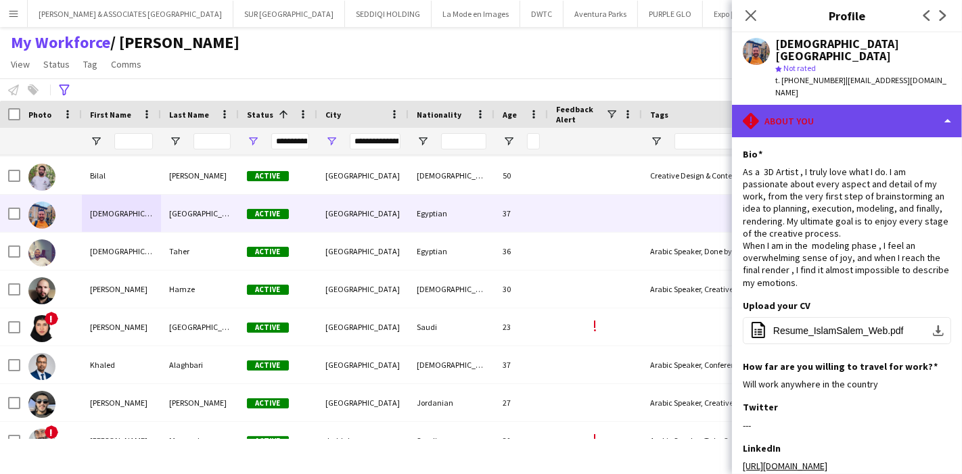
click at [912, 105] on div "rhombus-alert About you" at bounding box center [847, 121] width 230 height 32
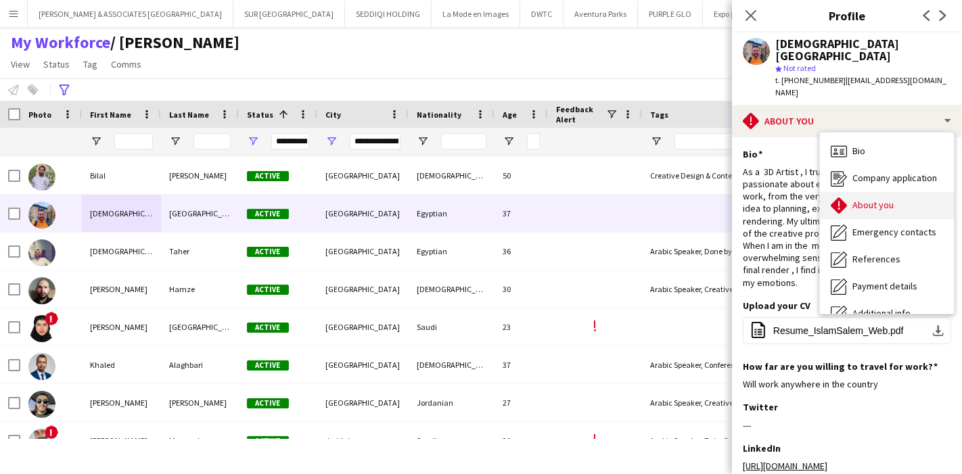
click at [910, 192] on div "About you About you" at bounding box center [887, 205] width 134 height 27
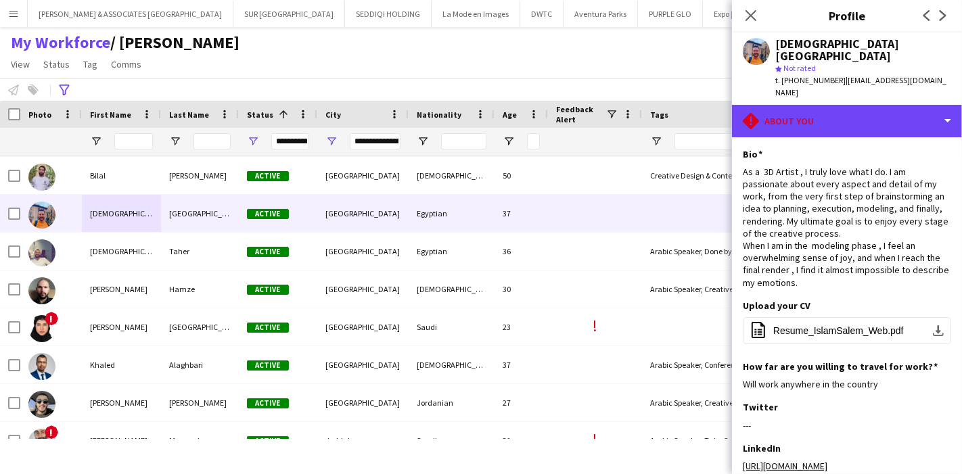
click at [928, 107] on div "rhombus-alert About you" at bounding box center [847, 121] width 230 height 32
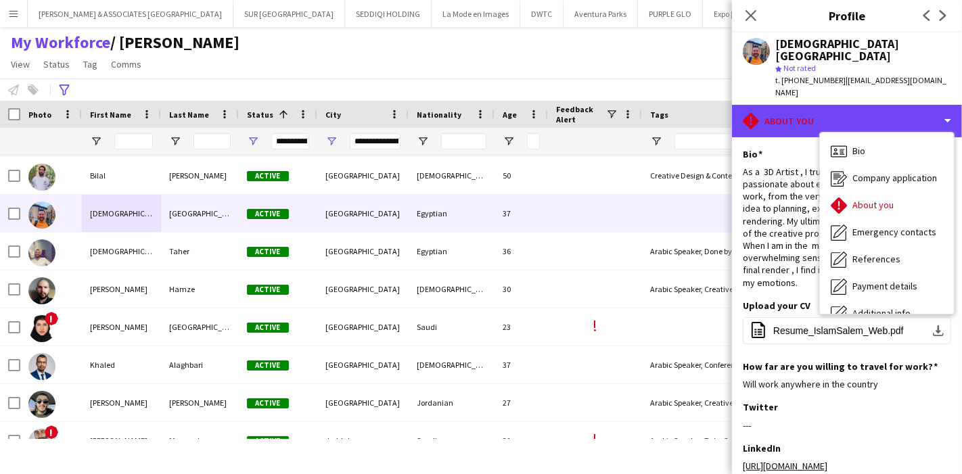
scroll to position [99, 0]
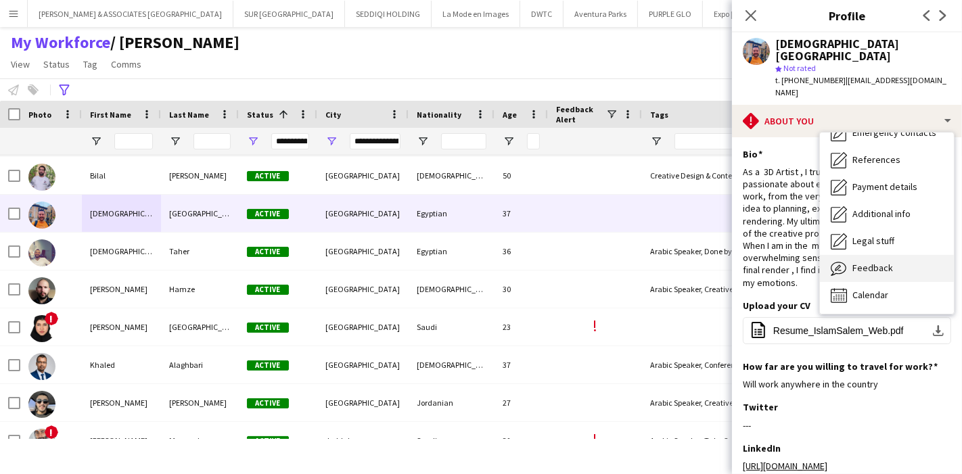
click at [897, 255] on div "Feedback Feedback" at bounding box center [887, 268] width 134 height 27
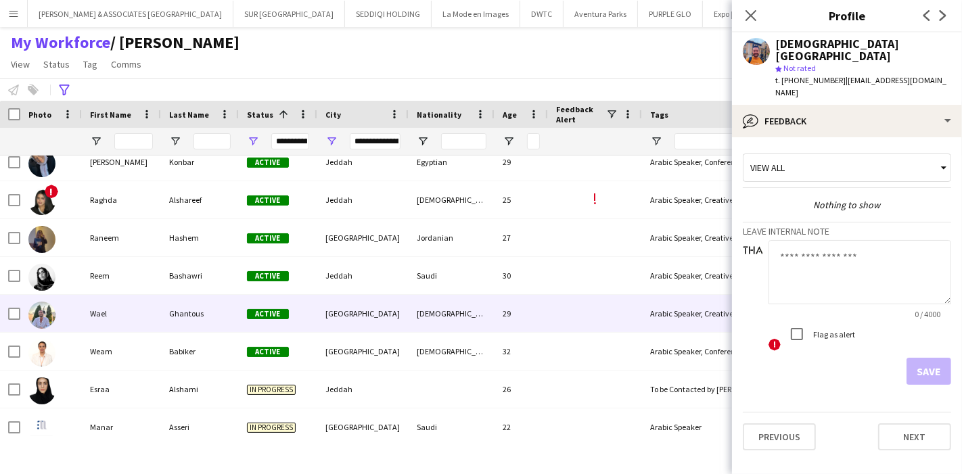
scroll to position [474, 0]
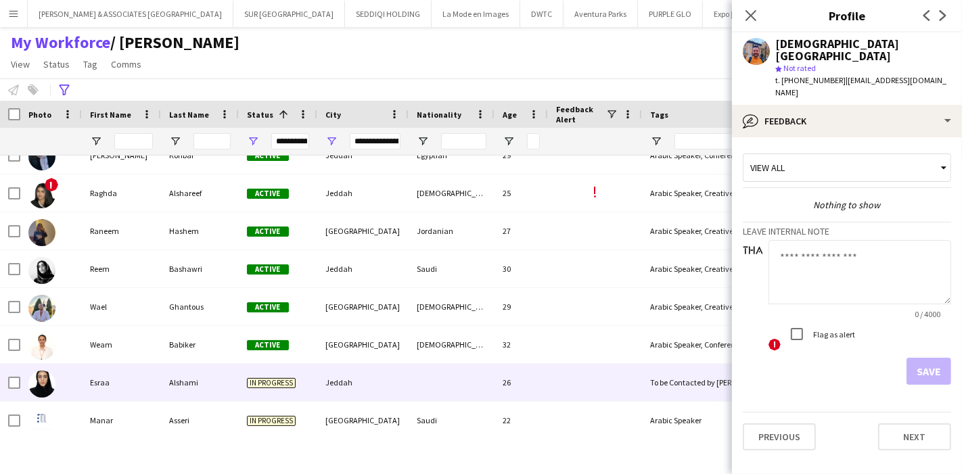
click at [123, 374] on div "Esraa" at bounding box center [121, 382] width 79 height 37
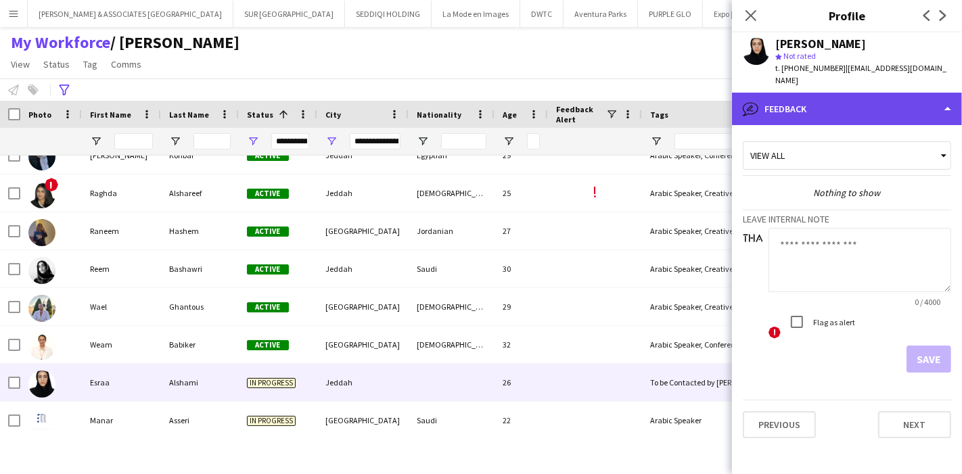
click at [916, 95] on div "bubble-pencil Feedback" at bounding box center [847, 109] width 230 height 32
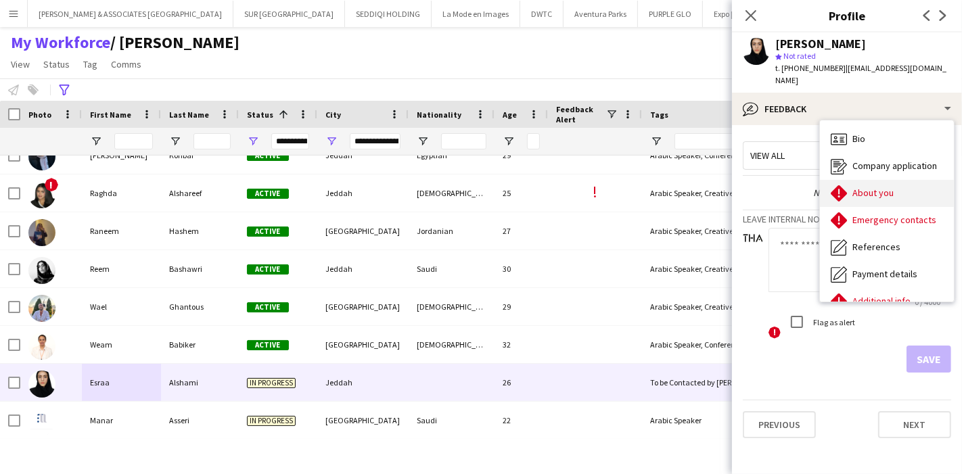
click at [924, 180] on div "About you About you" at bounding box center [887, 193] width 134 height 27
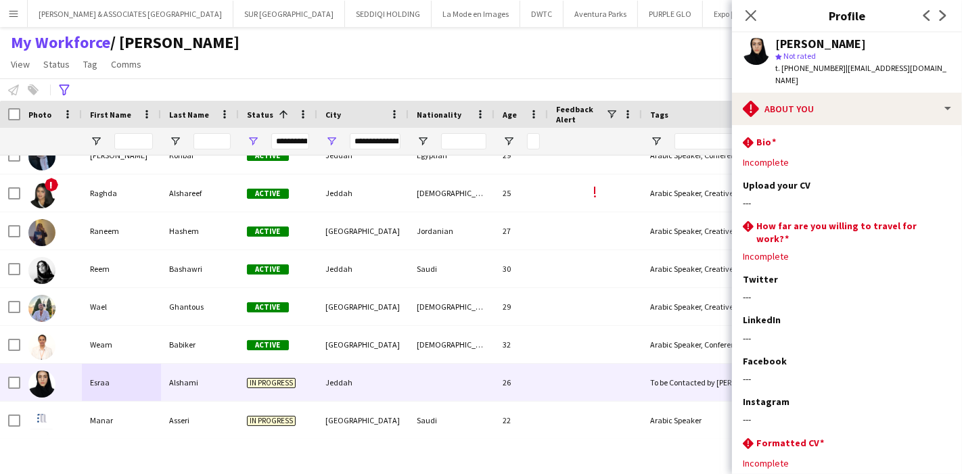
click at [895, 76] on div "[PERSON_NAME] star Not rated t. [PHONE_NUMBER] | [EMAIL_ADDRESS][DOMAIN_NAME]" at bounding box center [847, 62] width 230 height 60
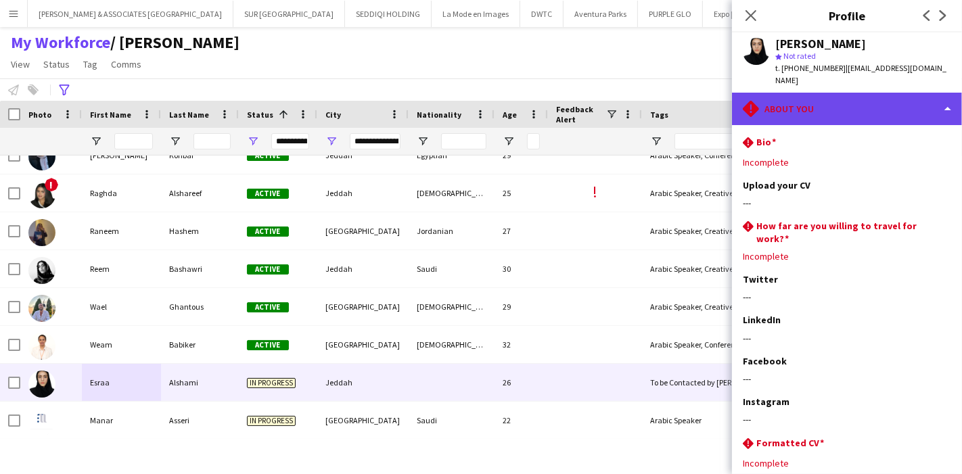
click at [899, 93] on div "rhombus-alert About you" at bounding box center [847, 109] width 230 height 32
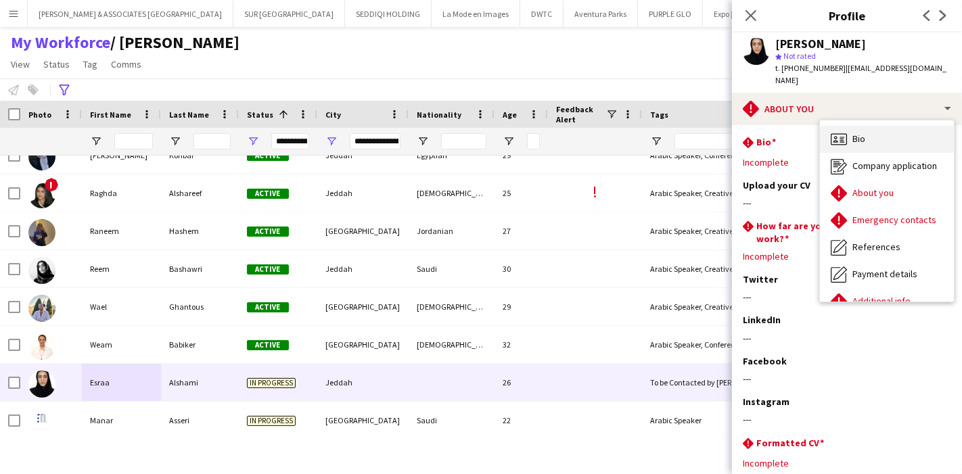
click at [896, 126] on div "Bio Bio" at bounding box center [887, 139] width 134 height 27
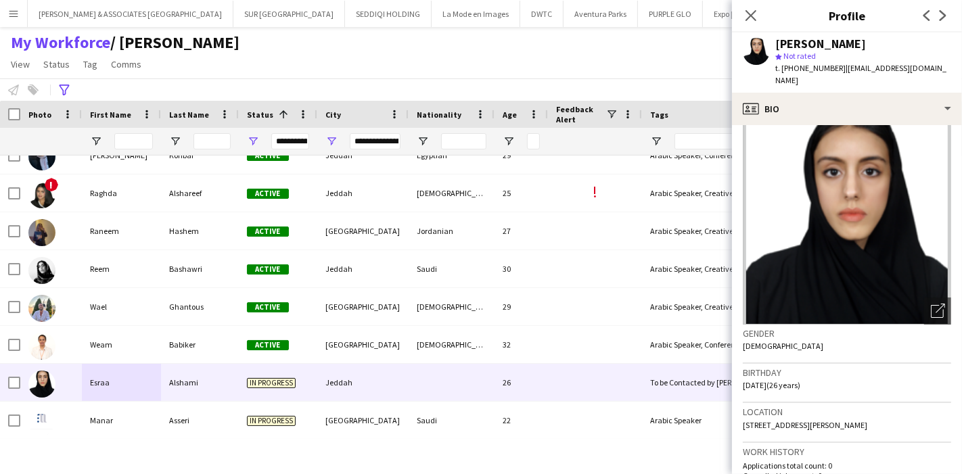
scroll to position [13, 0]
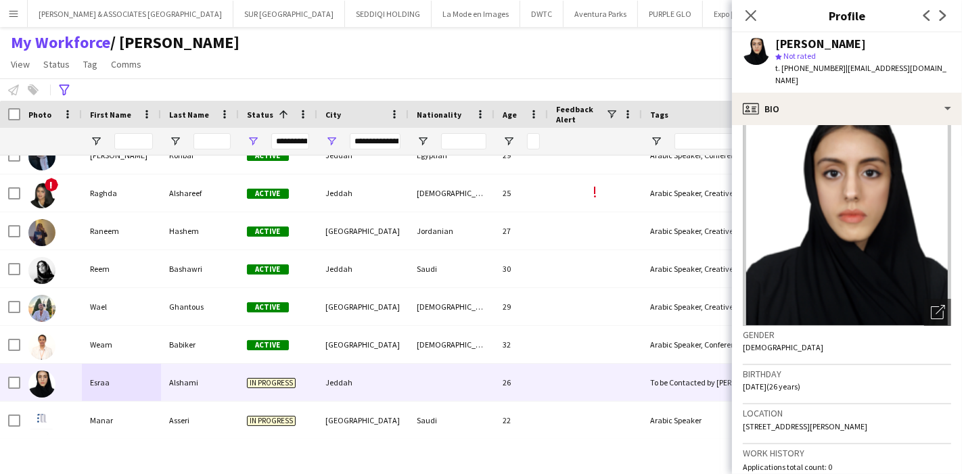
drag, startPoint x: 778, startPoint y: 43, endPoint x: 883, endPoint y: 43, distance: 105.6
click at [883, 43] on div "[PERSON_NAME]" at bounding box center [864, 44] width 176 height 12
copy div "[PERSON_NAME]"
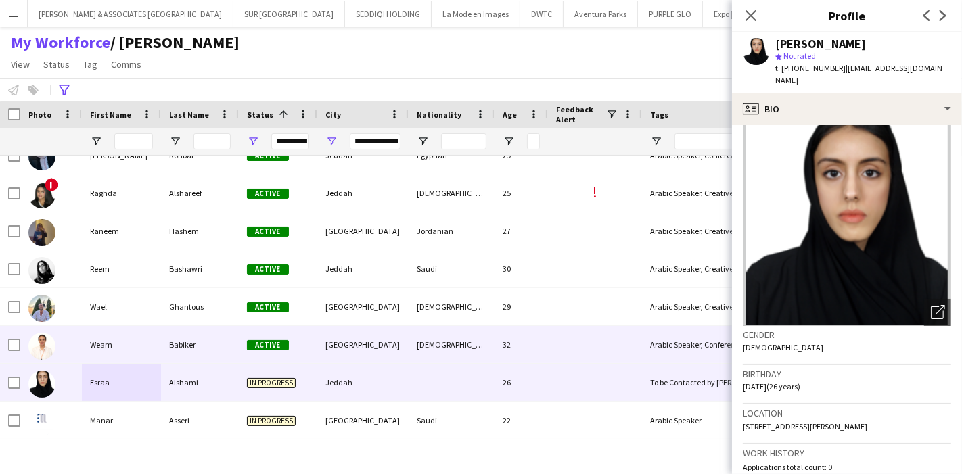
click at [117, 345] on div "Weam" at bounding box center [121, 344] width 79 height 37
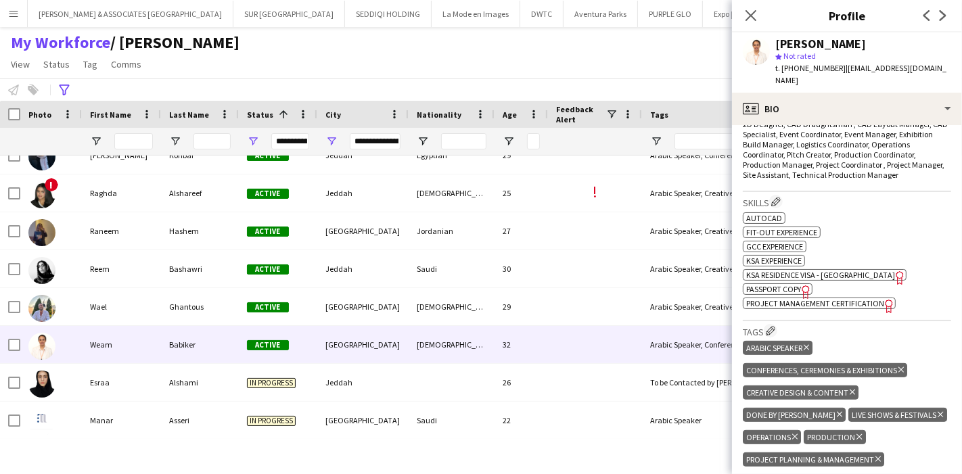
scroll to position [677, 0]
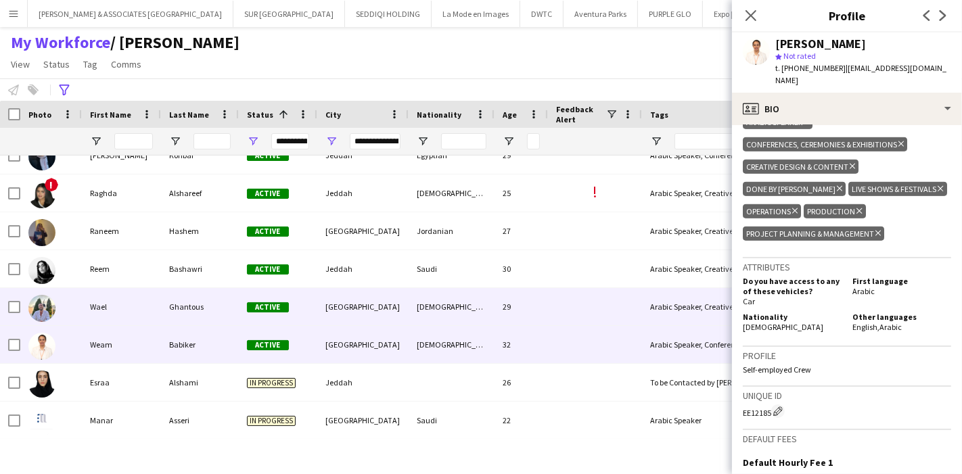
click at [127, 296] on div "Wael" at bounding box center [121, 306] width 79 height 37
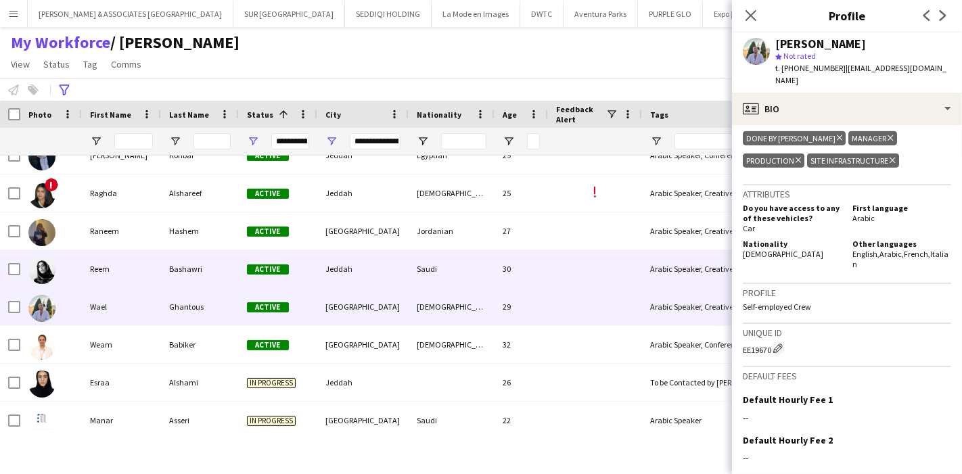
click at [120, 268] on div "Reem" at bounding box center [121, 268] width 79 height 37
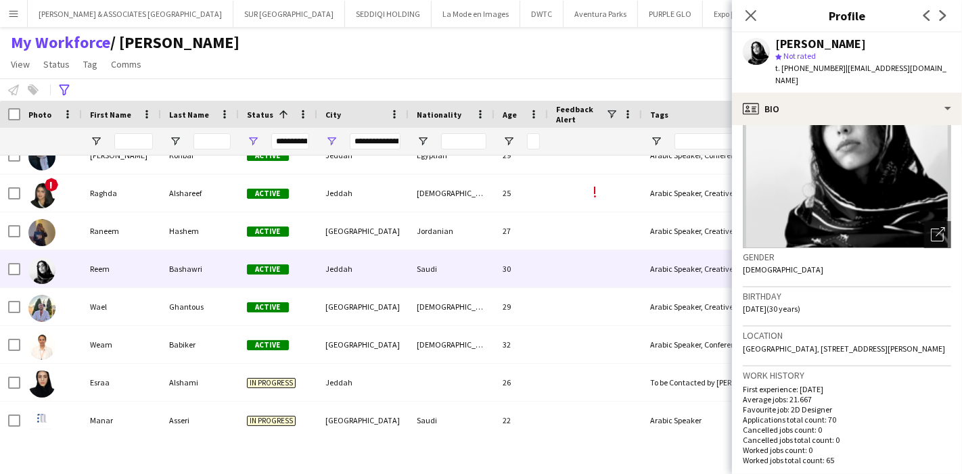
scroll to position [75, 0]
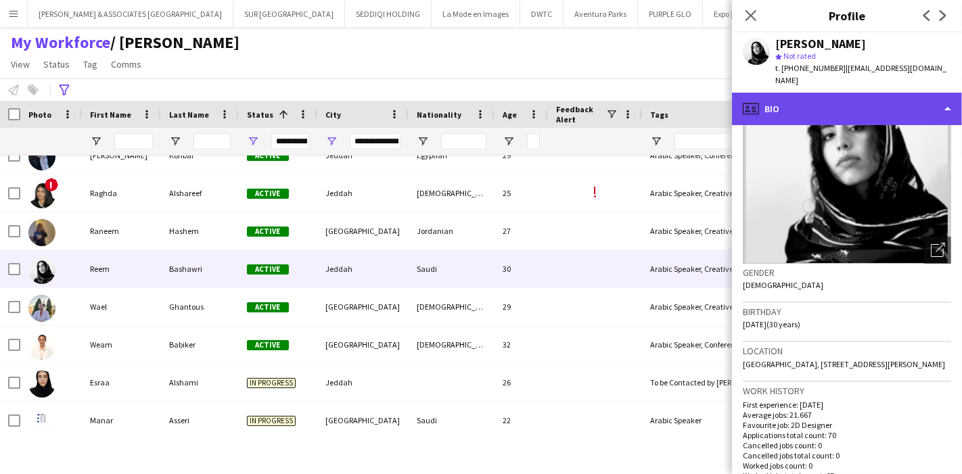
click at [877, 93] on div "profile Bio" at bounding box center [847, 109] width 230 height 32
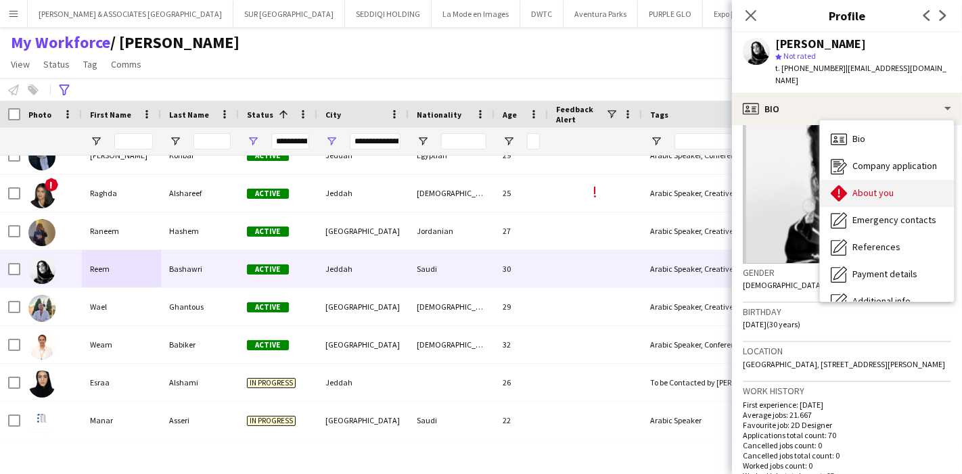
click at [903, 185] on div "About you About you" at bounding box center [887, 193] width 134 height 27
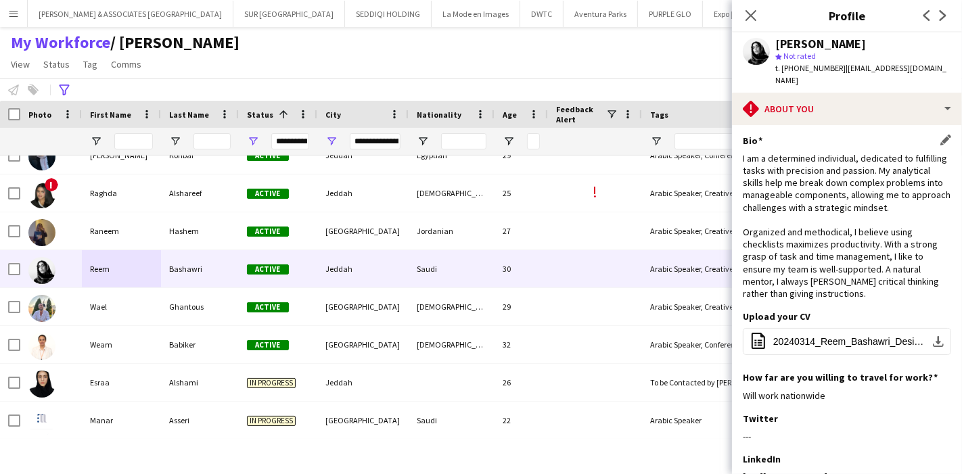
scroll to position [0, 0]
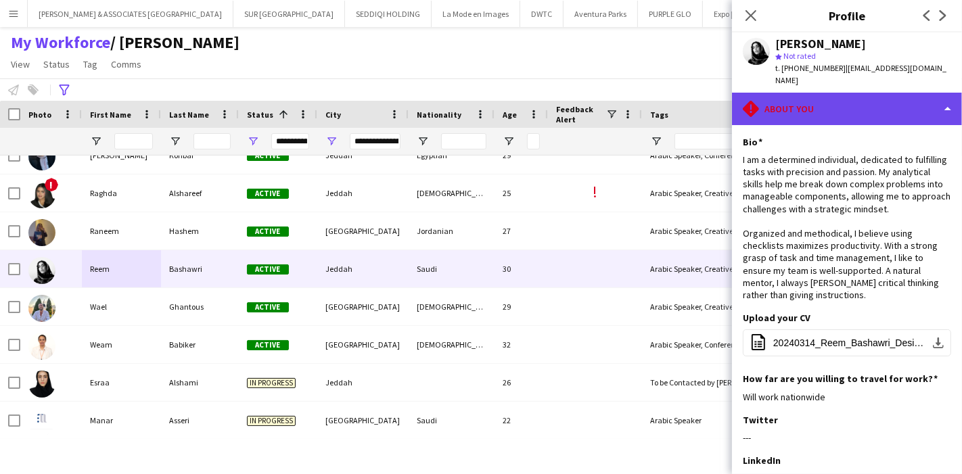
click at [895, 111] on div "rhombus-alert About you" at bounding box center [847, 109] width 230 height 32
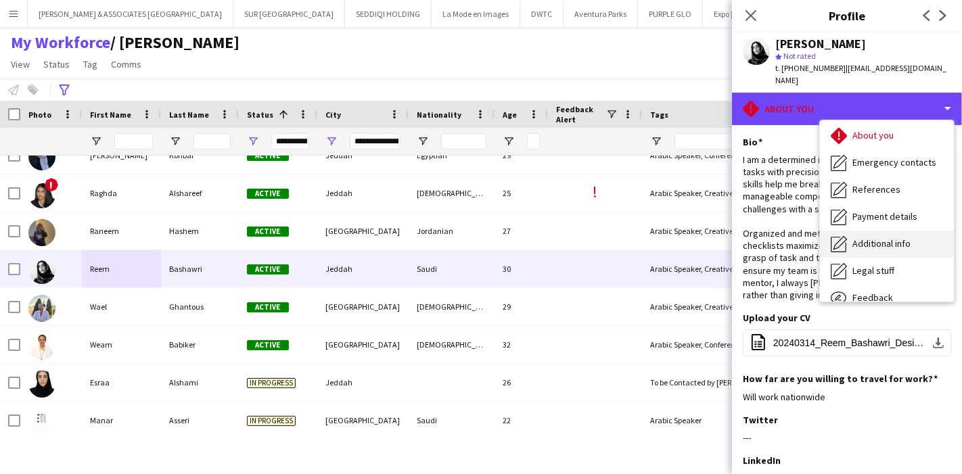
scroll to position [99, 0]
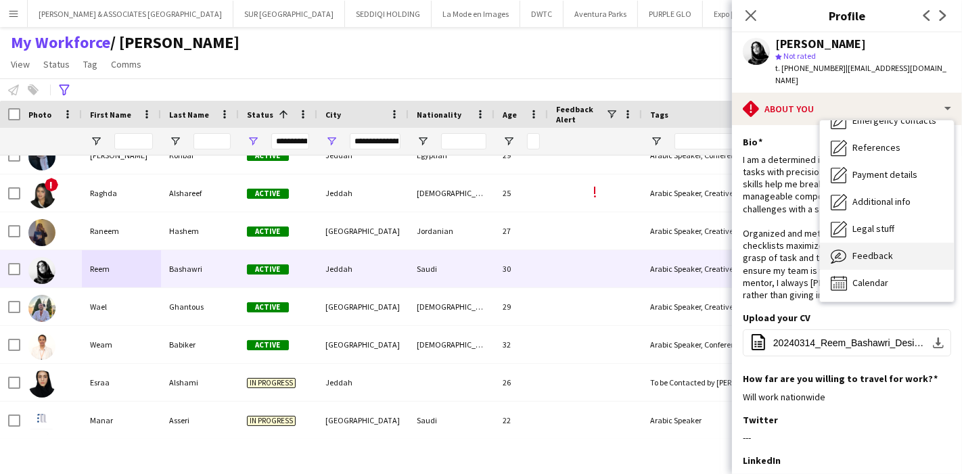
click at [903, 243] on div "Feedback Feedback" at bounding box center [887, 256] width 134 height 27
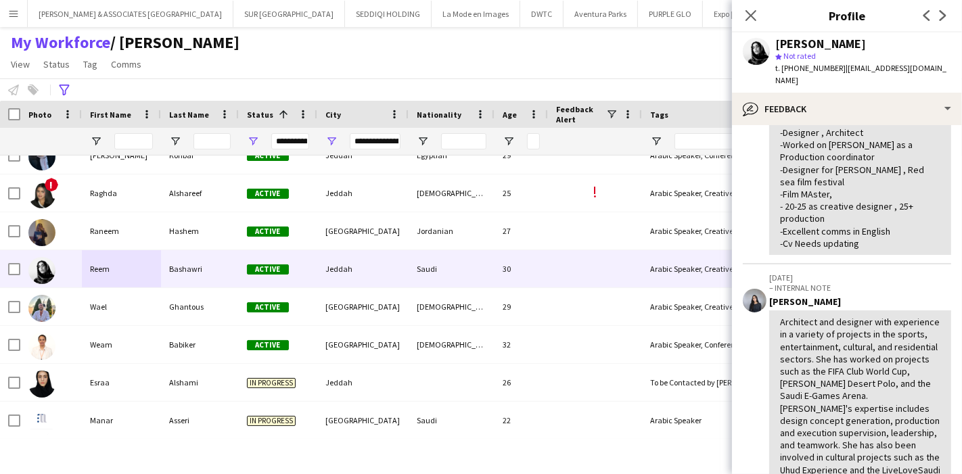
scroll to position [0, 0]
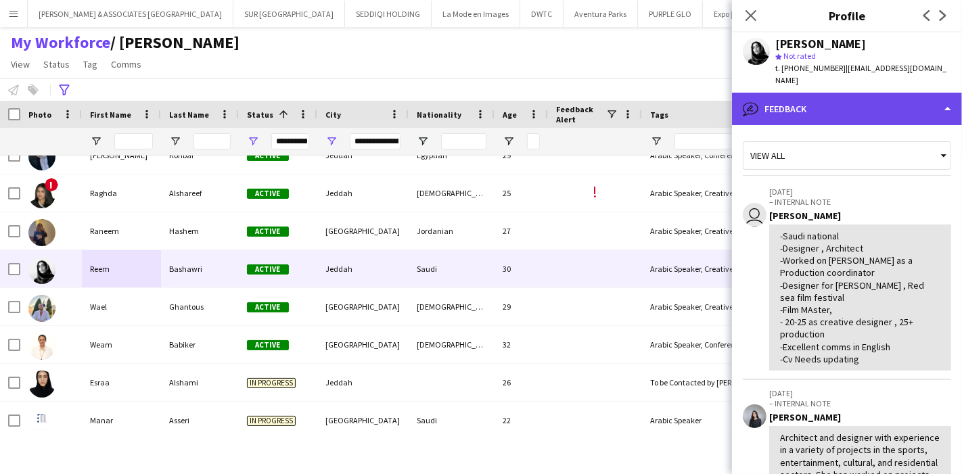
click at [928, 93] on div "bubble-pencil Feedback" at bounding box center [847, 109] width 230 height 32
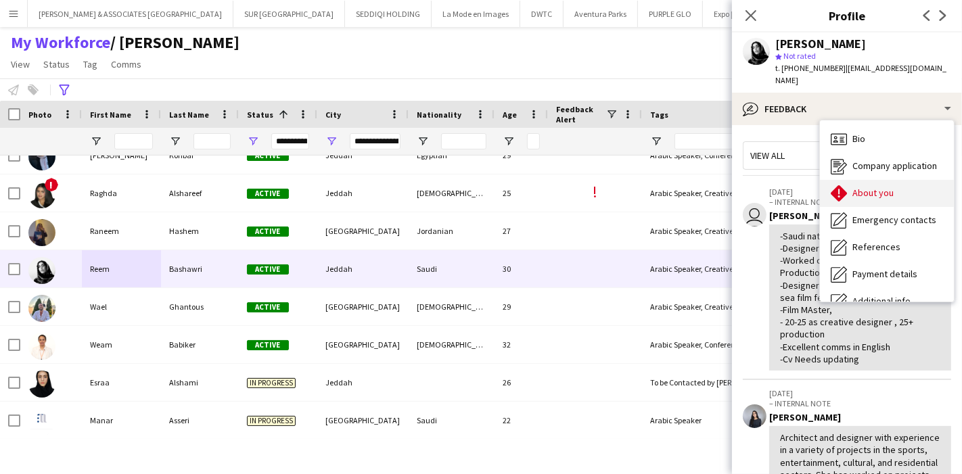
click at [900, 183] on div "About you About you" at bounding box center [887, 193] width 134 height 27
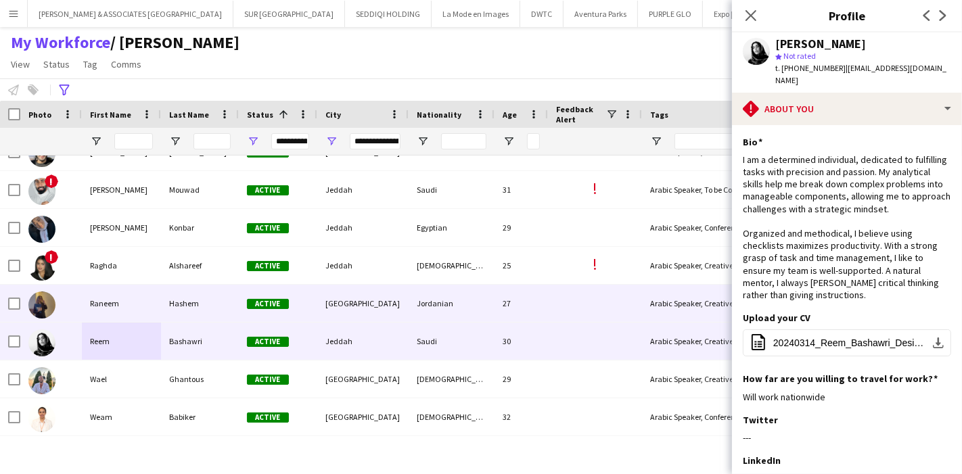
scroll to position [398, 0]
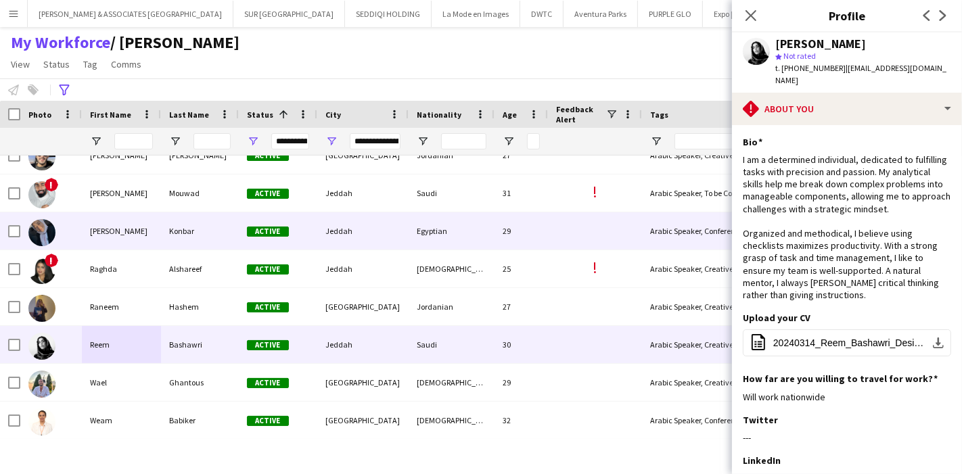
click at [156, 239] on div "[PERSON_NAME]" at bounding box center [121, 230] width 79 height 37
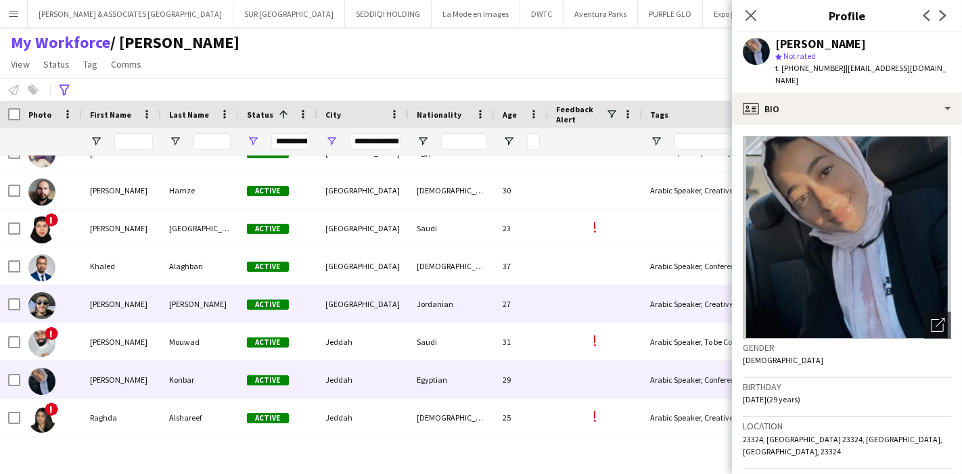
scroll to position [248, 0]
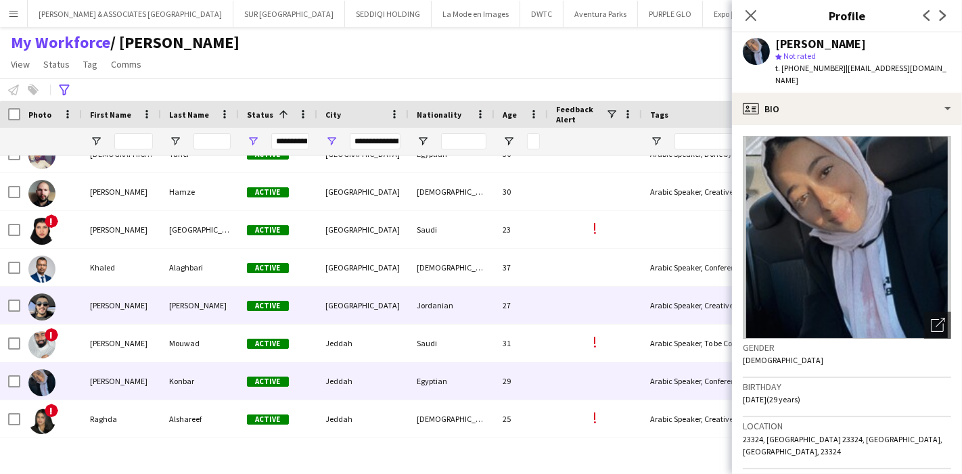
click at [112, 306] on div "[PERSON_NAME]" at bounding box center [121, 305] width 79 height 37
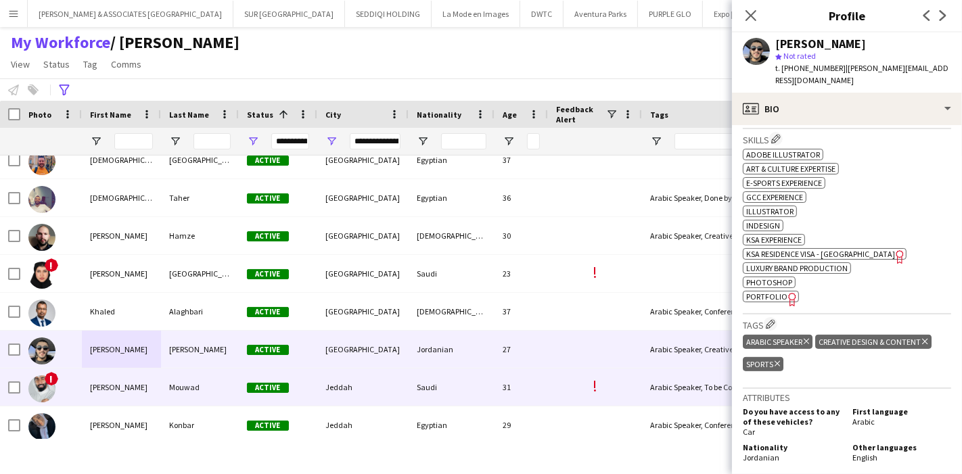
scroll to position [173, 0]
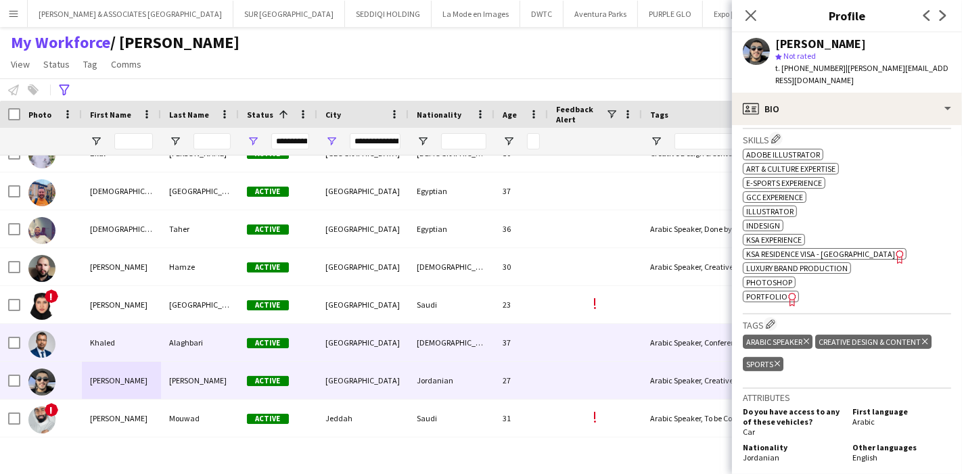
drag, startPoint x: 143, startPoint y: 343, endPoint x: 832, endPoint y: 238, distance: 696.2
click at [143, 343] on div "Khaled" at bounding box center [121, 342] width 79 height 37
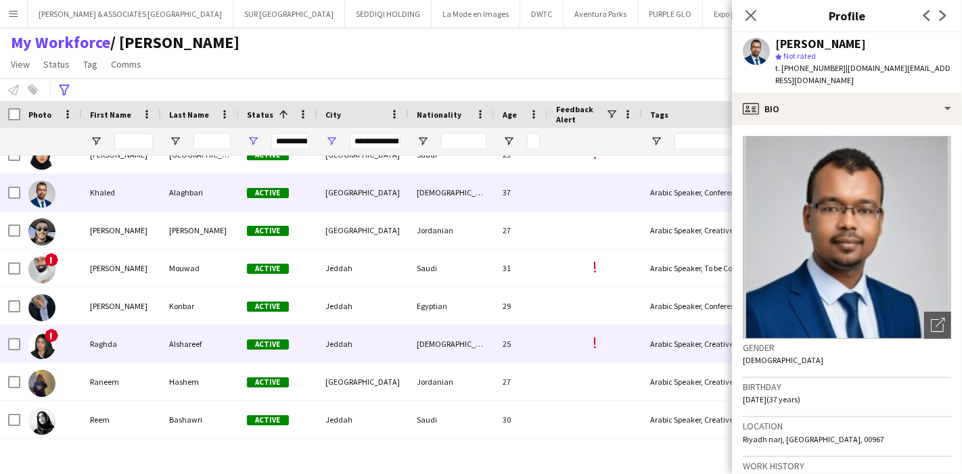
scroll to position [323, 0]
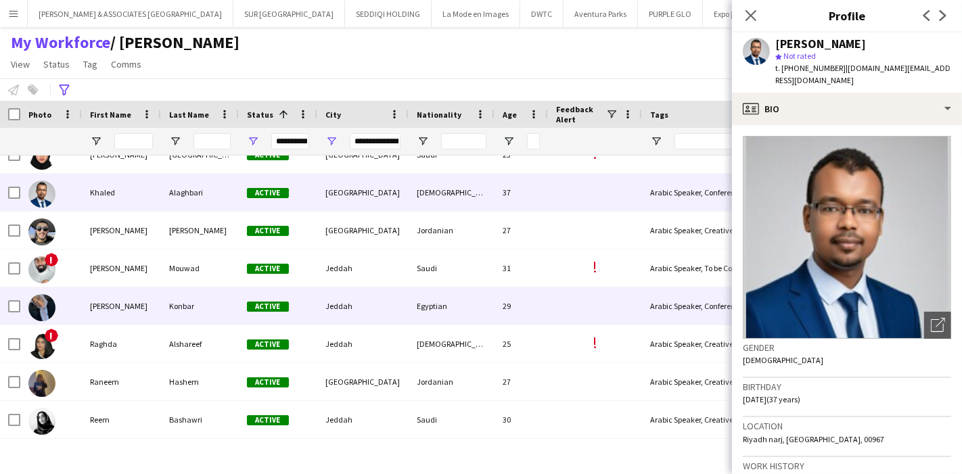
click at [89, 302] on div "[PERSON_NAME]" at bounding box center [121, 306] width 79 height 37
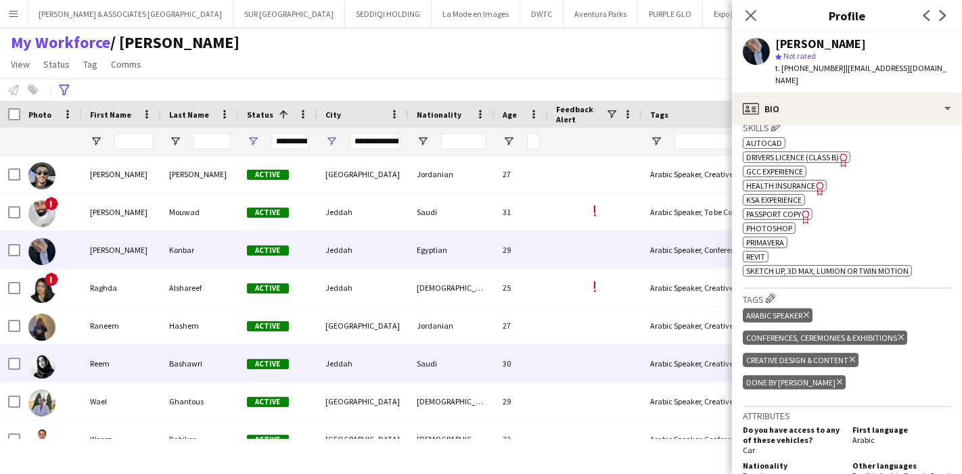
scroll to position [398, 0]
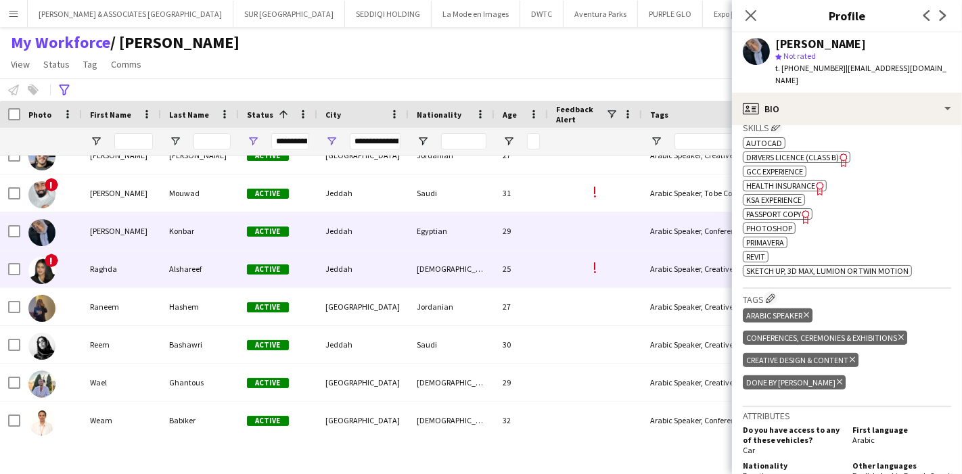
click at [108, 267] on div "Raghda" at bounding box center [121, 268] width 79 height 37
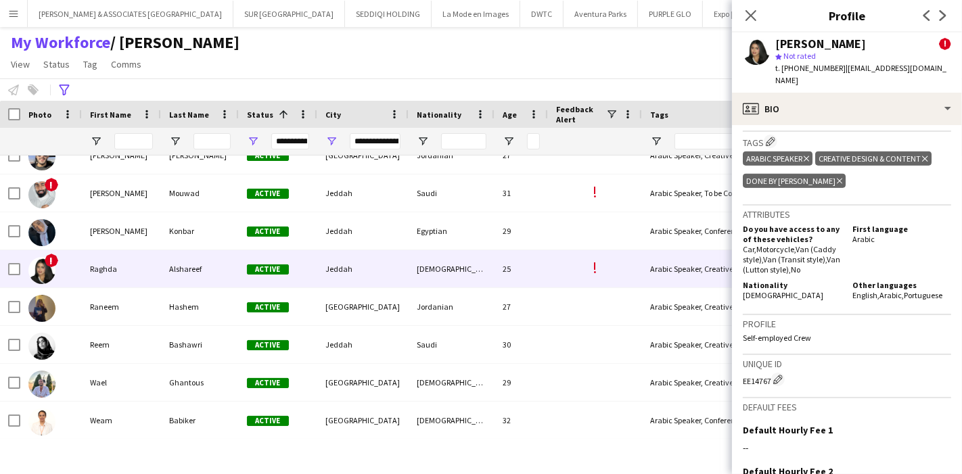
scroll to position [827, 0]
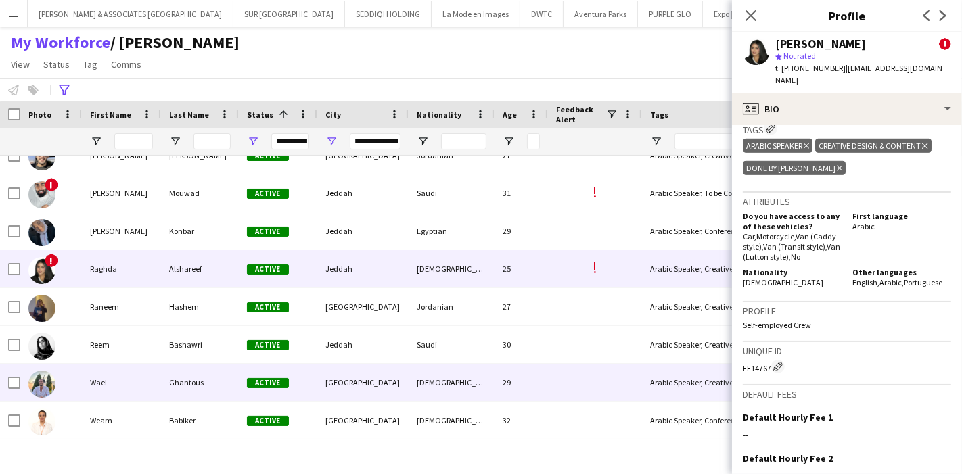
click at [117, 386] on div "Wael" at bounding box center [121, 382] width 79 height 37
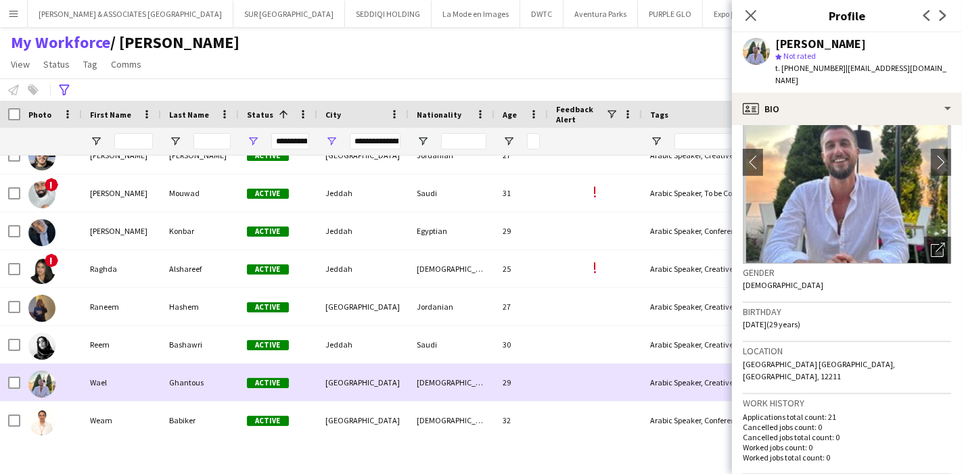
scroll to position [474, 0]
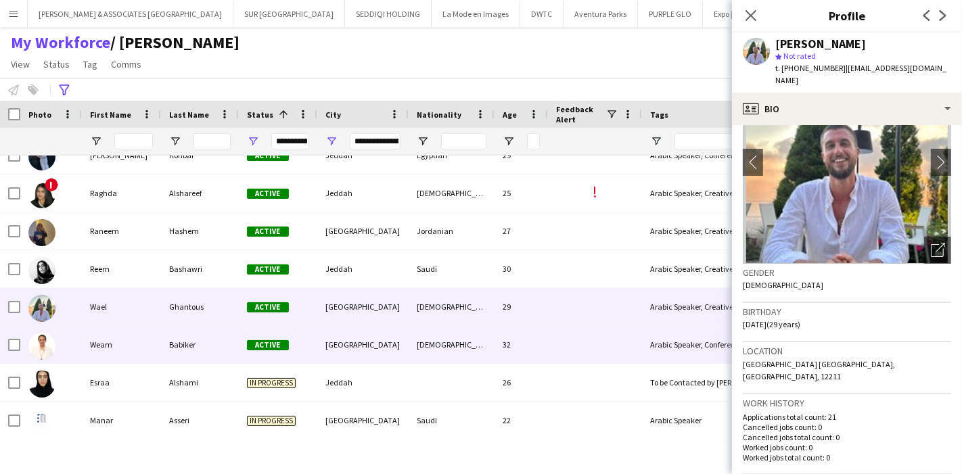
click at [104, 345] on div "Weam" at bounding box center [121, 344] width 79 height 37
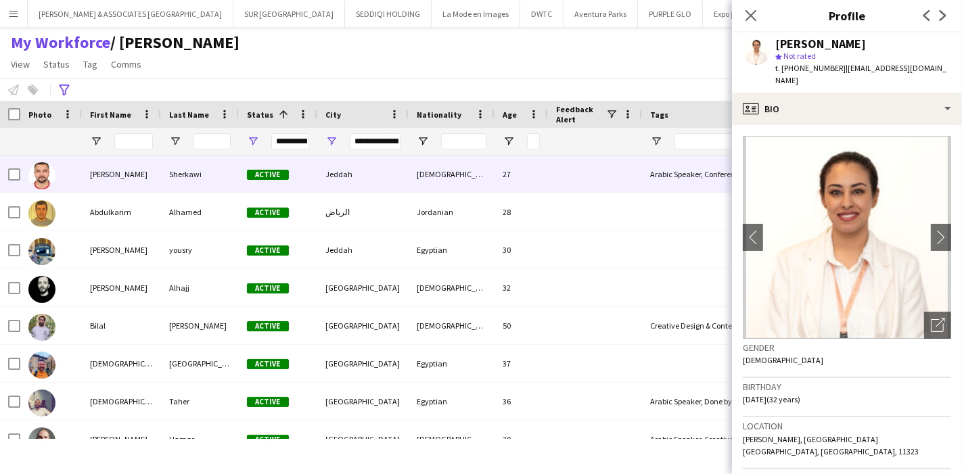
click at [102, 181] on div "[PERSON_NAME]" at bounding box center [121, 174] width 79 height 37
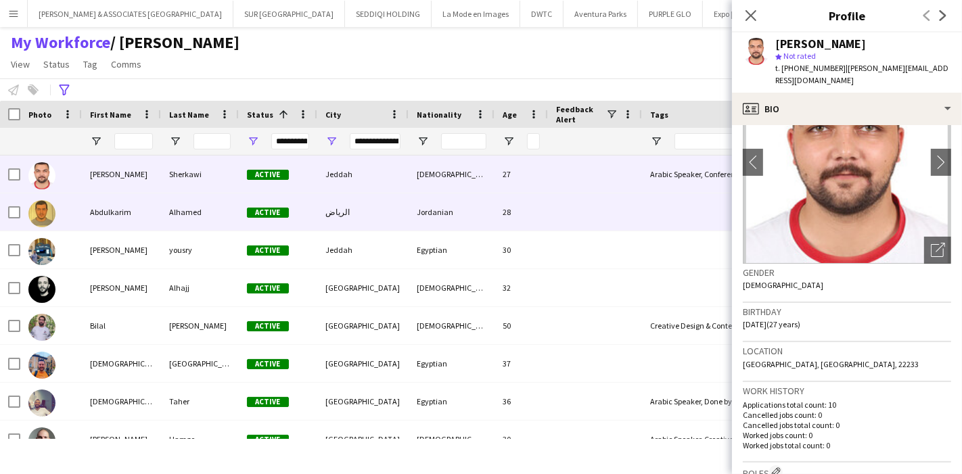
click at [116, 208] on div "Abdulkarim" at bounding box center [121, 212] width 79 height 37
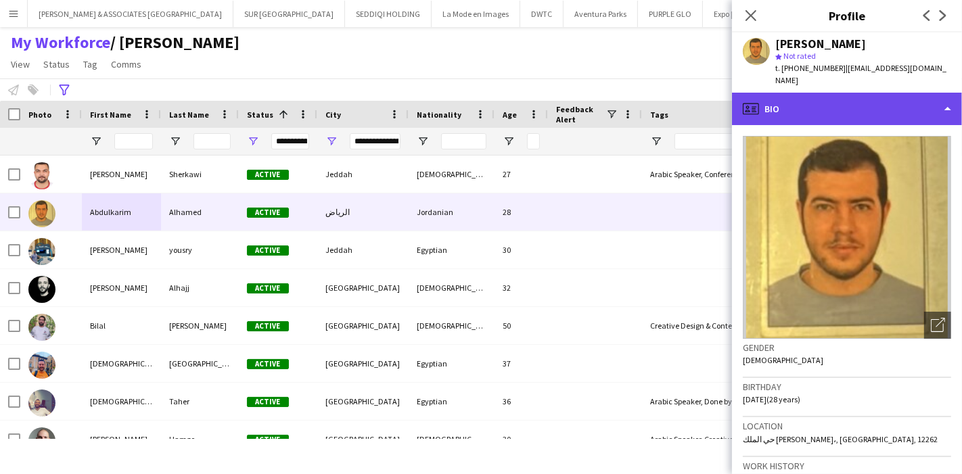
click at [905, 97] on div "profile Bio" at bounding box center [847, 109] width 230 height 32
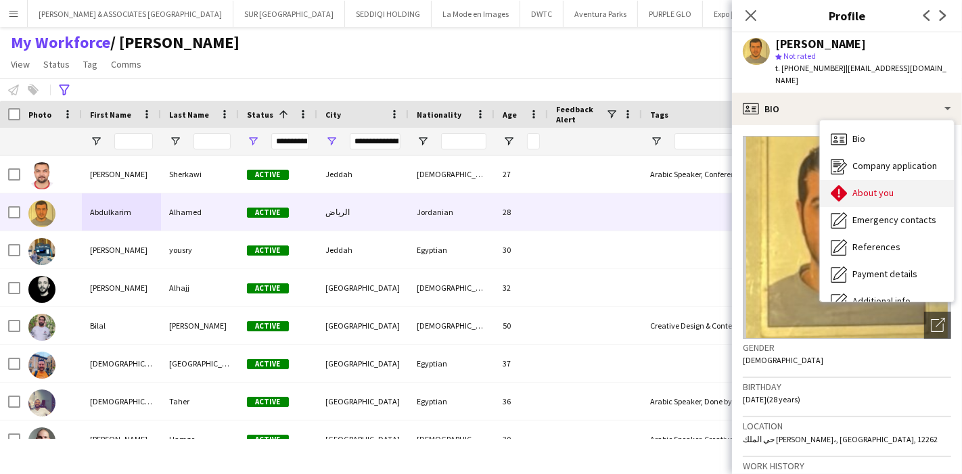
click at [909, 181] on div "About you About you" at bounding box center [887, 193] width 134 height 27
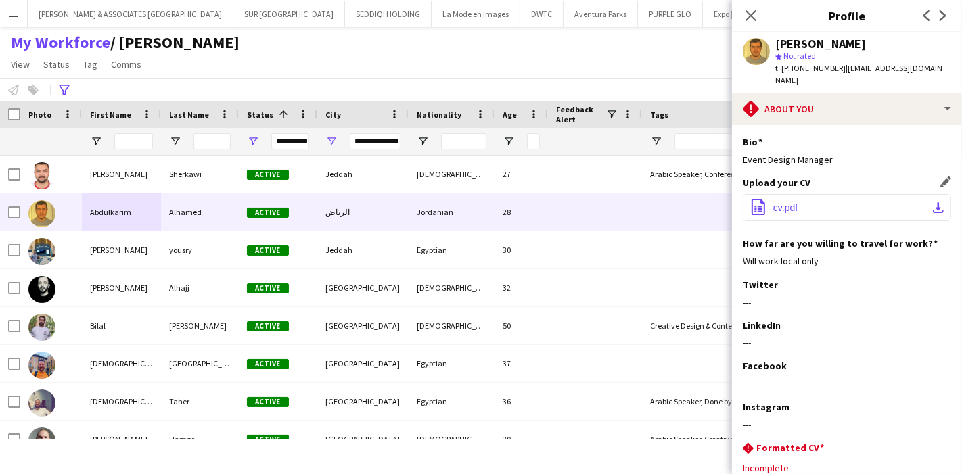
click at [933, 202] on app-icon "download-bottom" at bounding box center [938, 207] width 11 height 11
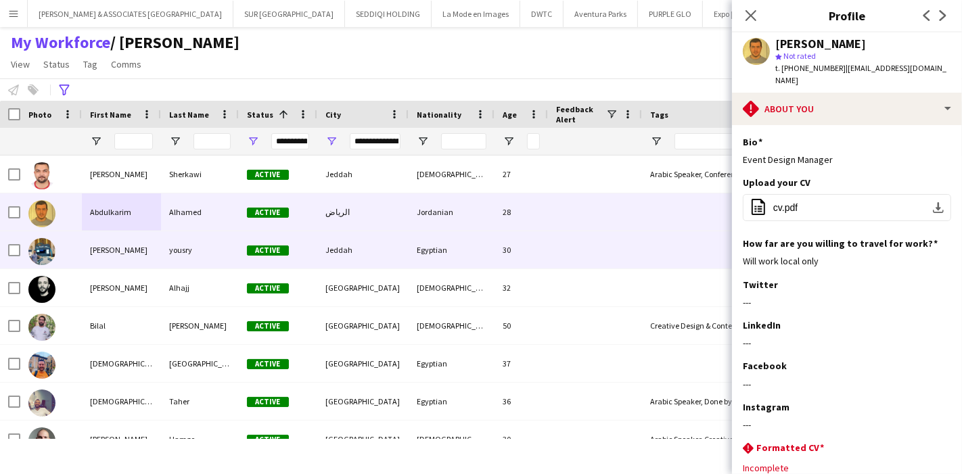
click at [162, 246] on div "yousry" at bounding box center [200, 249] width 78 height 37
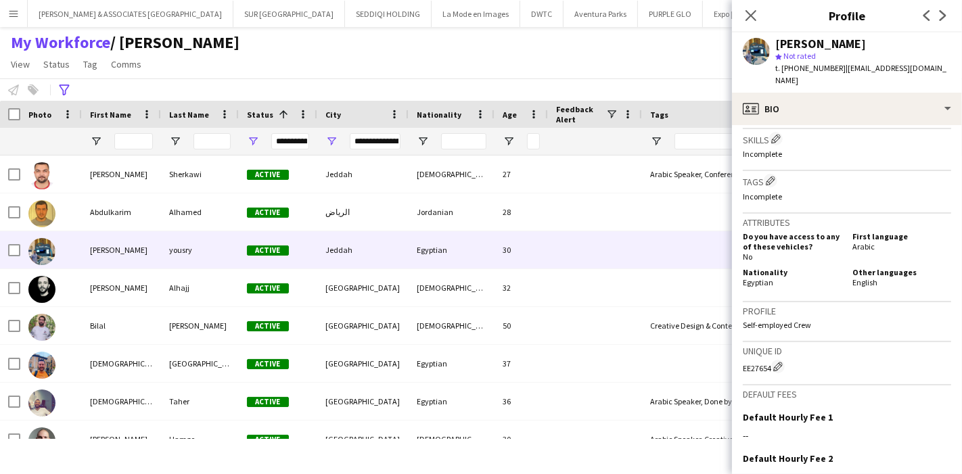
scroll to position [0, 0]
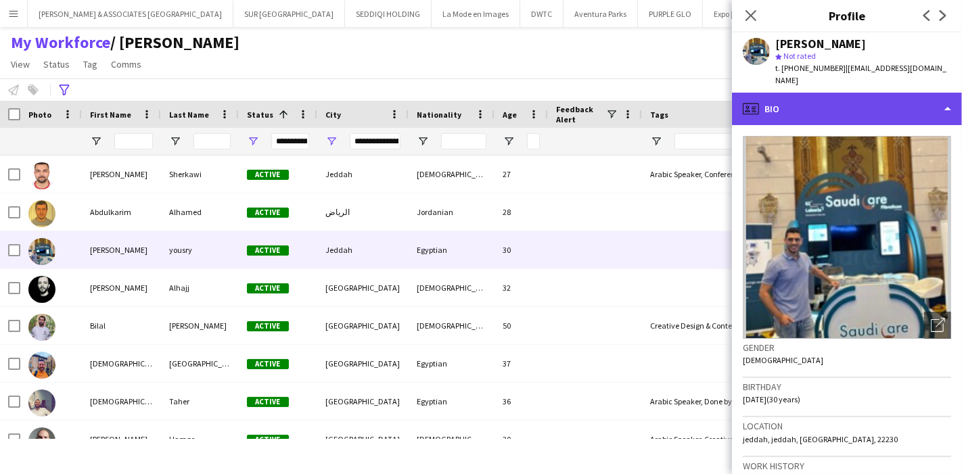
click at [880, 108] on div "profile Bio" at bounding box center [847, 109] width 230 height 32
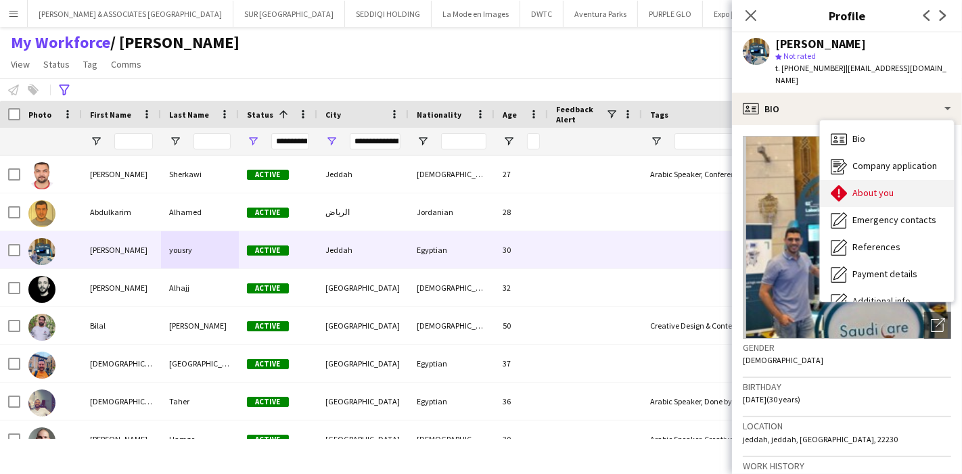
click at [879, 180] on div "About you About you" at bounding box center [887, 193] width 134 height 27
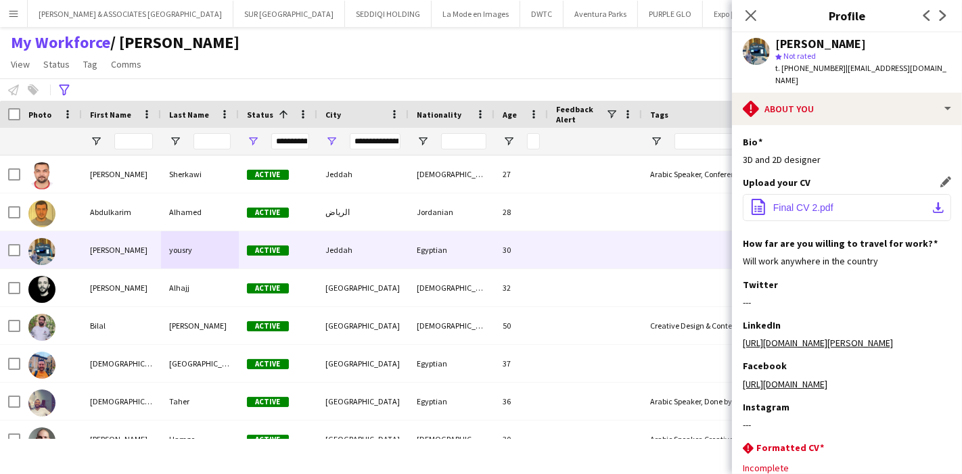
click at [937, 200] on button "office-file-sheet Final CV 2.pdf download-bottom" at bounding box center [847, 207] width 208 height 27
